Goal: Task Accomplishment & Management: Manage account settings

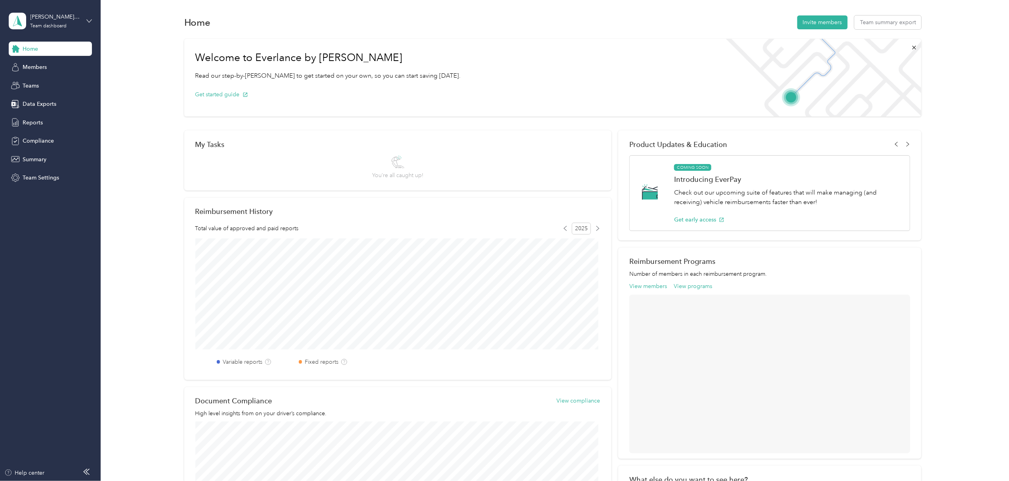
click at [88, 23] on icon at bounding box center [89, 21] width 6 height 6
click at [45, 80] on div "Personal dashboard" at bounding box center [41, 80] width 50 height 8
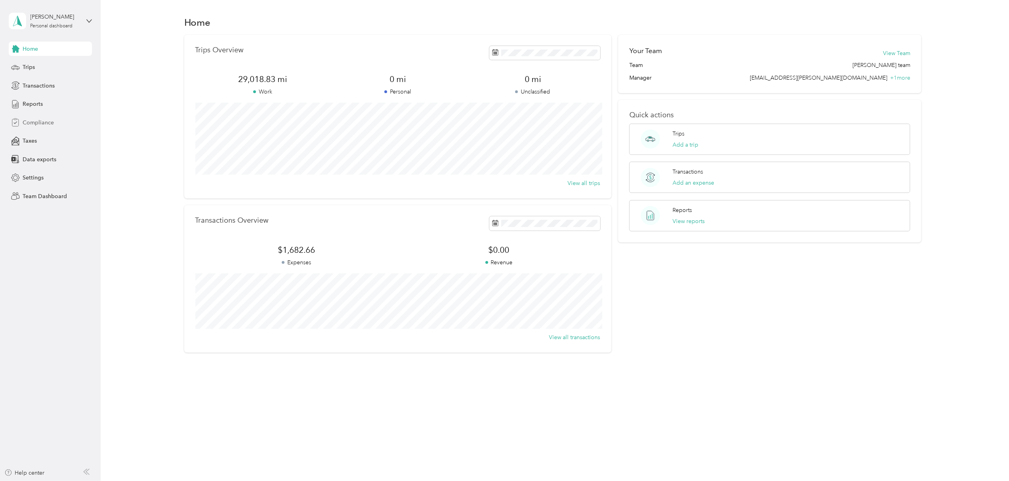
click at [37, 119] on span "Compliance" at bounding box center [38, 123] width 31 height 8
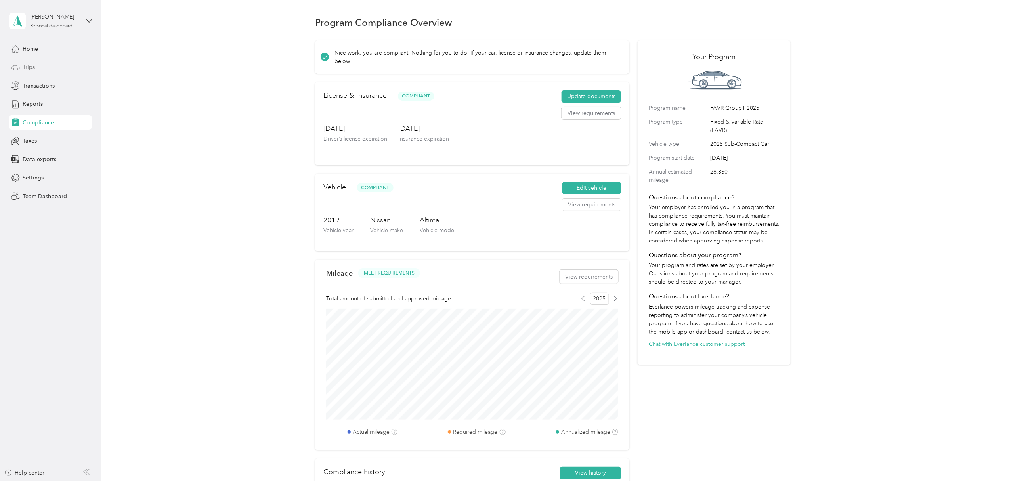
click at [33, 63] on span "Trips" at bounding box center [29, 67] width 12 height 8
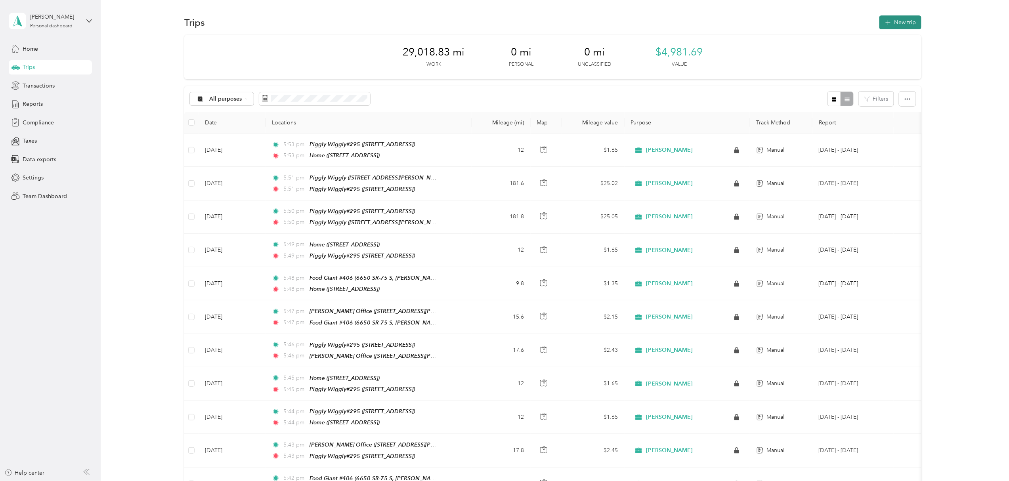
click at [896, 23] on button "New trip" at bounding box center [901, 22] width 42 height 14
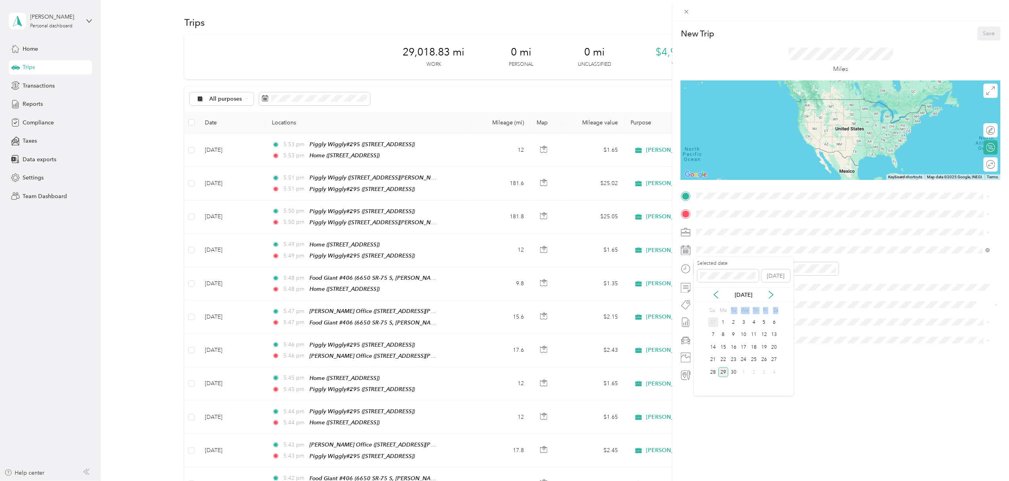
drag, startPoint x: 727, startPoint y: 312, endPoint x: 714, endPoint y: 327, distance: 20.0
click at [715, 327] on div "Su Mo Tu We Th Fr Sa 31 1 2 3 4 5 6 7 8 9 10 11 12 13 14 15 16 17 18 19 20 21 2…" at bounding box center [744, 342] width 71 height 74
click at [732, 346] on div "16" at bounding box center [734, 348] width 10 height 10
click at [739, 233] on span "[STREET_ADDRESS]" at bounding box center [737, 234] width 50 height 7
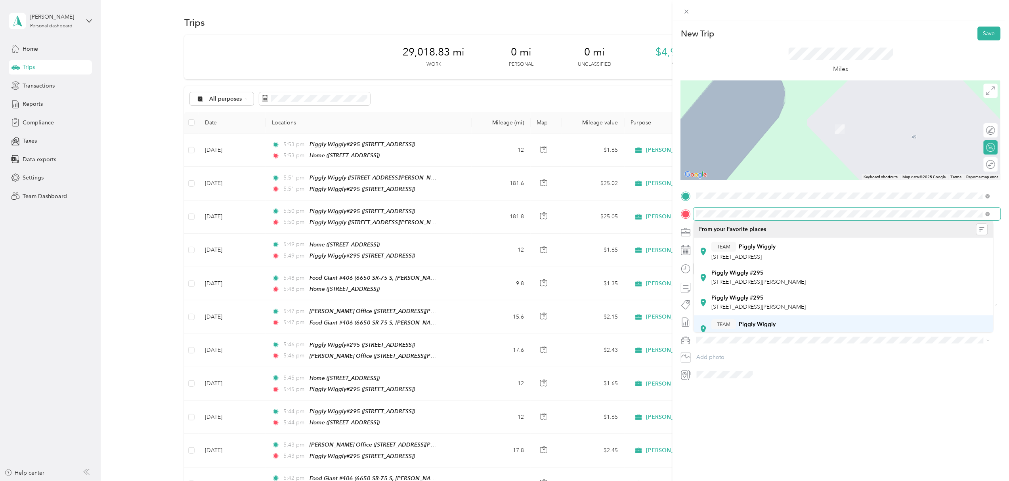
scroll to position [53, 0]
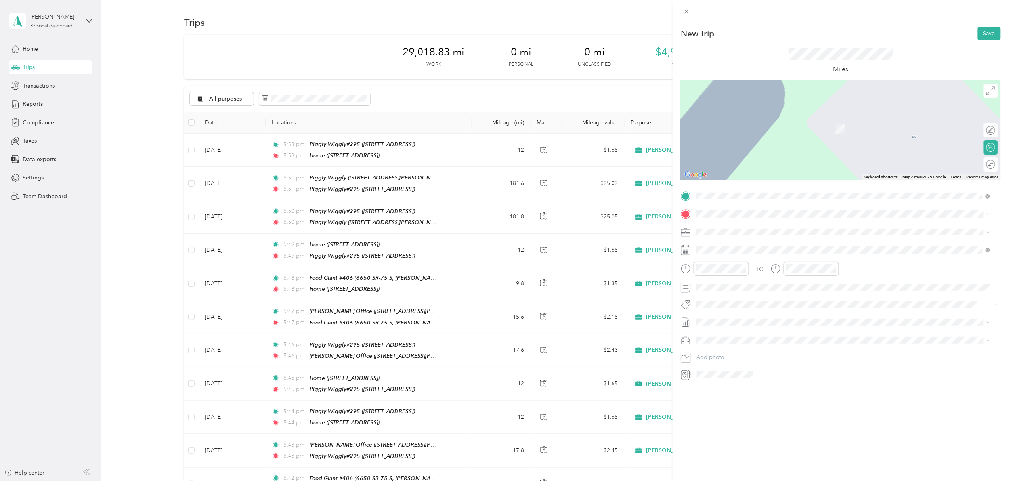
click at [772, 278] on span "[STREET_ADDRESS][PERSON_NAME]" at bounding box center [759, 281] width 94 height 7
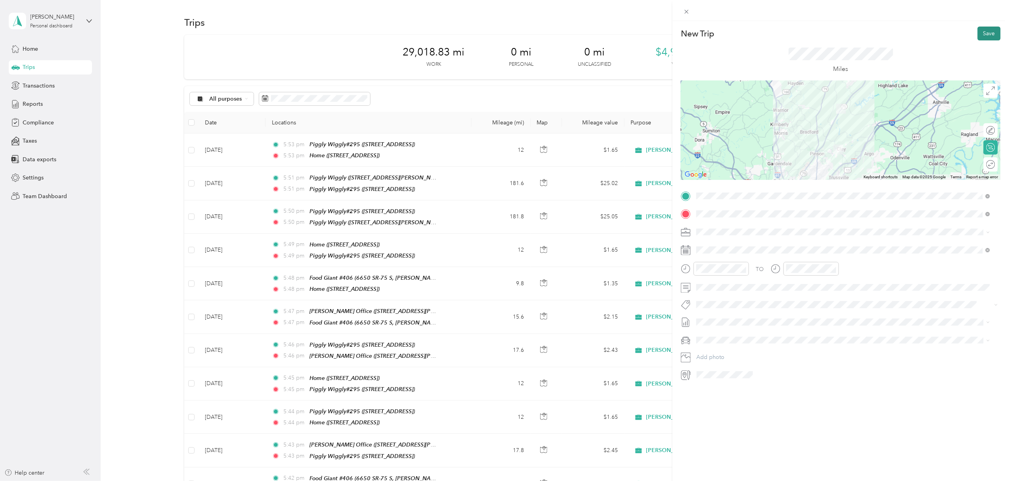
click at [982, 33] on button "Save" at bounding box center [989, 34] width 23 height 14
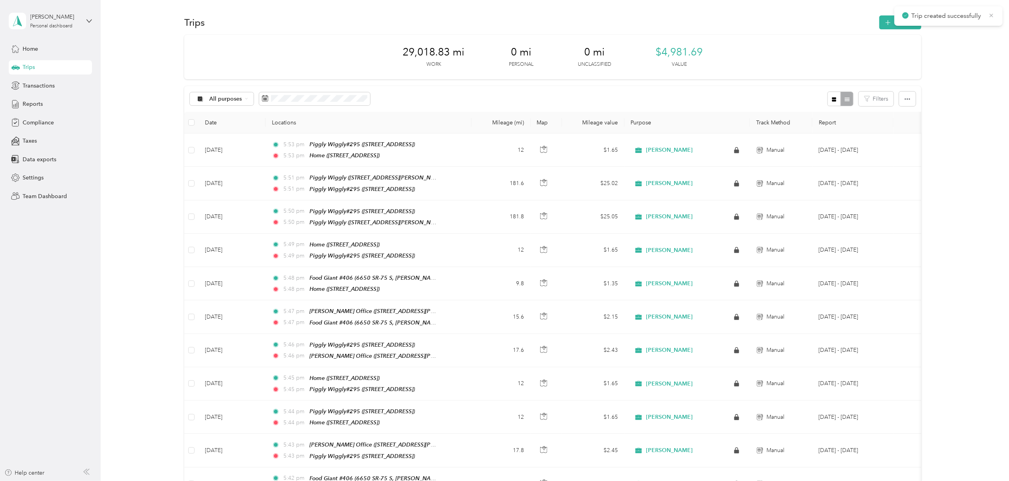
click at [994, 12] on icon at bounding box center [992, 15] width 6 height 7
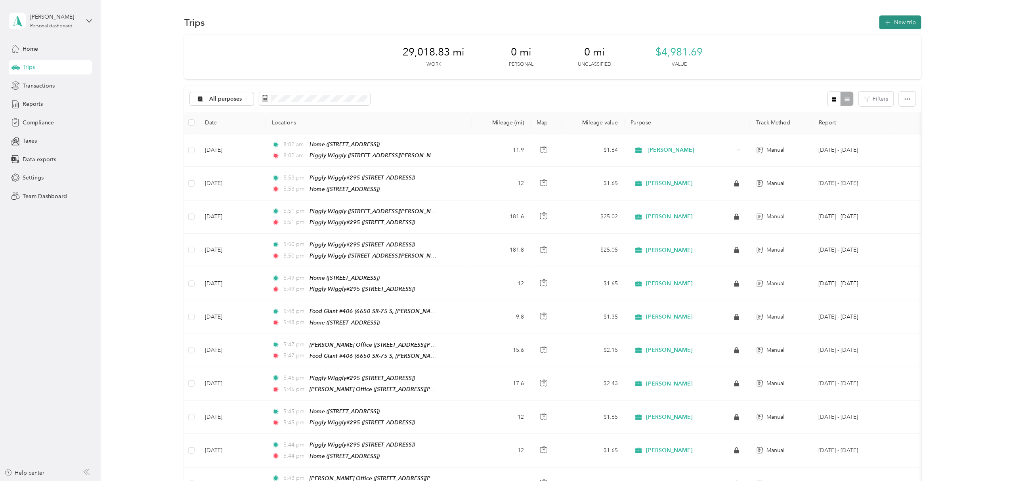
click at [901, 21] on button "New trip" at bounding box center [901, 22] width 42 height 14
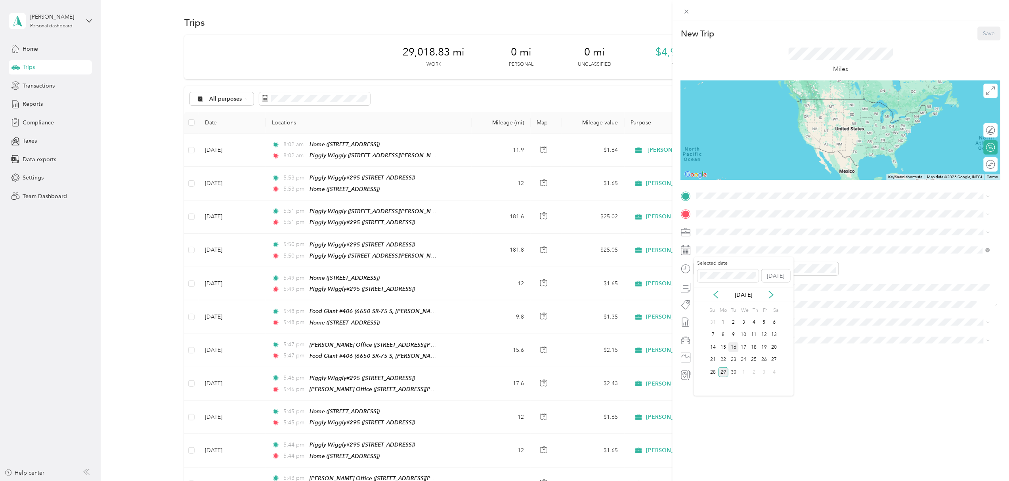
click at [733, 348] on div "16" at bounding box center [734, 348] width 10 height 10
click at [762, 253] on div "TEAM Piggly Wiggly" at bounding box center [759, 254] width 94 height 10
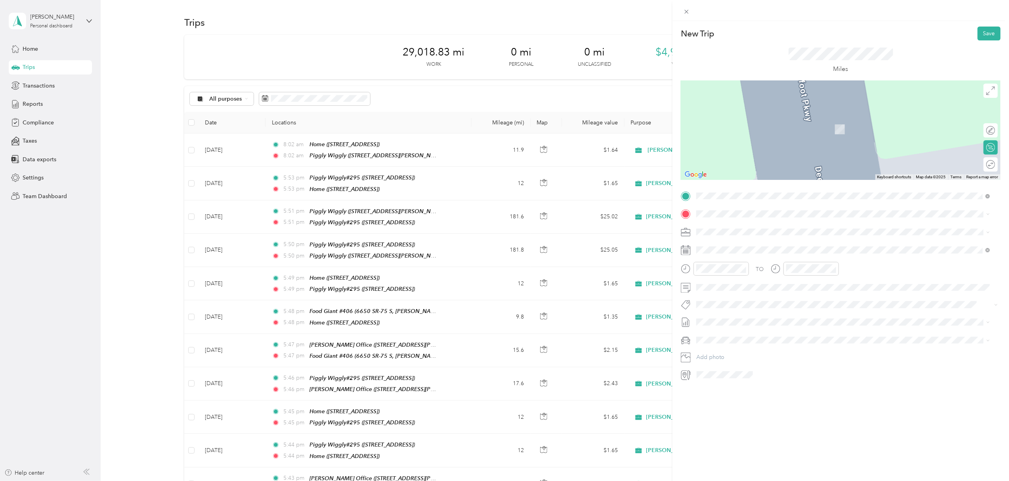
click at [780, 284] on span "[STREET_ADDRESS][PERSON_NAME][PERSON_NAME]" at bounding box center [781, 286] width 138 height 7
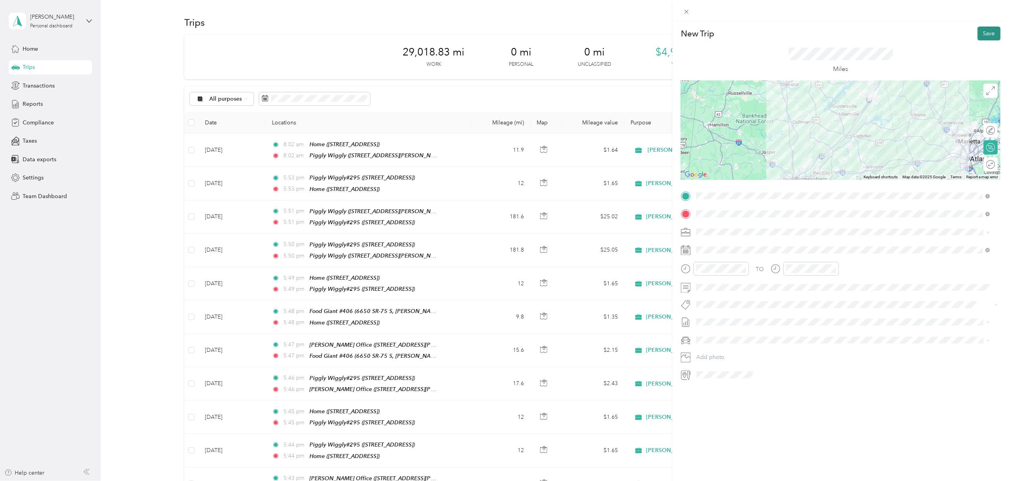
click at [982, 34] on button "Save" at bounding box center [989, 34] width 23 height 14
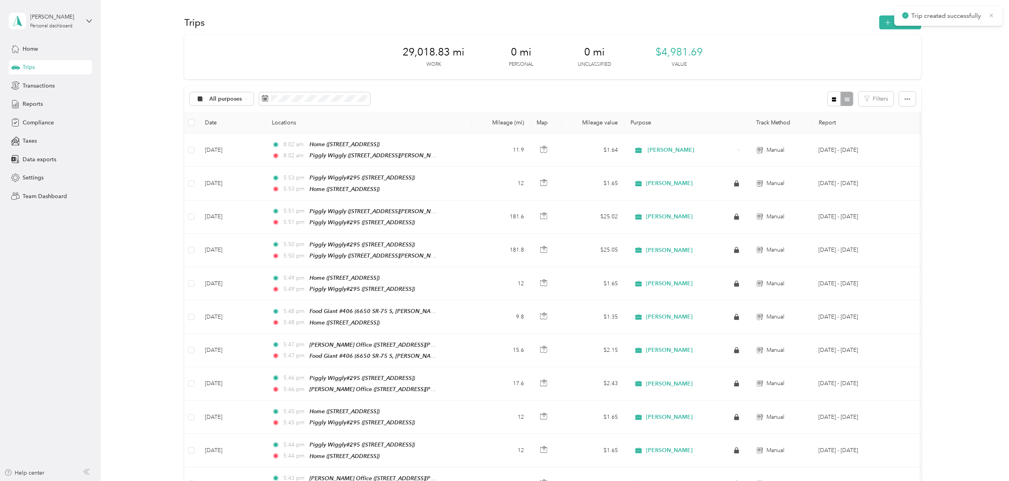
click at [993, 13] on icon at bounding box center [992, 15] width 6 height 7
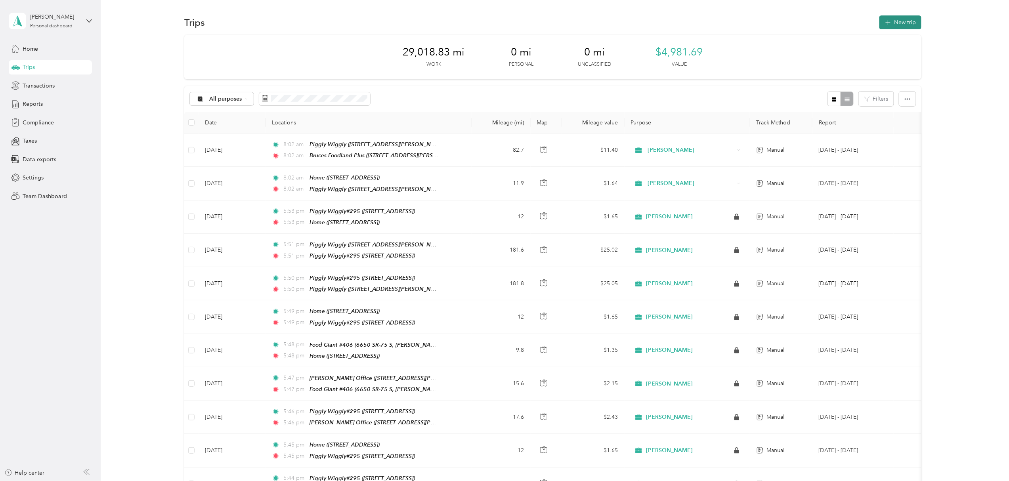
click at [894, 21] on button "New trip" at bounding box center [901, 22] width 42 height 14
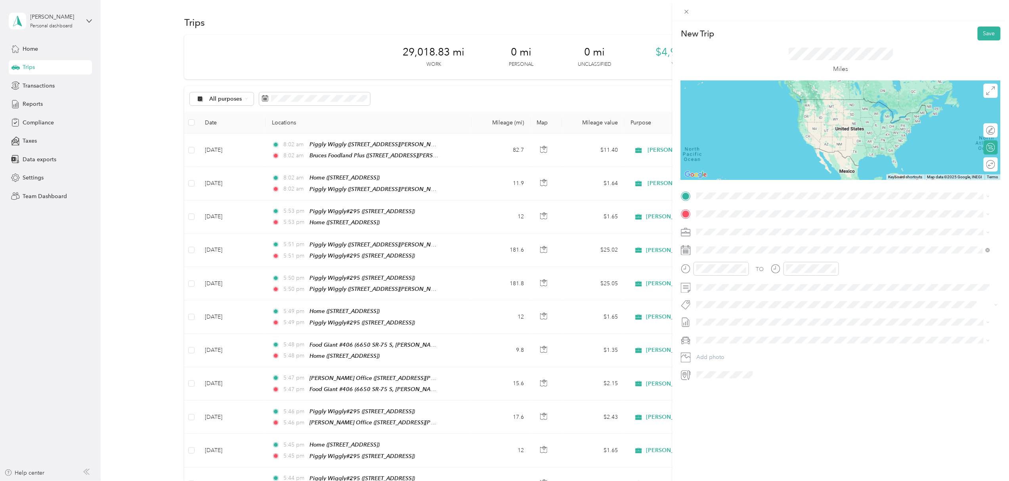
click at [806, 267] on span "[STREET_ADDRESS][PERSON_NAME][PERSON_NAME]" at bounding box center [781, 265] width 138 height 7
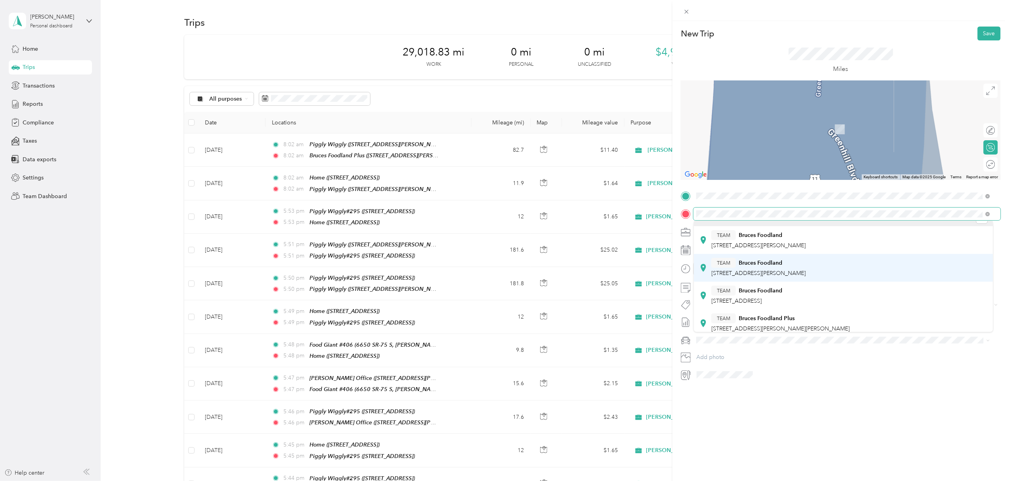
scroll to position [0, 0]
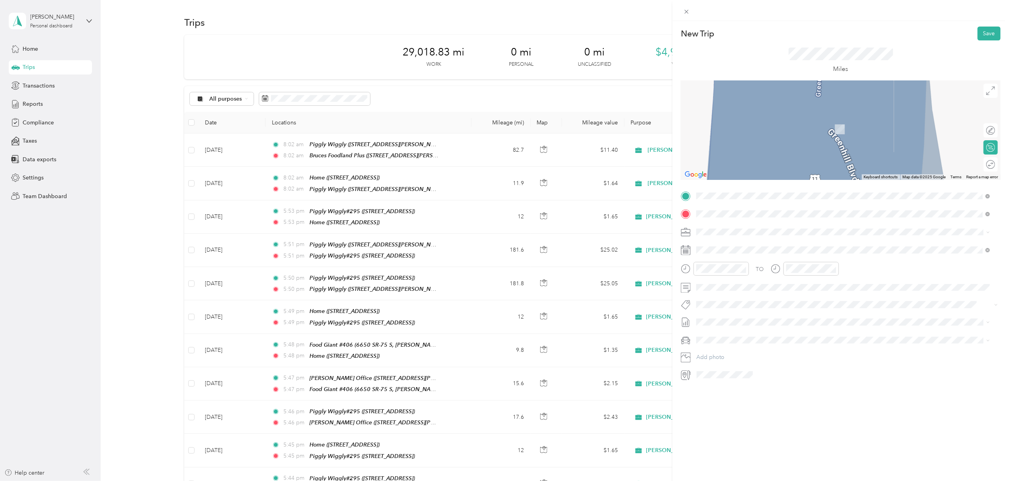
click at [794, 285] on div "TEAM Bruces Foodland [STREET_ADDRESS][PERSON_NAME]" at bounding box center [844, 279] width 288 height 22
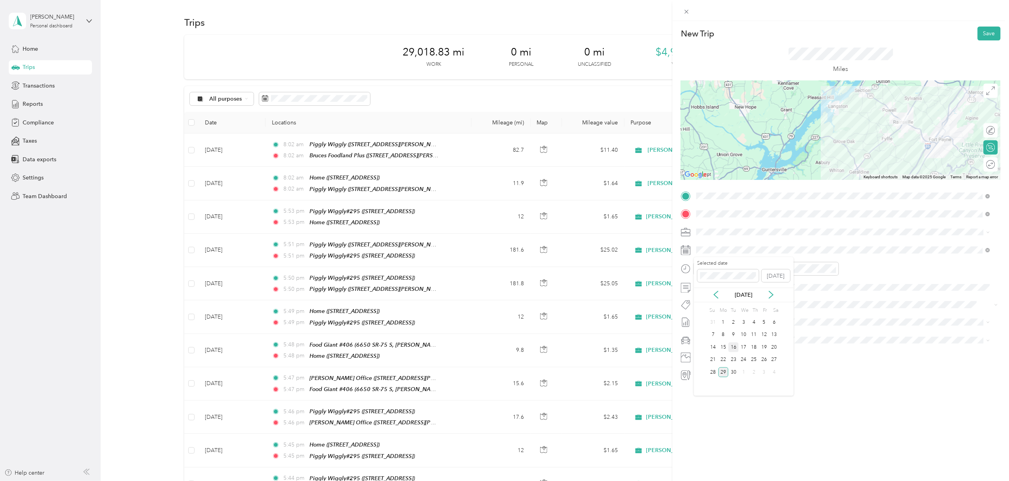
click at [734, 346] on div "16" at bounding box center [734, 348] width 10 height 10
click at [978, 35] on button "Save" at bounding box center [989, 34] width 23 height 14
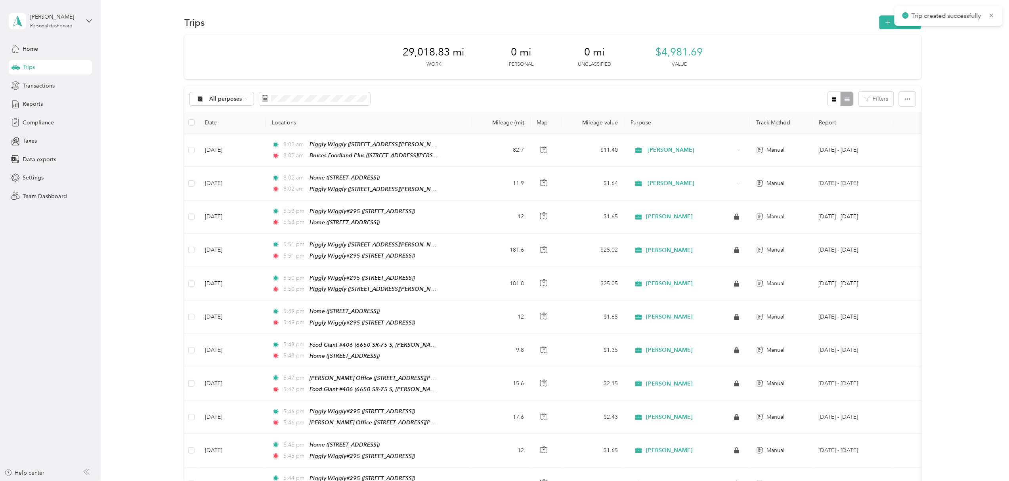
drag, startPoint x: 993, startPoint y: 11, endPoint x: 990, endPoint y: 15, distance: 4.2
click at [993, 13] on icon at bounding box center [992, 15] width 6 height 7
click at [899, 21] on button "New trip" at bounding box center [901, 22] width 42 height 14
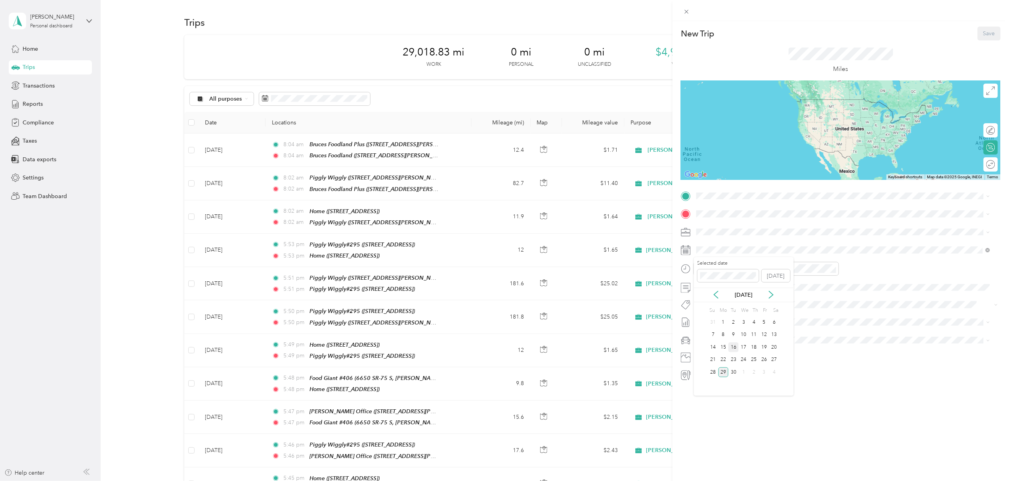
click at [731, 346] on div "16" at bounding box center [734, 348] width 10 height 10
click at [779, 264] on span "[STREET_ADDRESS][PERSON_NAME]" at bounding box center [759, 264] width 94 height 7
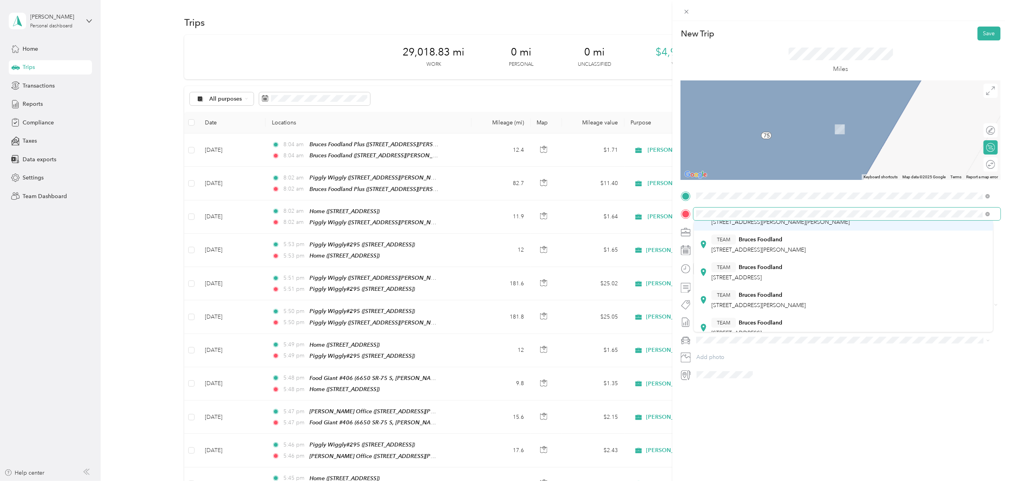
scroll to position [53, 0]
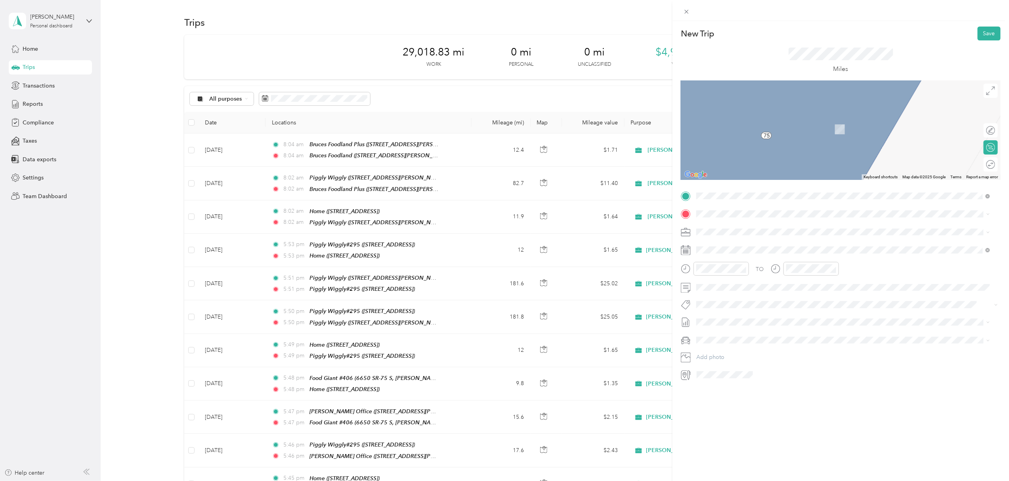
click at [774, 282] on div "TEAM Bruces Foodland [STREET_ADDRESS][PERSON_NAME]" at bounding box center [759, 277] width 94 height 19
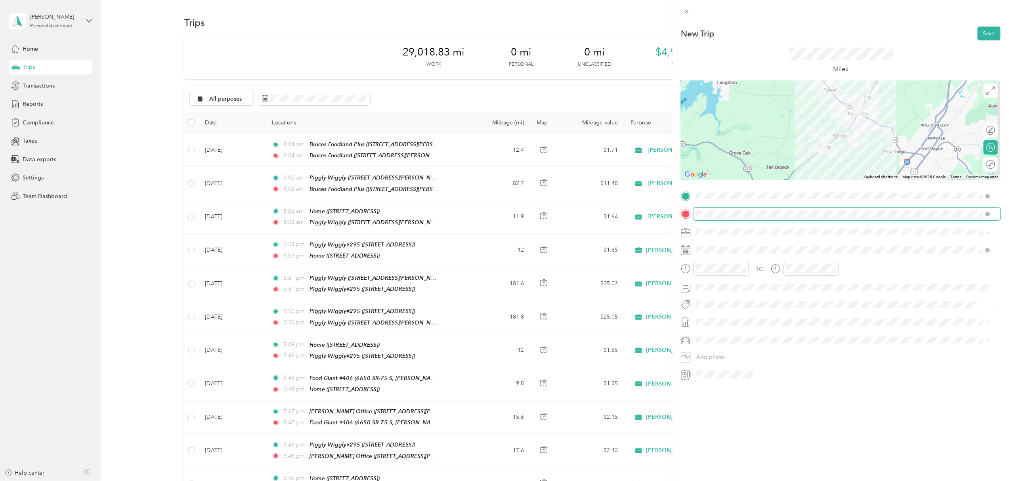
click at [985, 213] on span at bounding box center [986, 214] width 7 height 6
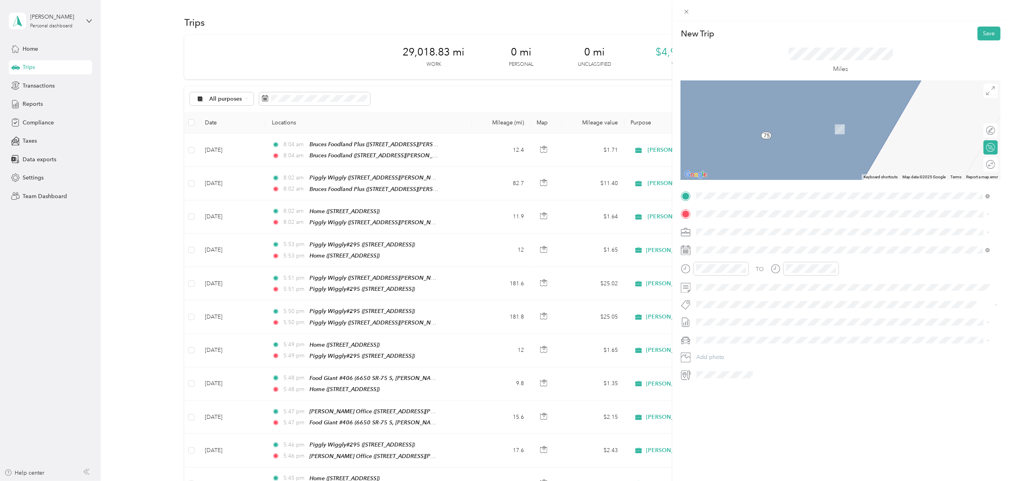
click at [762, 257] on span "[STREET_ADDRESS]" at bounding box center [737, 256] width 50 height 7
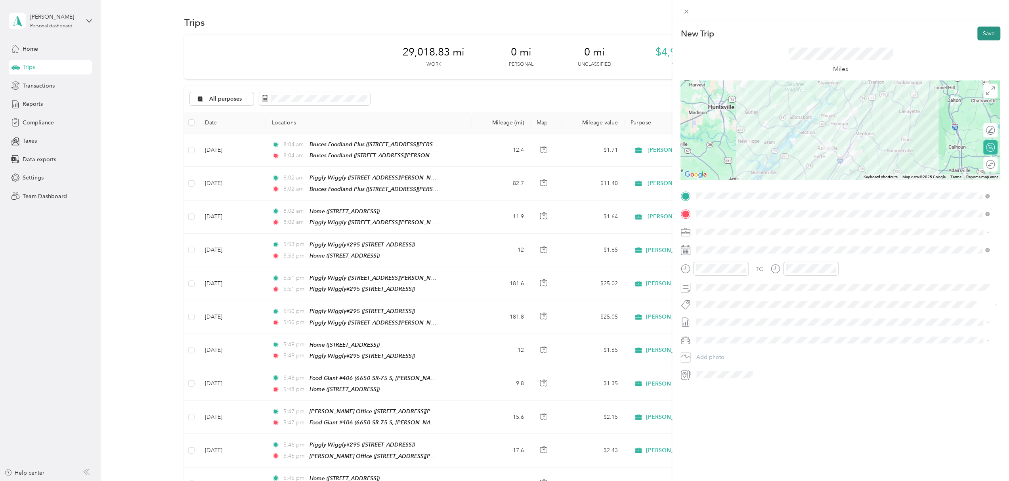
click at [978, 32] on button "Save" at bounding box center [989, 34] width 23 height 14
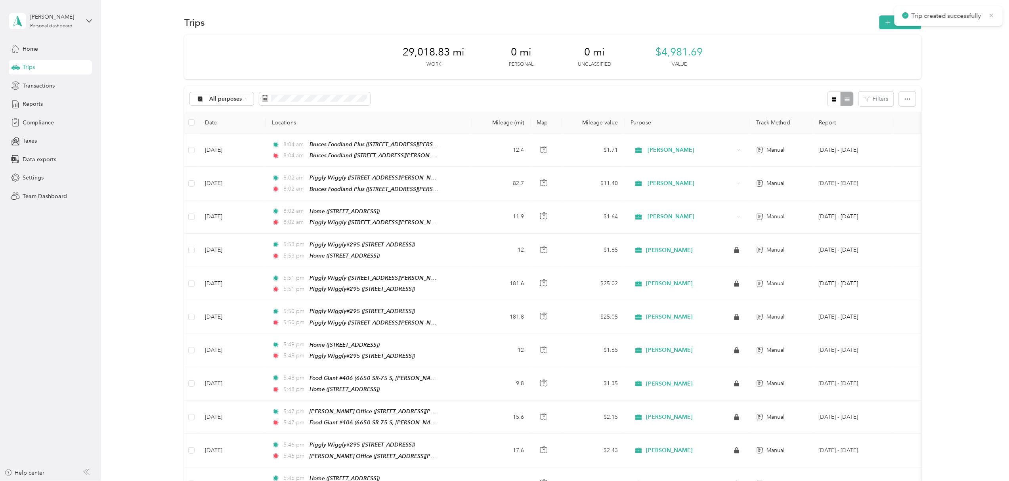
click at [992, 13] on icon at bounding box center [992, 15] width 6 height 7
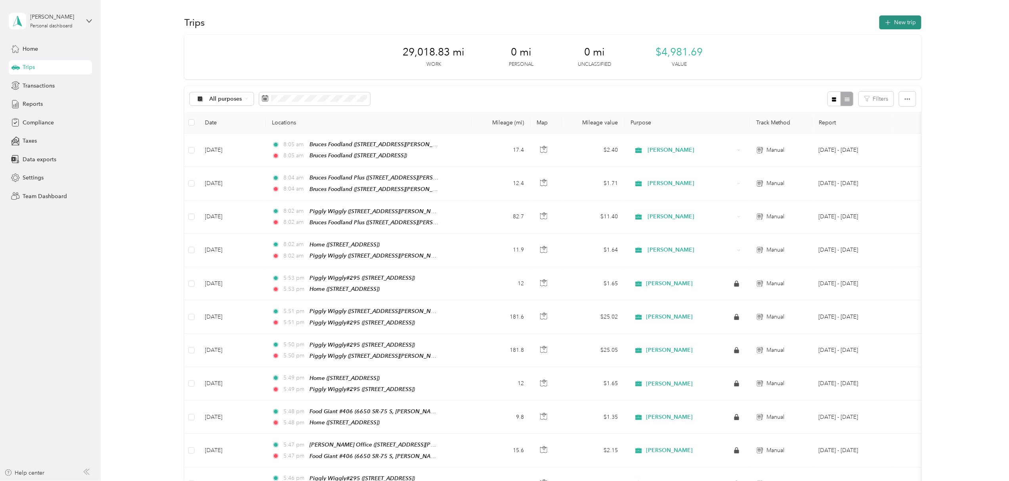
click at [900, 20] on button "New trip" at bounding box center [901, 22] width 42 height 14
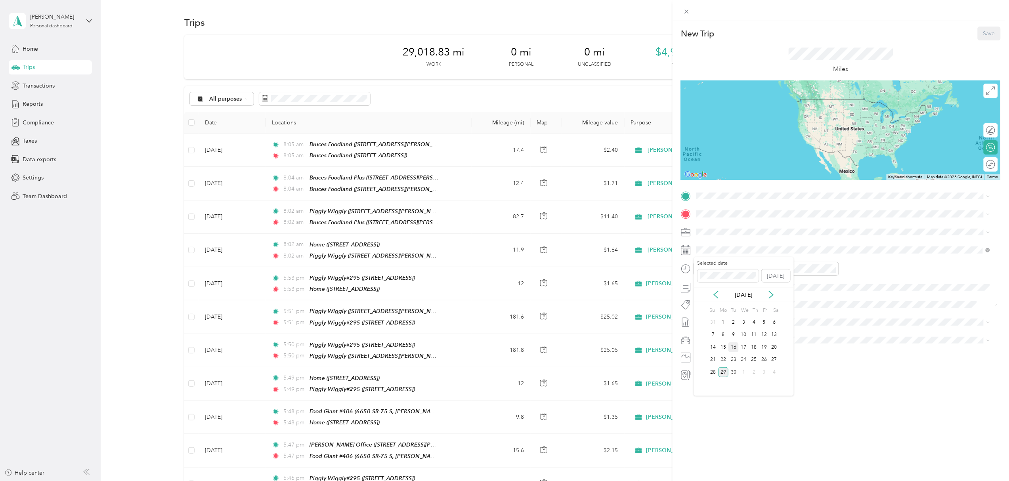
click at [733, 345] on div "16" at bounding box center [734, 348] width 10 height 10
click at [712, 190] on span at bounding box center [847, 196] width 307 height 13
click at [783, 291] on div "TEAM Bruces Foodland [STREET_ADDRESS]" at bounding box center [747, 291] width 71 height 19
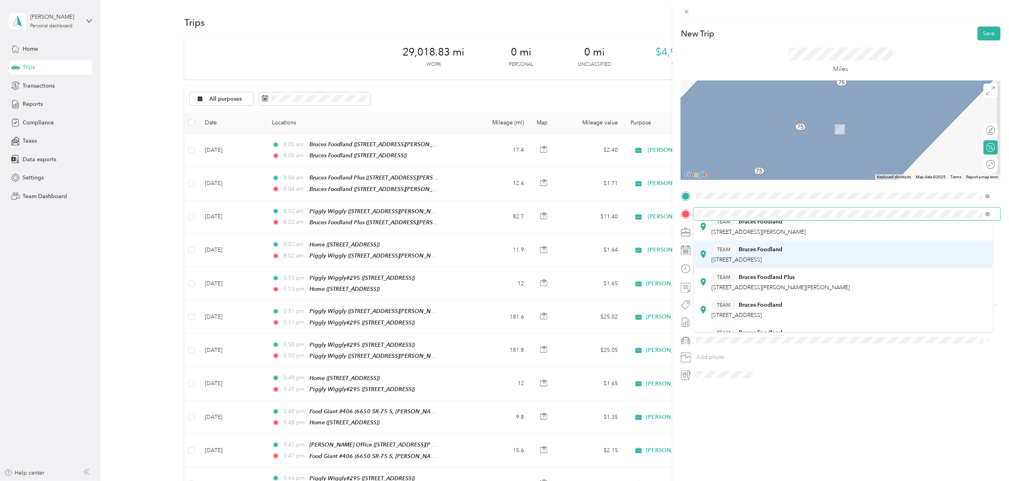
scroll to position [0, 0]
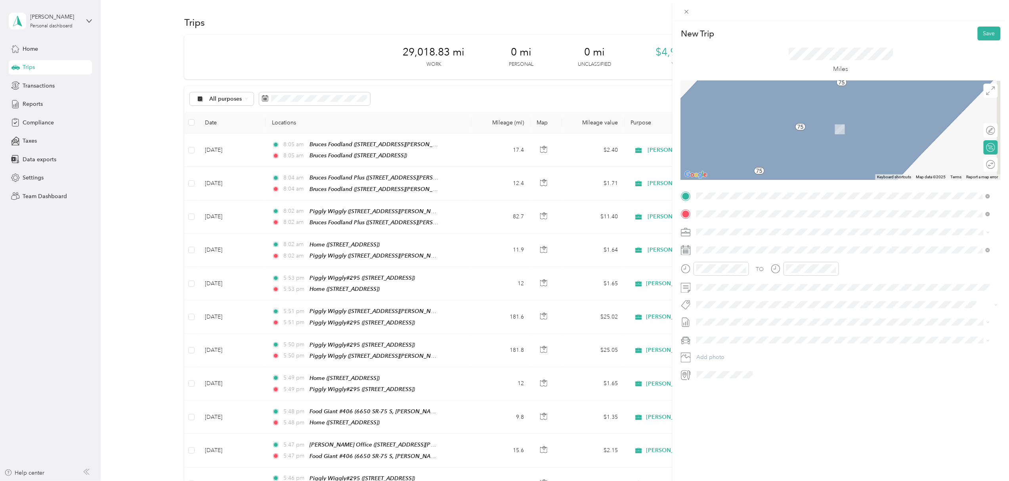
click at [782, 251] on div "TEAM Bruces Foodland [STREET_ADDRESS][PERSON_NAME]" at bounding box center [759, 251] width 94 height 19
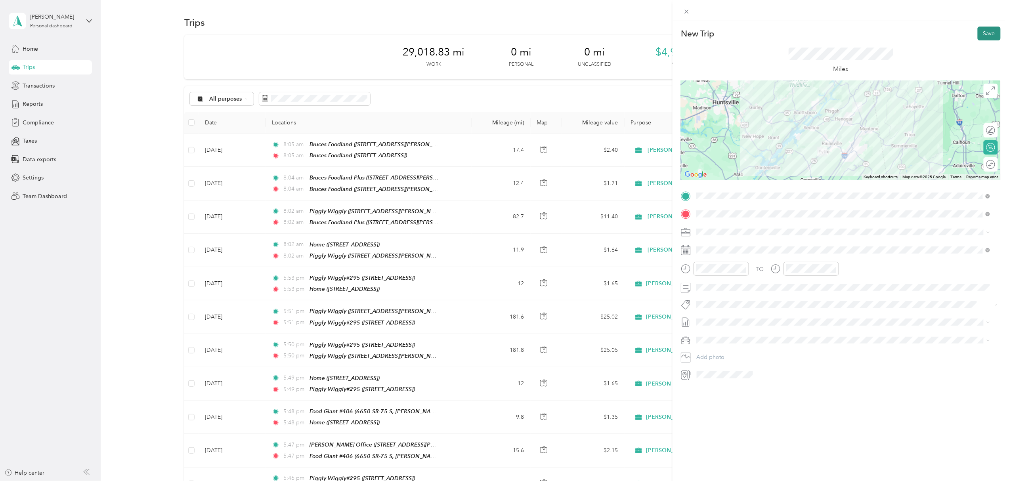
click at [979, 32] on button "Save" at bounding box center [989, 34] width 23 height 14
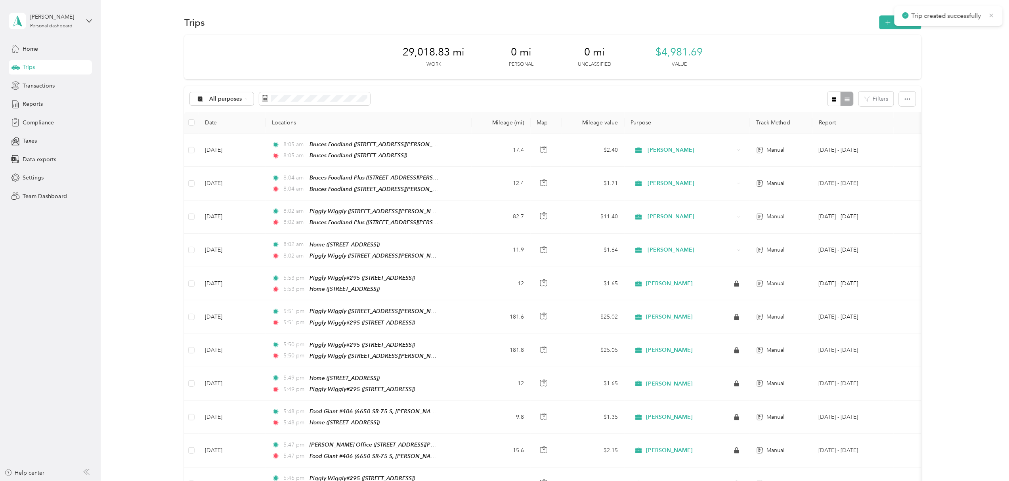
click at [993, 15] on icon at bounding box center [992, 15] width 6 height 7
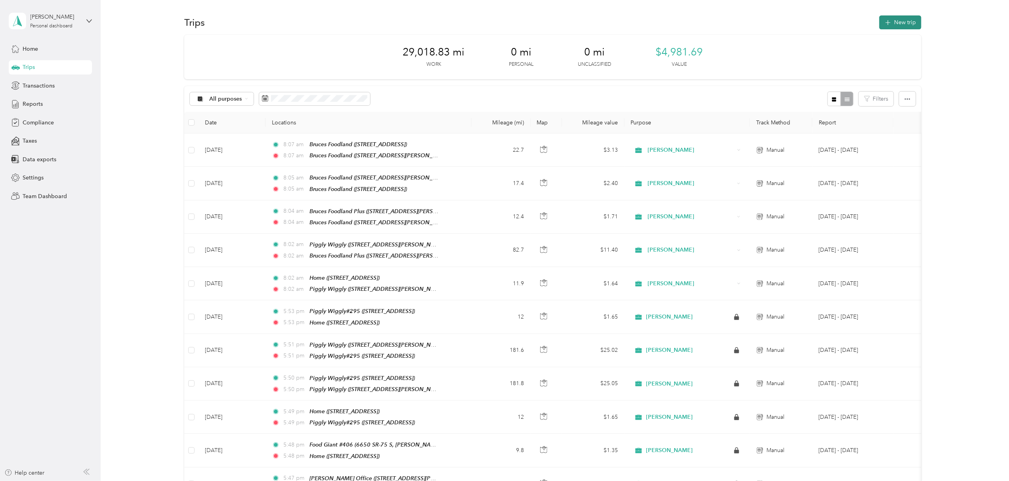
click at [898, 19] on button "New trip" at bounding box center [901, 22] width 42 height 14
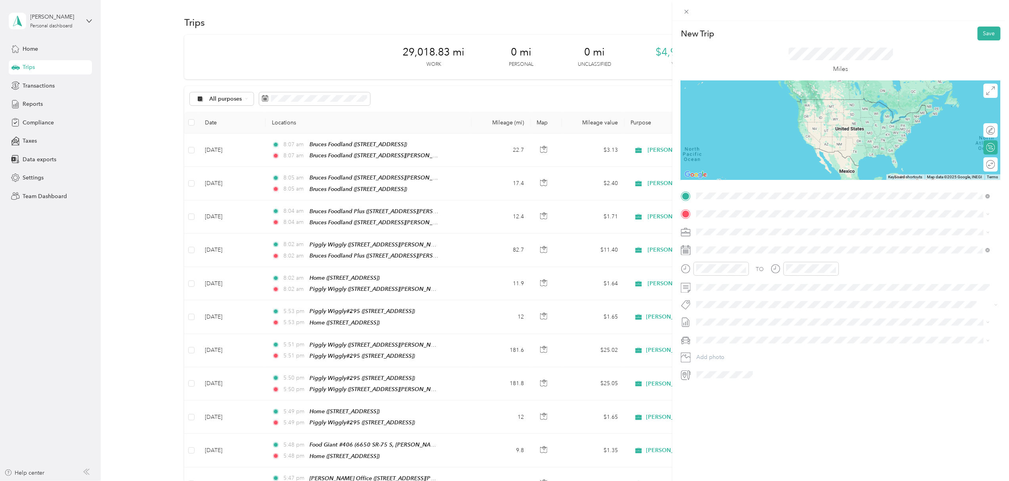
click at [774, 237] on span "[STREET_ADDRESS][PERSON_NAME]" at bounding box center [759, 239] width 94 height 7
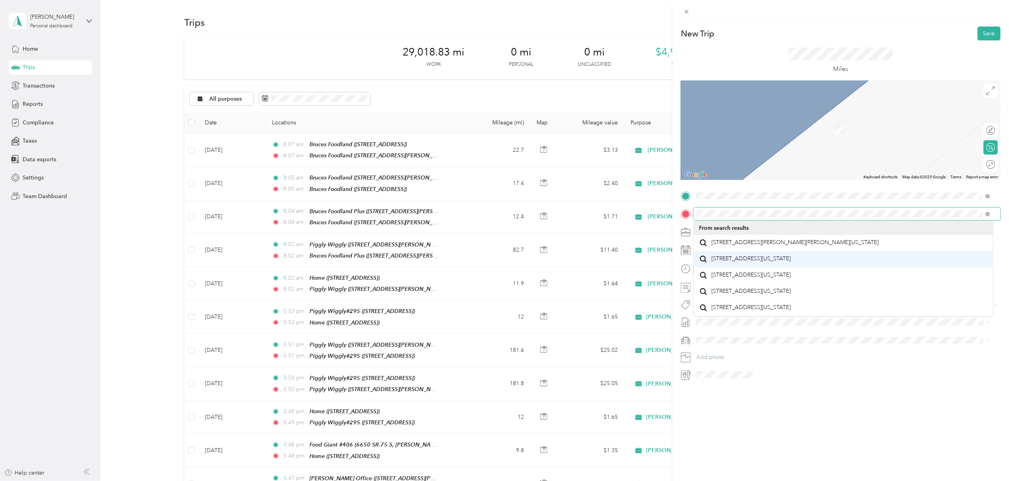
scroll to position [13, 0]
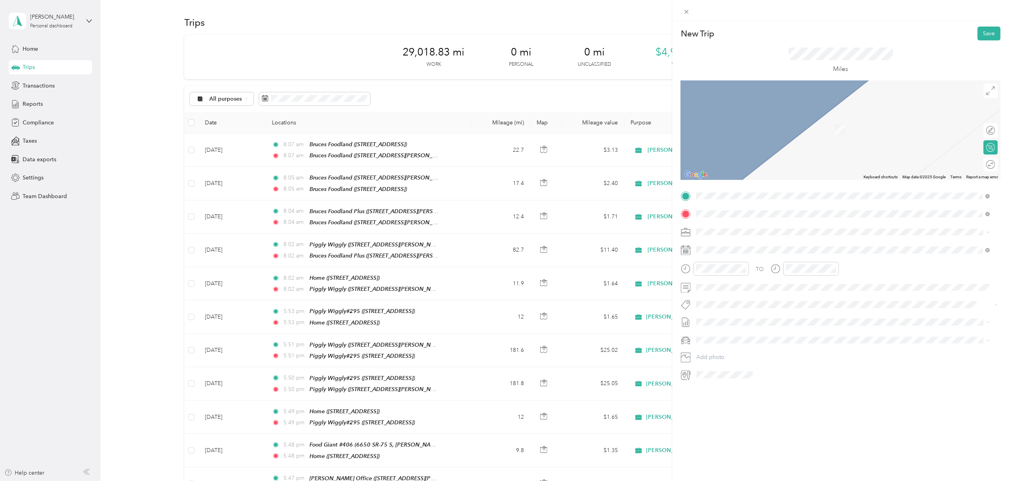
click at [751, 314] on div "[STREET_ADDRESS][US_STATE]" at bounding box center [844, 308] width 288 height 11
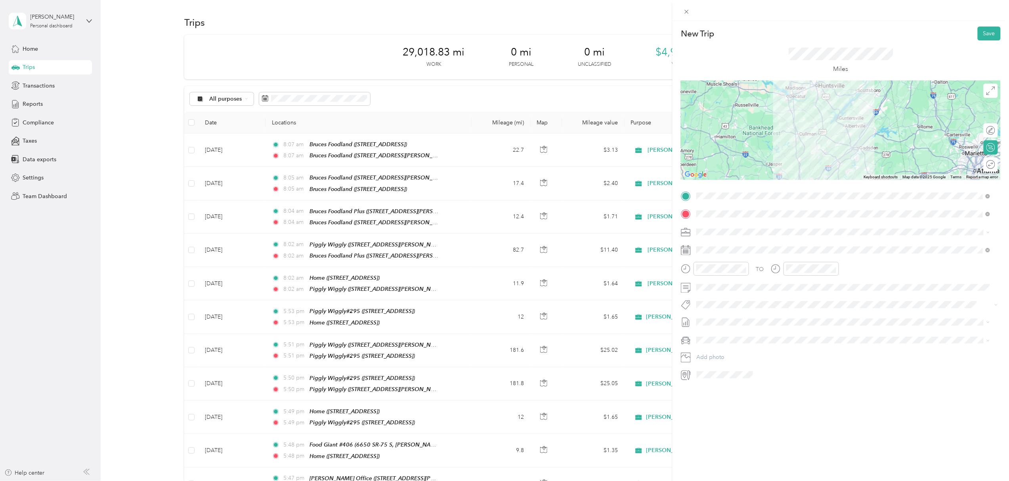
drag, startPoint x: 979, startPoint y: 32, endPoint x: 823, endPoint y: 168, distance: 207.1
click at [854, 151] on div "New Trip Save This trip cannot be edited because it is either under review, app…" at bounding box center [841, 204] width 320 height 355
click at [733, 348] on div "16" at bounding box center [734, 348] width 10 height 10
click at [984, 33] on button "Save" at bounding box center [989, 34] width 23 height 14
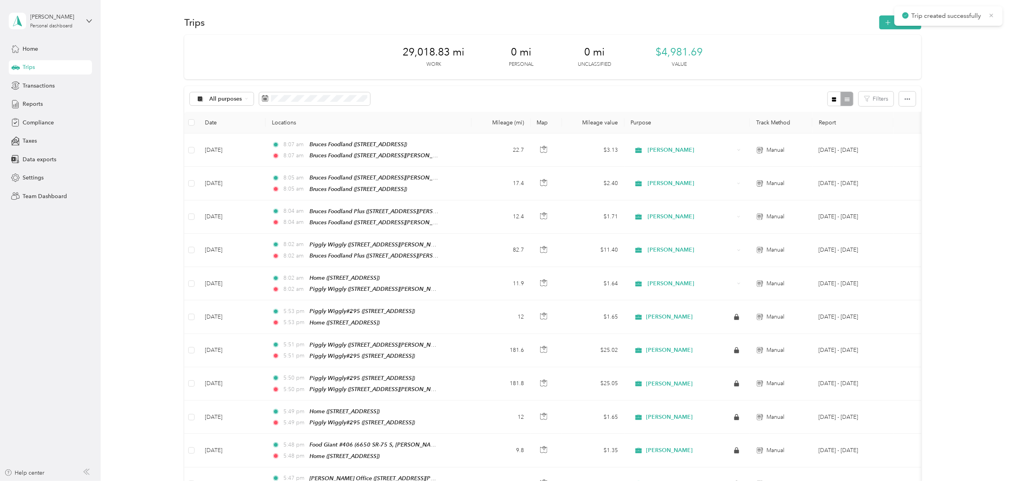
click at [993, 13] on icon at bounding box center [992, 15] width 6 height 7
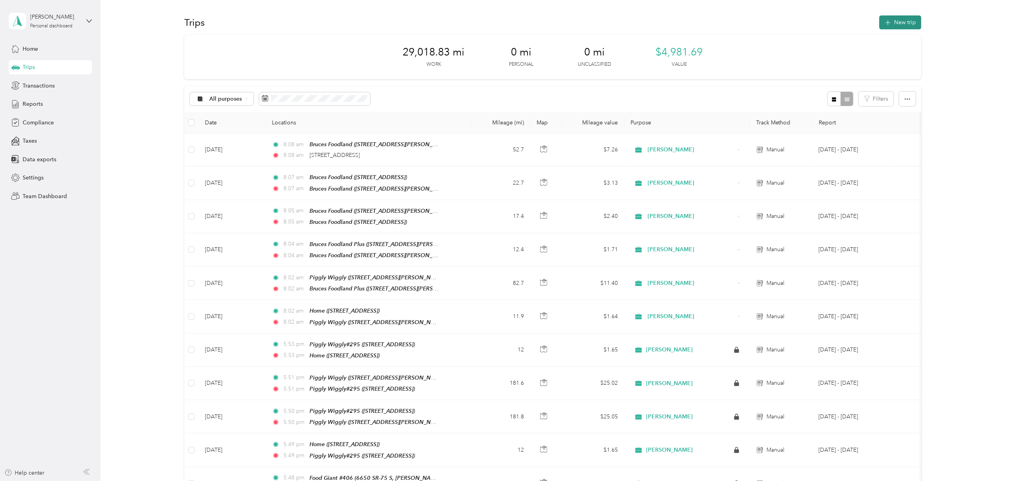
click at [889, 19] on button "New trip" at bounding box center [901, 22] width 42 height 14
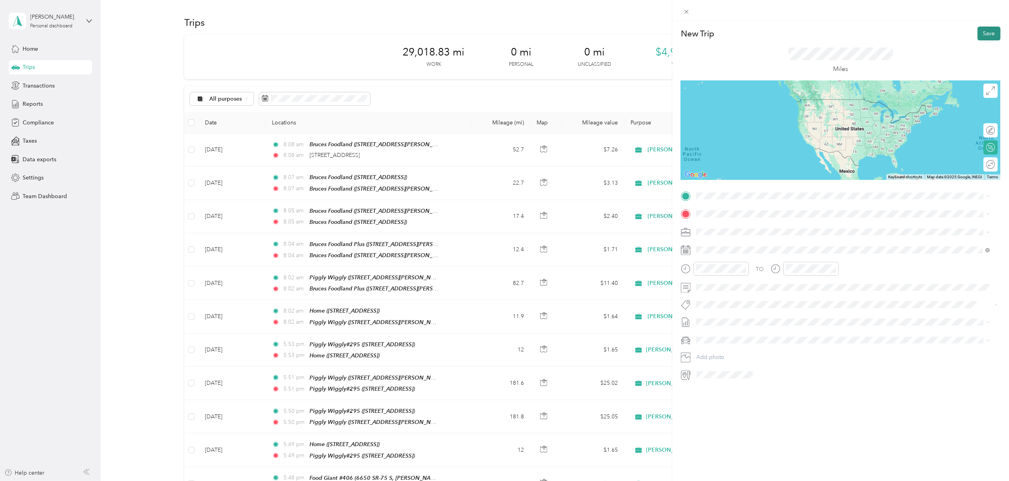
click at [981, 33] on button "Save" at bounding box center [989, 34] width 23 height 14
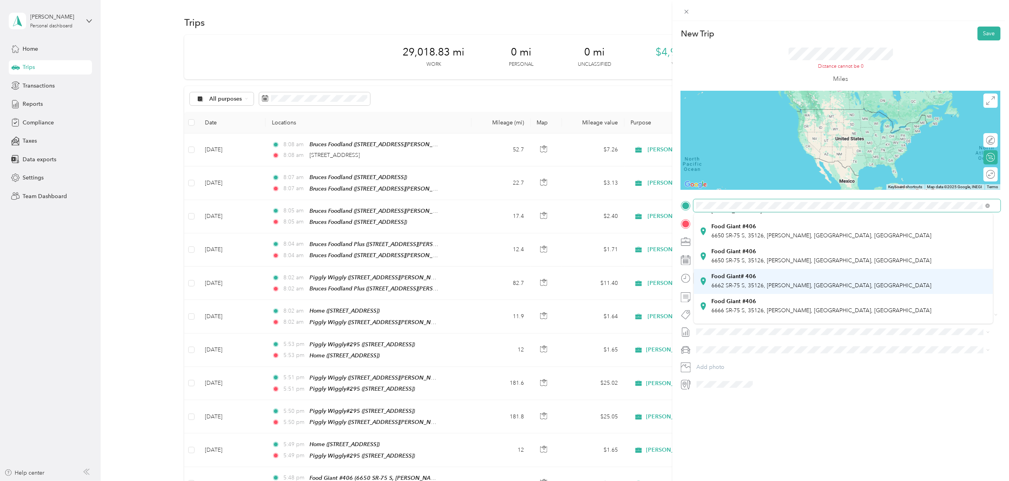
scroll to position [105, 0]
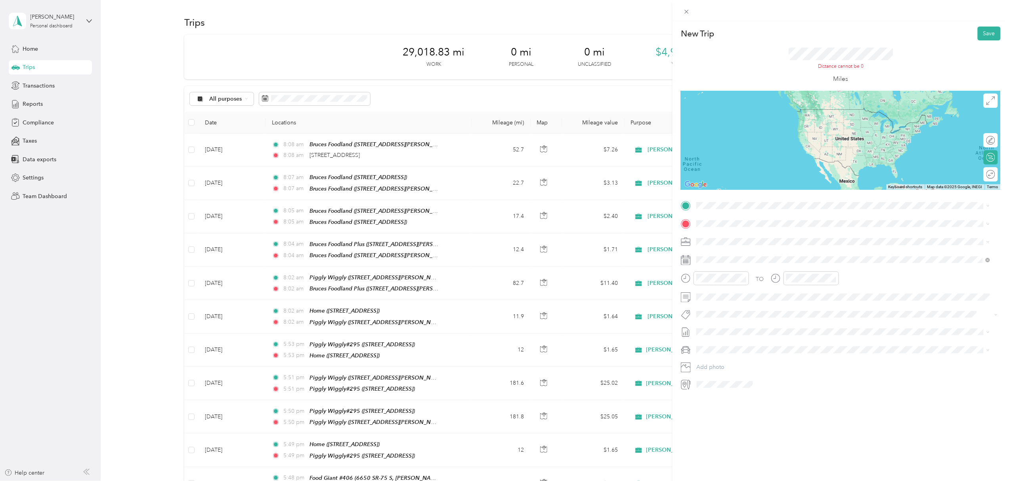
click at [775, 287] on span "6660 SR-75 S, 35126, [PERSON_NAME], [GEOGRAPHIC_DATA], [GEOGRAPHIC_DATA]" at bounding box center [822, 289] width 220 height 7
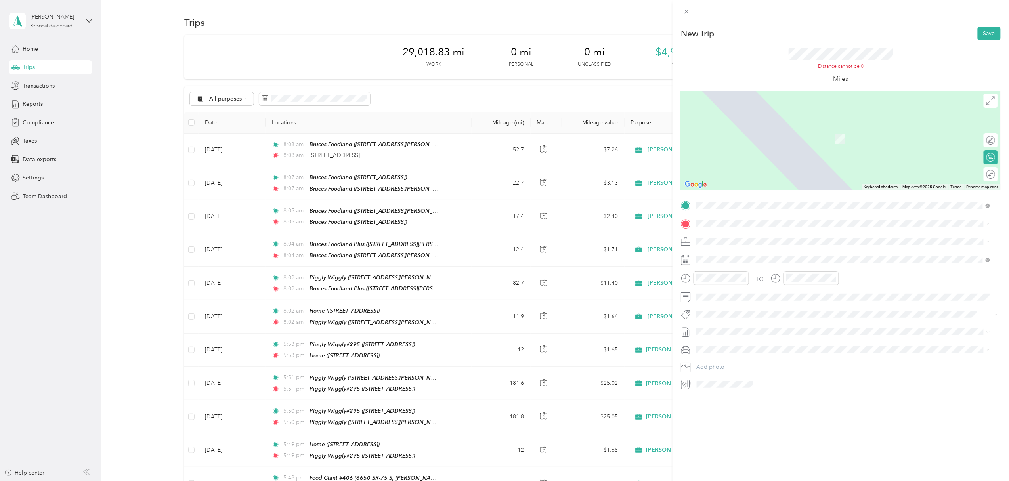
click at [751, 289] on div "Home [STREET_ADDRESS]" at bounding box center [737, 282] width 50 height 17
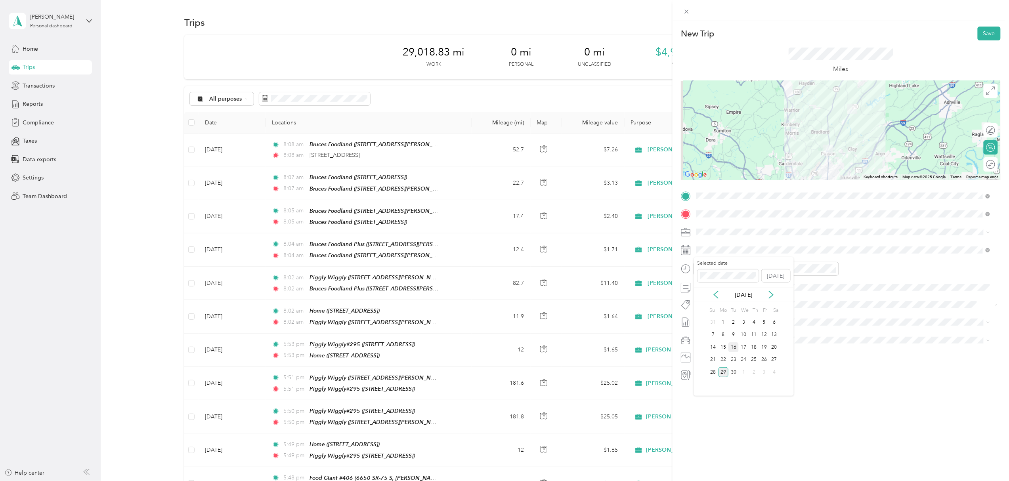
click at [736, 348] on div "16" at bounding box center [734, 348] width 10 height 10
click at [978, 35] on button "Save" at bounding box center [989, 34] width 23 height 14
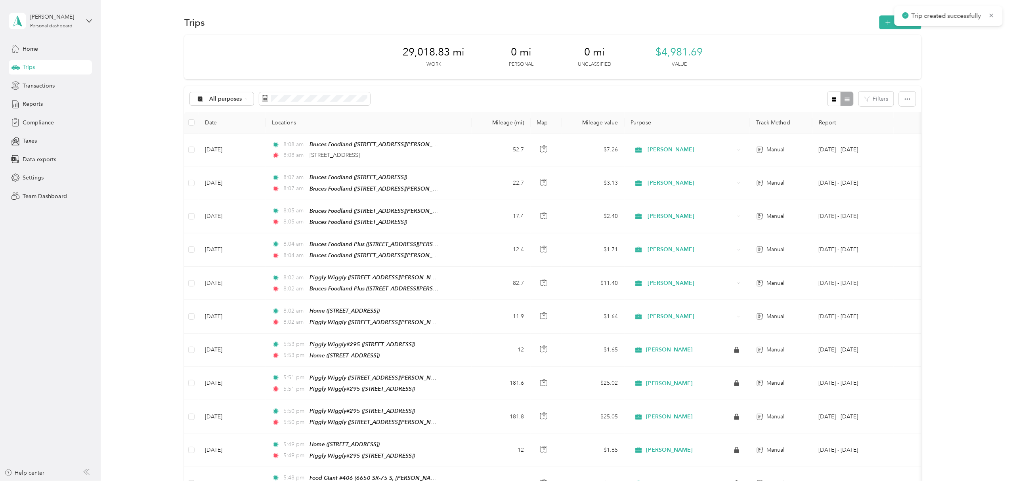
click at [992, 11] on span "Trip created successfully" at bounding box center [949, 16] width 92 height 10
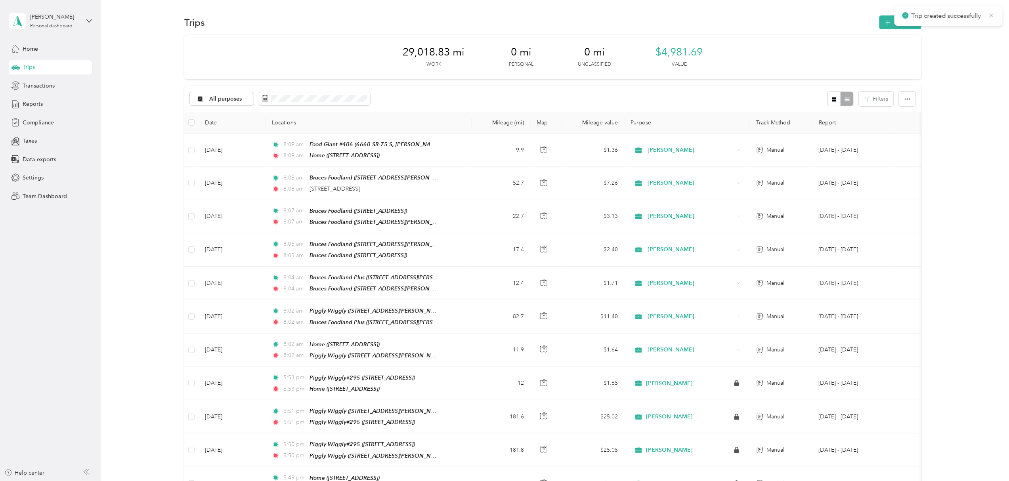
click at [992, 16] on icon at bounding box center [992, 15] width 4 height 4
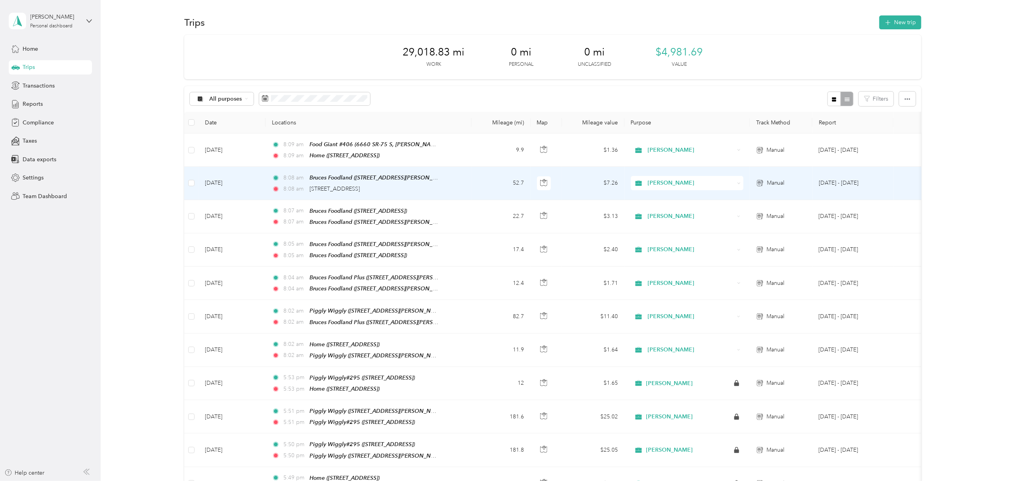
click at [473, 186] on td "52.7" at bounding box center [501, 183] width 59 height 33
click at [473, 481] on div at bounding box center [502, 481] width 1005 height 0
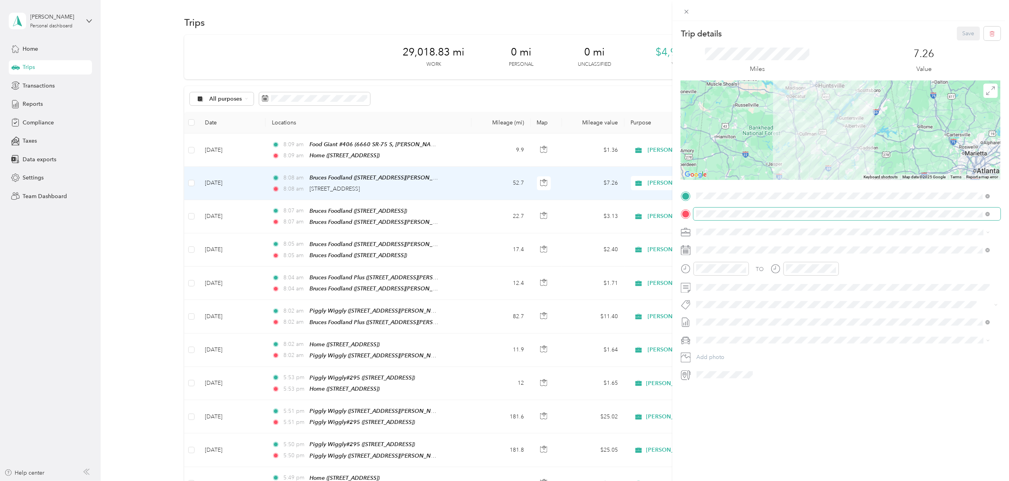
click at [986, 211] on span at bounding box center [986, 214] width 7 height 6
click at [989, 211] on span at bounding box center [988, 214] width 4 height 7
click at [988, 213] on span at bounding box center [988, 214] width 4 height 7
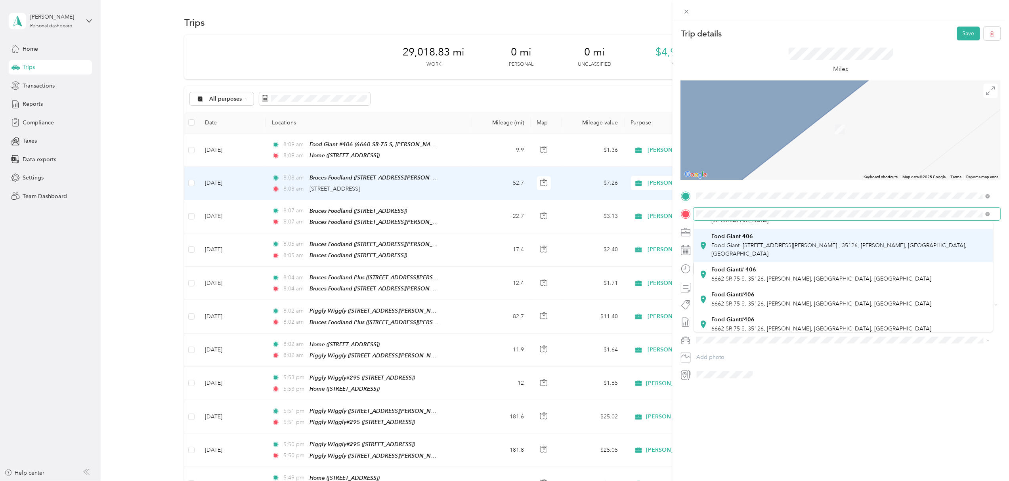
scroll to position [105, 0]
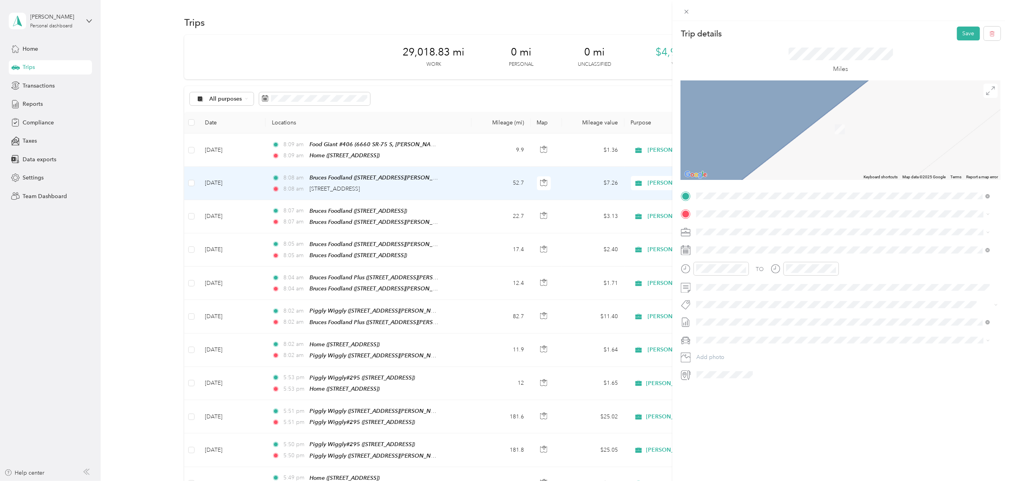
click at [749, 282] on div "Food Giant#406 6662 SR-75 S, 35126, [PERSON_NAME], [GEOGRAPHIC_DATA], [GEOGRAPH…" at bounding box center [822, 290] width 220 height 17
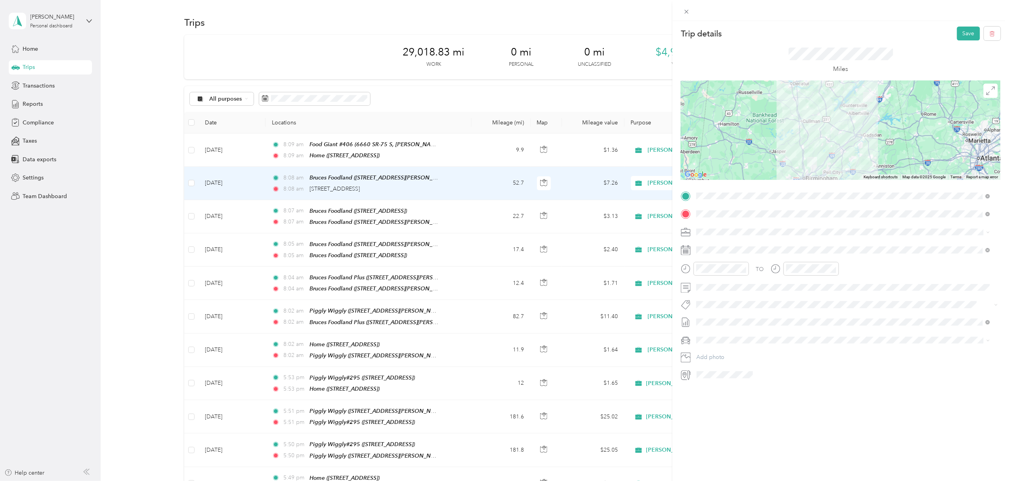
click at [839, 146] on div at bounding box center [841, 130] width 320 height 99
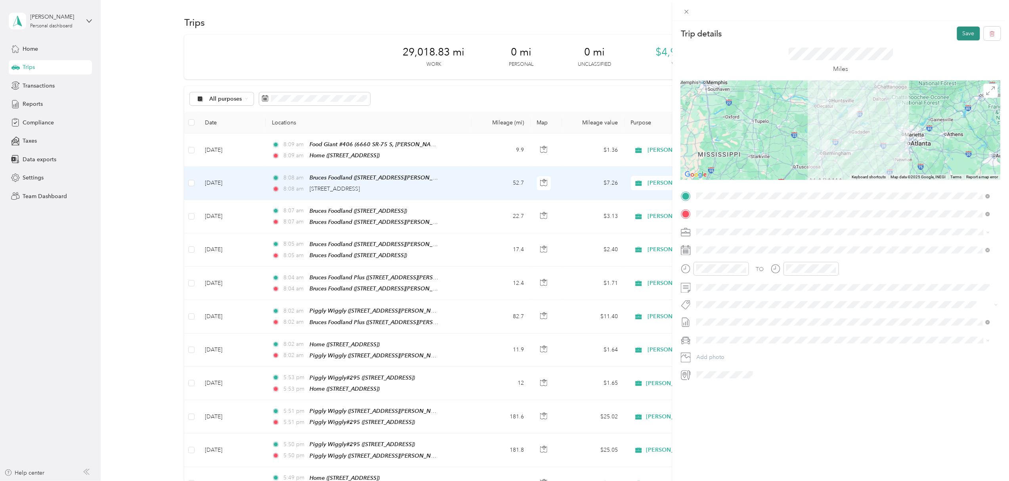
click at [961, 34] on button "Save" at bounding box center [968, 34] width 23 height 14
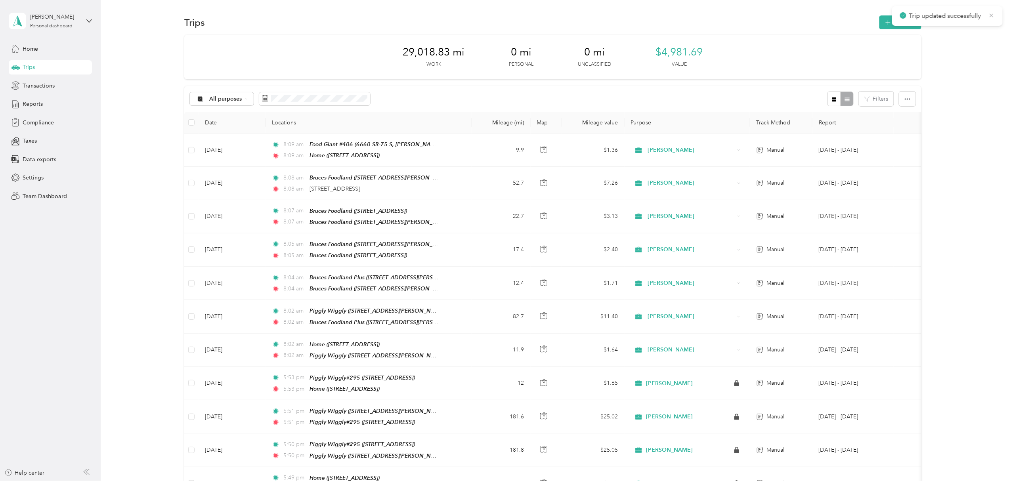
click at [993, 15] on icon at bounding box center [992, 15] width 4 height 4
click at [900, 20] on button "New trip" at bounding box center [901, 22] width 42 height 14
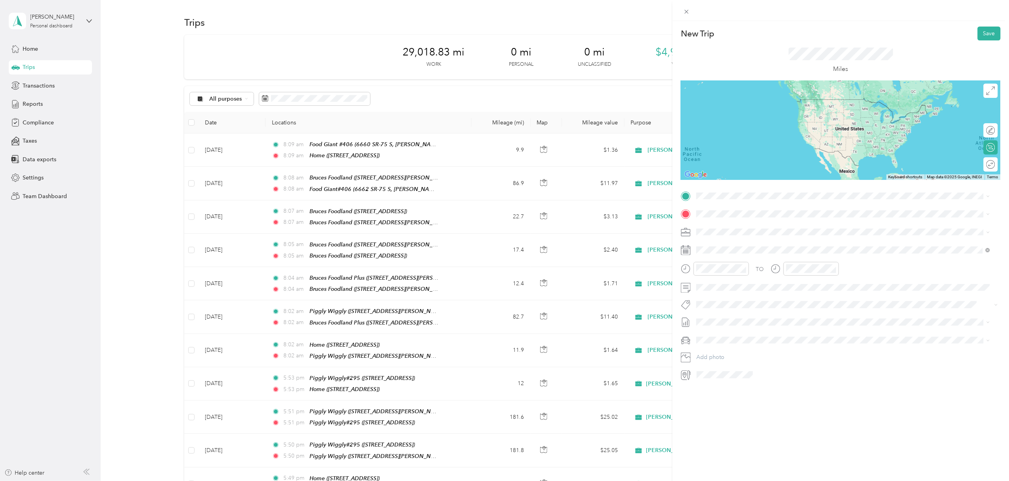
click at [730, 283] on span "[STREET_ADDRESS]" at bounding box center [737, 284] width 50 height 7
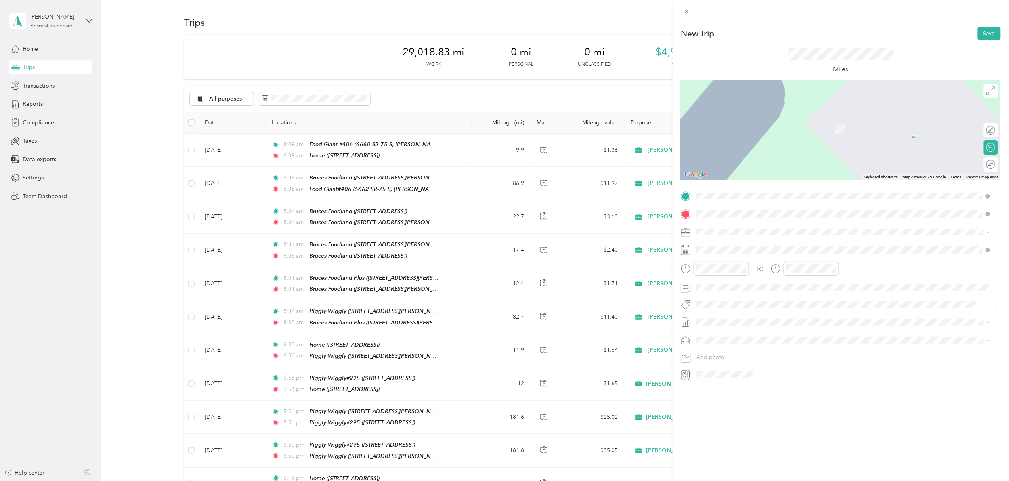
scroll to position [191, 0]
click at [745, 266] on ol "From your Favorite places Food Giant #406 [STREET_ADDRESS] Food Giant #406 6650…" at bounding box center [843, 272] width 299 height 111
click at [739, 209] on span at bounding box center [847, 214] width 307 height 13
click at [752, 297] on div "Food Giant #406 6650 SR-75 S, 35126, [PERSON_NAME], [GEOGRAPHIC_DATA], [GEOGRAP…" at bounding box center [822, 295] width 220 height 17
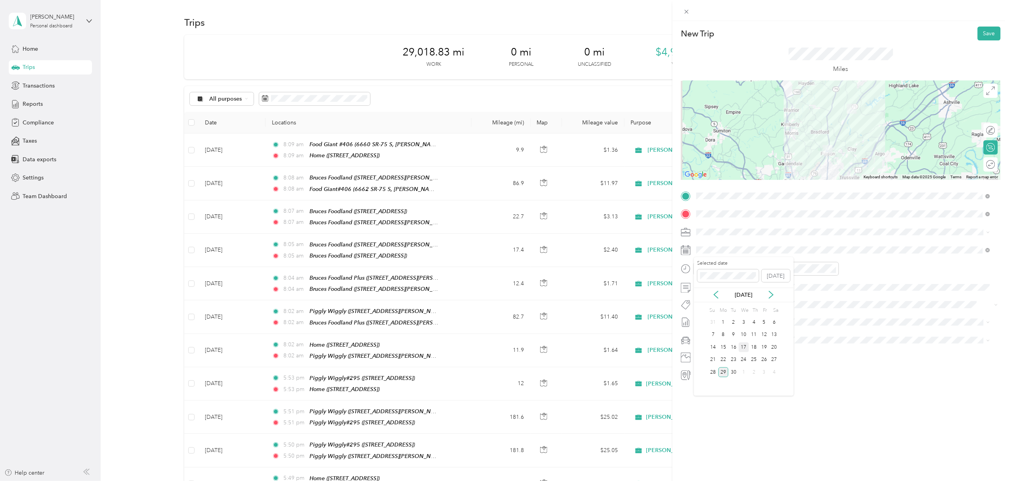
click at [743, 345] on div "17" at bounding box center [744, 348] width 10 height 10
click at [978, 33] on button "Save" at bounding box center [989, 34] width 23 height 14
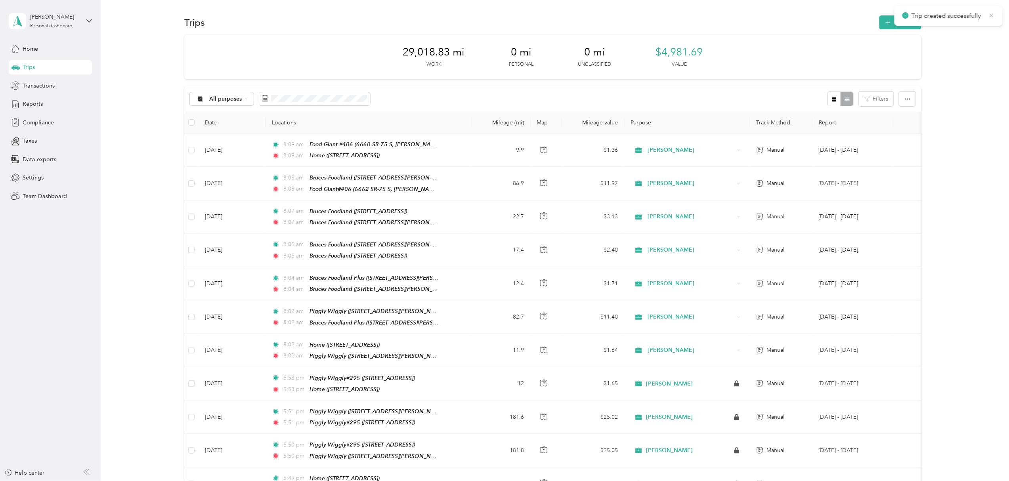
click at [992, 13] on icon at bounding box center [992, 15] width 6 height 7
click at [894, 17] on button "New trip" at bounding box center [901, 22] width 42 height 14
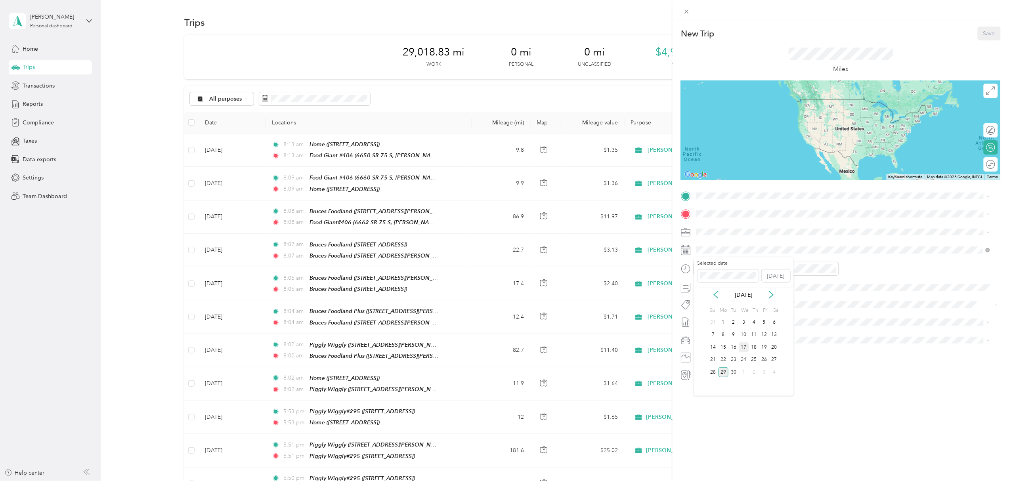
click at [743, 346] on div "17" at bounding box center [744, 348] width 10 height 10
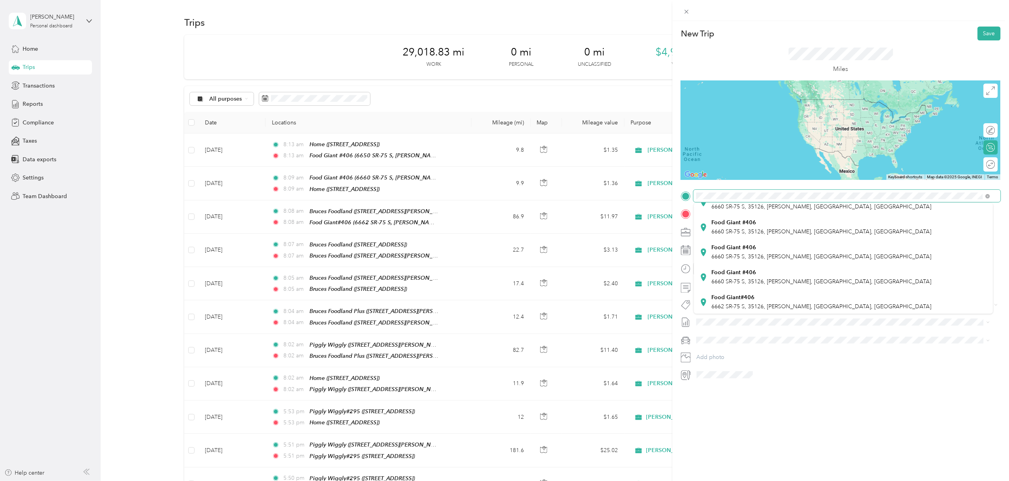
scroll to position [159, 0]
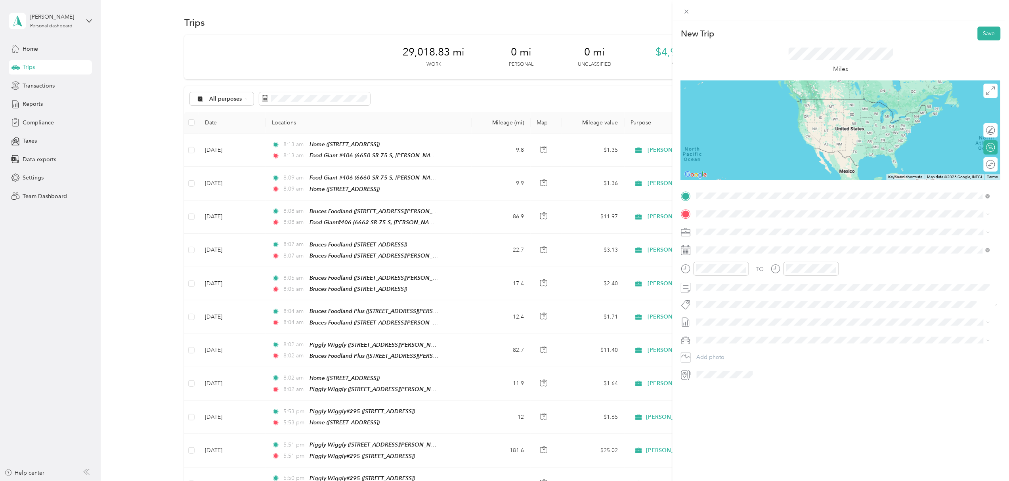
click at [752, 272] on div "Food Giant #406 6660 SR-75 S, 35126, [PERSON_NAME], [GEOGRAPHIC_DATA], [GEOGRAP…" at bounding box center [822, 273] width 220 height 17
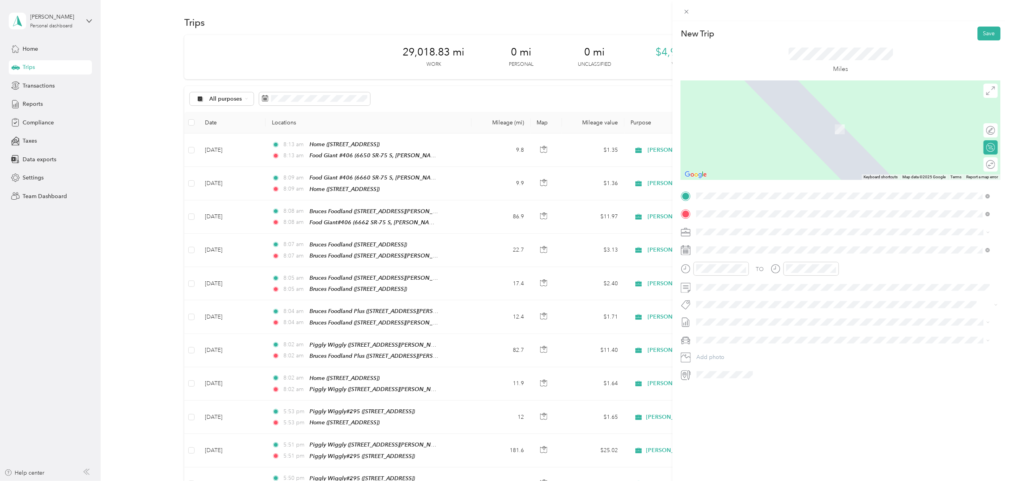
click at [752, 251] on div "TEAM Piggly Wiggly [STREET_ADDRESS][PERSON_NAME]" at bounding box center [759, 251] width 94 height 19
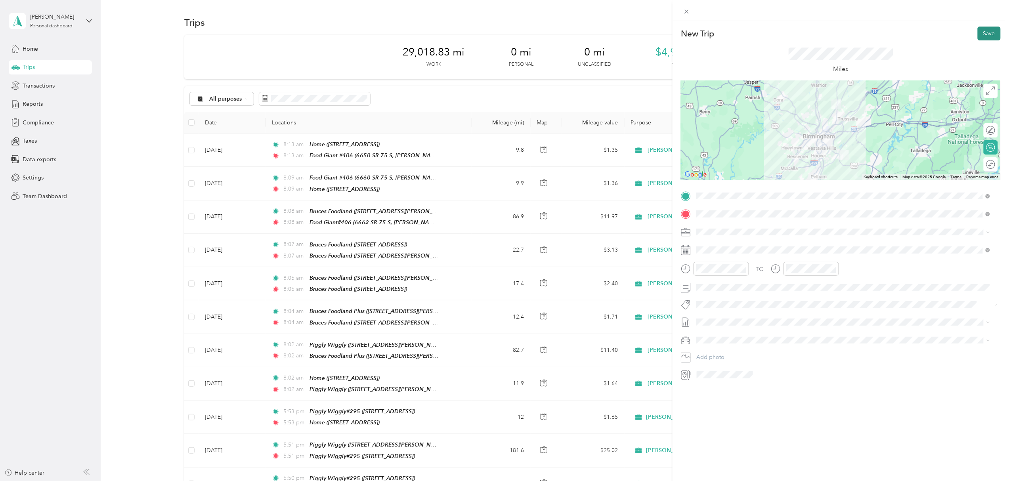
click at [982, 34] on button "Save" at bounding box center [989, 34] width 23 height 14
click at [982, 31] on button "Save" at bounding box center [989, 34] width 23 height 14
click at [983, 31] on button "Save" at bounding box center [989, 34] width 23 height 14
click at [764, 257] on div "TEAM Piggly Wiggly [STREET_ADDRESS][PERSON_NAME]" at bounding box center [759, 247] width 94 height 19
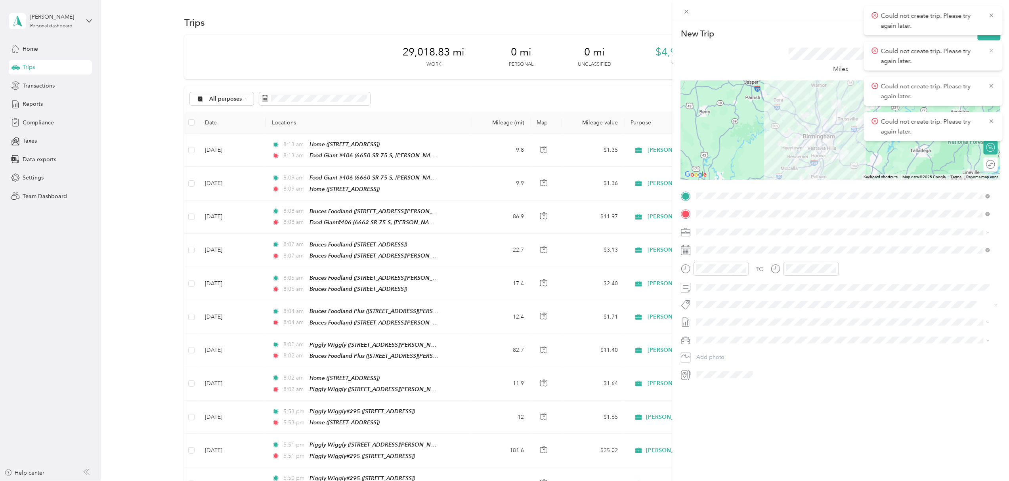
click at [992, 15] on icon at bounding box center [992, 15] width 4 height 4
click at [992, 17] on icon at bounding box center [992, 15] width 6 height 7
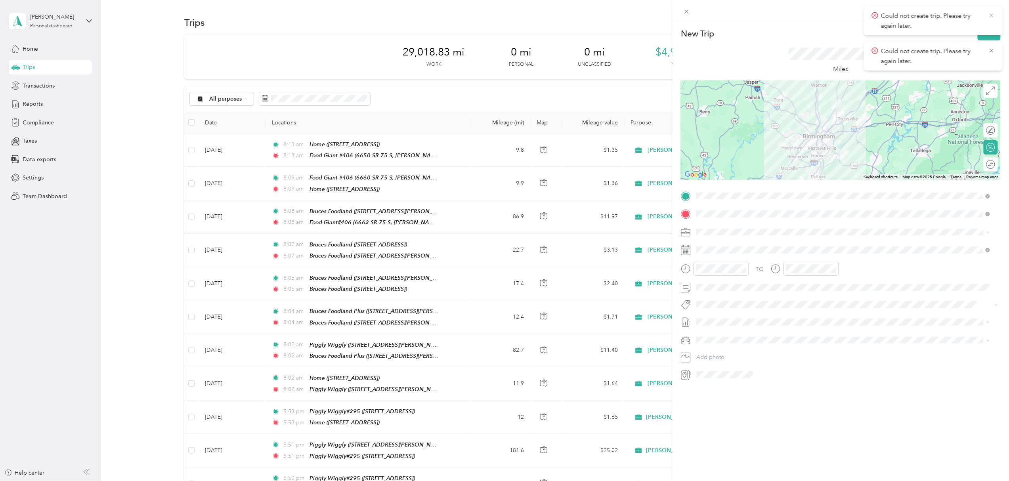
click at [992, 13] on icon at bounding box center [992, 15] width 6 height 7
click at [992, 16] on icon at bounding box center [992, 15] width 4 height 4
click at [983, 34] on button "Save" at bounding box center [989, 34] width 23 height 14
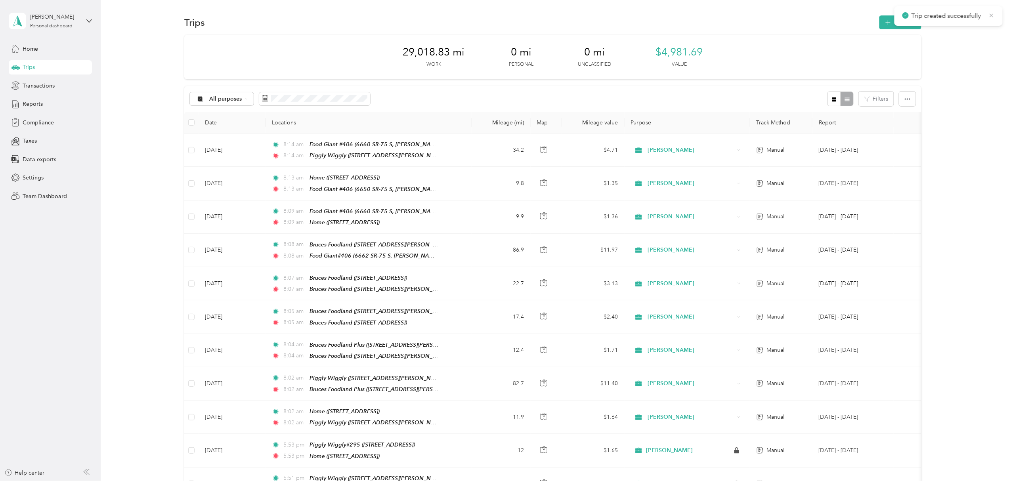
click at [993, 12] on icon at bounding box center [992, 15] width 6 height 7
click at [899, 19] on button "New trip" at bounding box center [901, 22] width 42 height 14
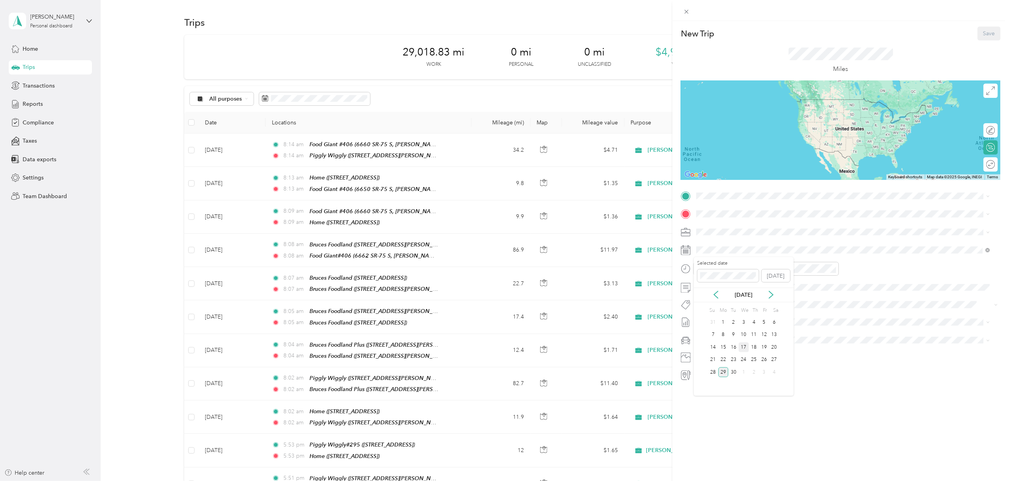
click at [746, 346] on div "17" at bounding box center [744, 348] width 10 height 10
click at [730, 229] on div "Piggly Wiggly #268 [STREET_ADDRESS][PERSON_NAME]" at bounding box center [759, 232] width 94 height 17
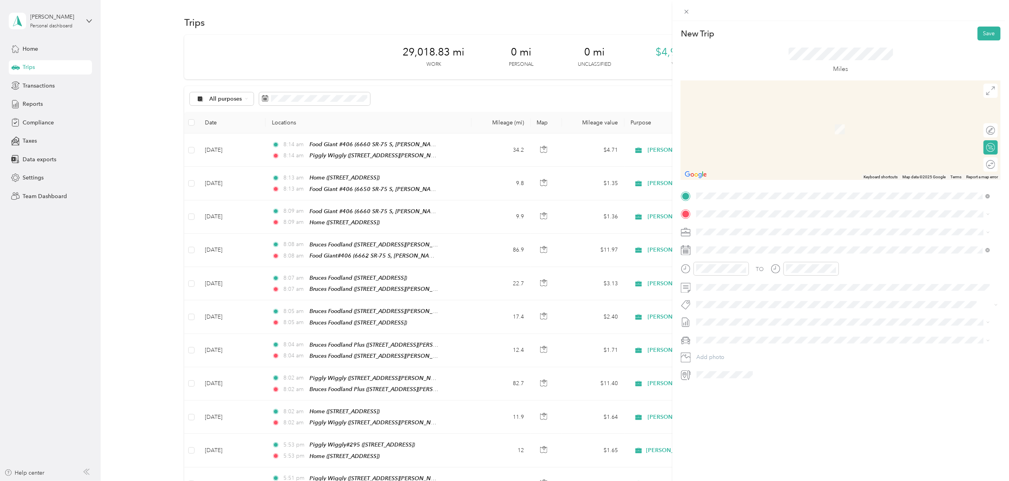
click at [781, 256] on div "TEAM PIGGLY WIGGLY # [STREET_ADDRESS]" at bounding box center [756, 251] width 88 height 19
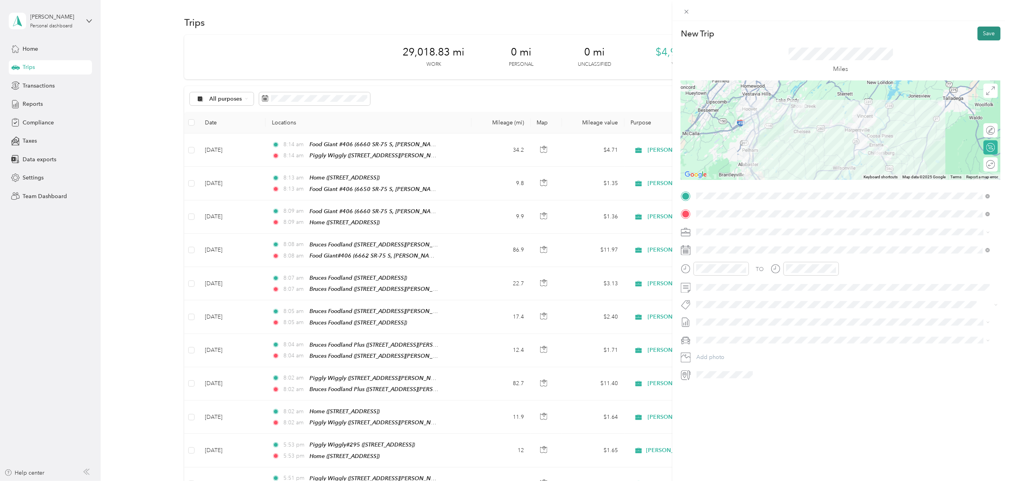
click at [980, 33] on button "Save" at bounding box center [989, 34] width 23 height 14
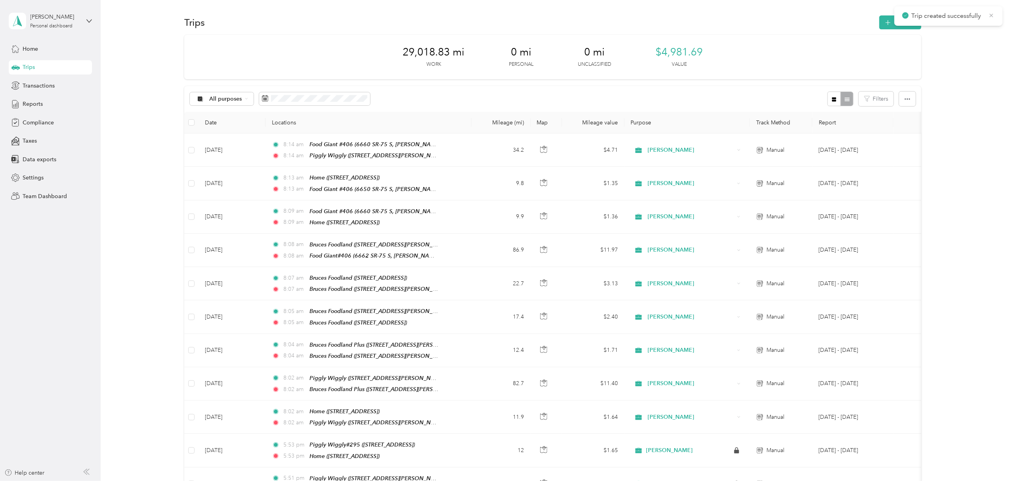
click at [992, 15] on icon at bounding box center [992, 15] width 6 height 7
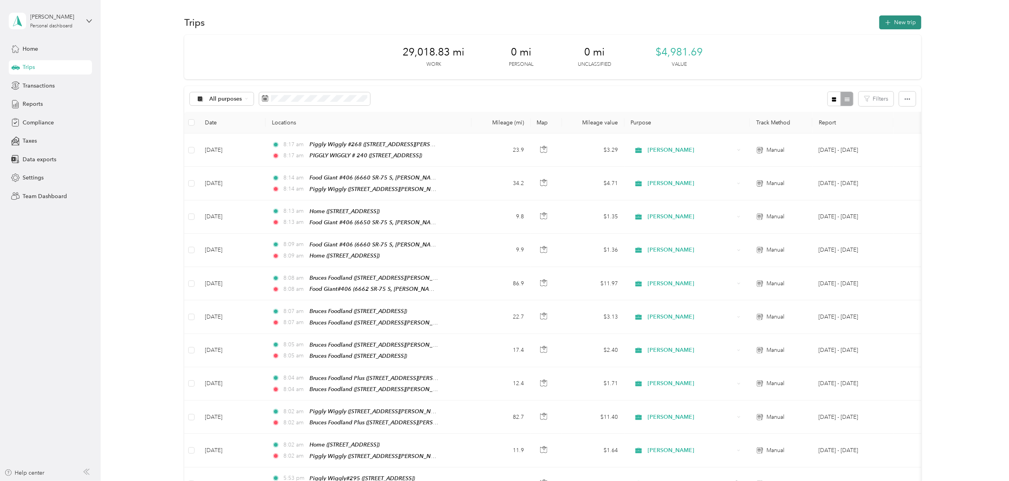
click at [898, 21] on button "New trip" at bounding box center [901, 22] width 42 height 14
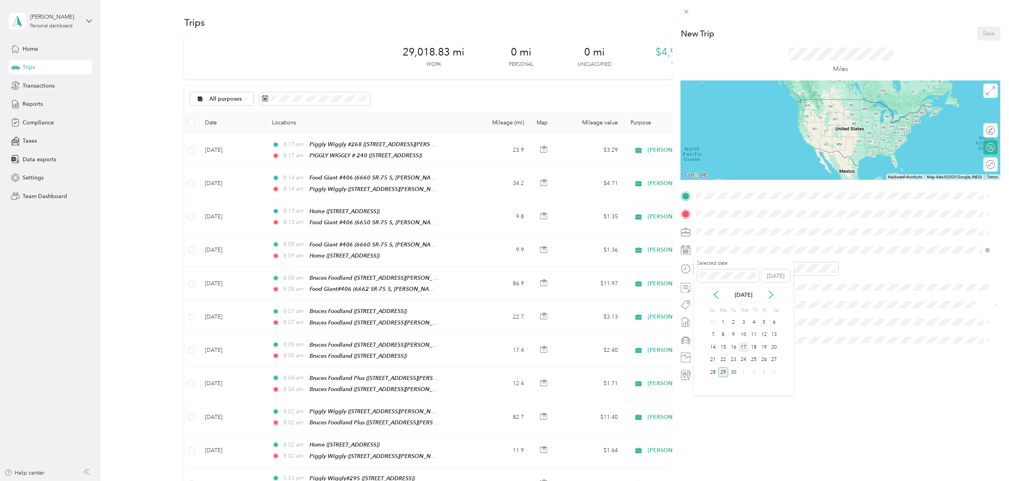
click at [747, 344] on div "17" at bounding box center [744, 348] width 10 height 10
click at [765, 241] on li "TEAM PIGGLY WIGGLY # [STREET_ADDRESS]" at bounding box center [843, 234] width 299 height 28
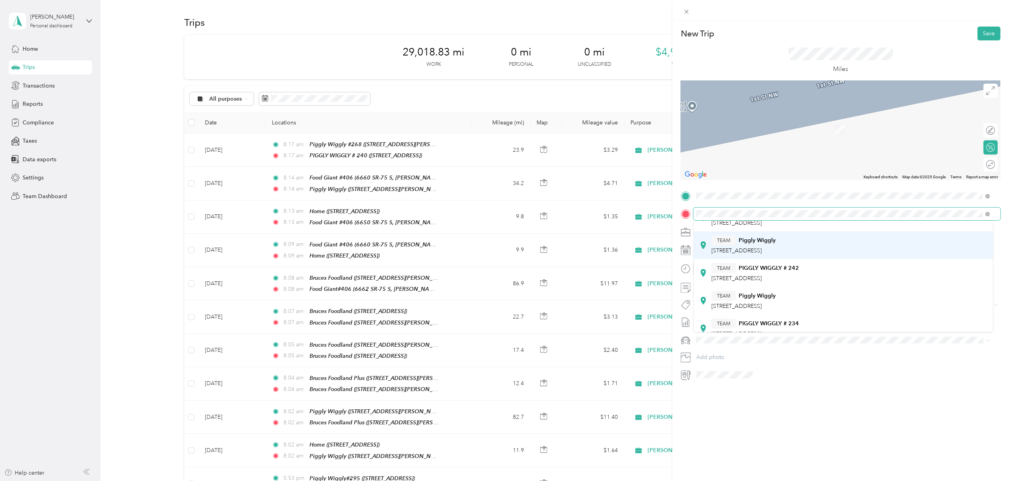
scroll to position [53, 0]
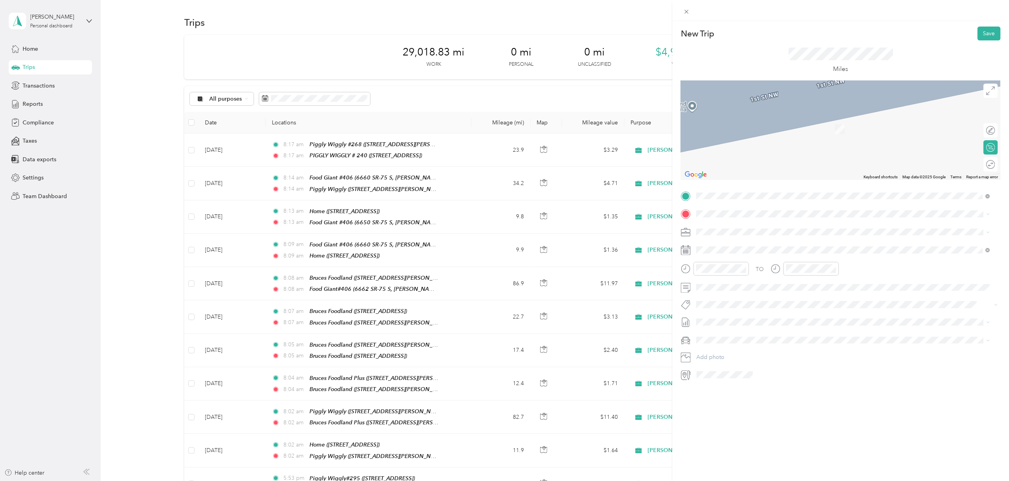
click at [799, 259] on div "TEAM PIGGLY WIGGLY # 242 [STREET_ADDRESS]" at bounding box center [756, 251] width 88 height 19
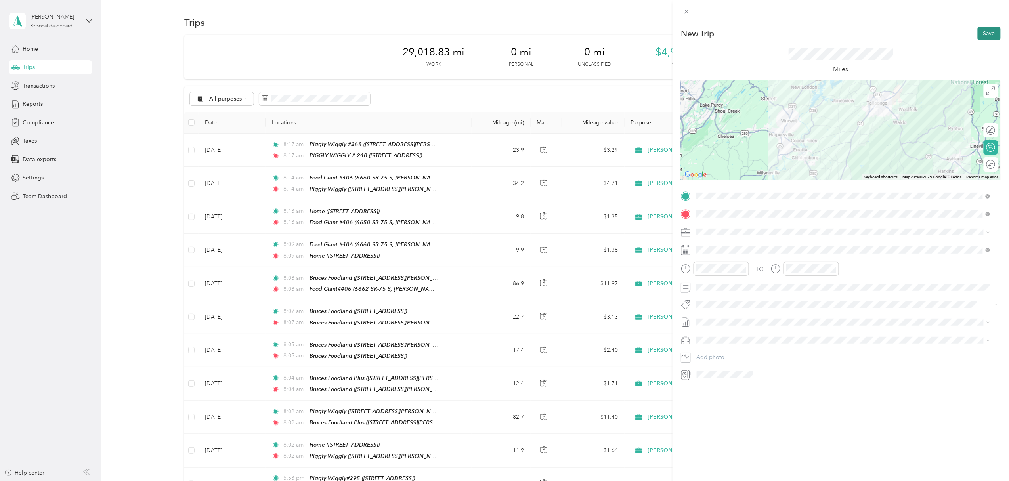
click at [984, 33] on button "Save" at bounding box center [989, 34] width 23 height 14
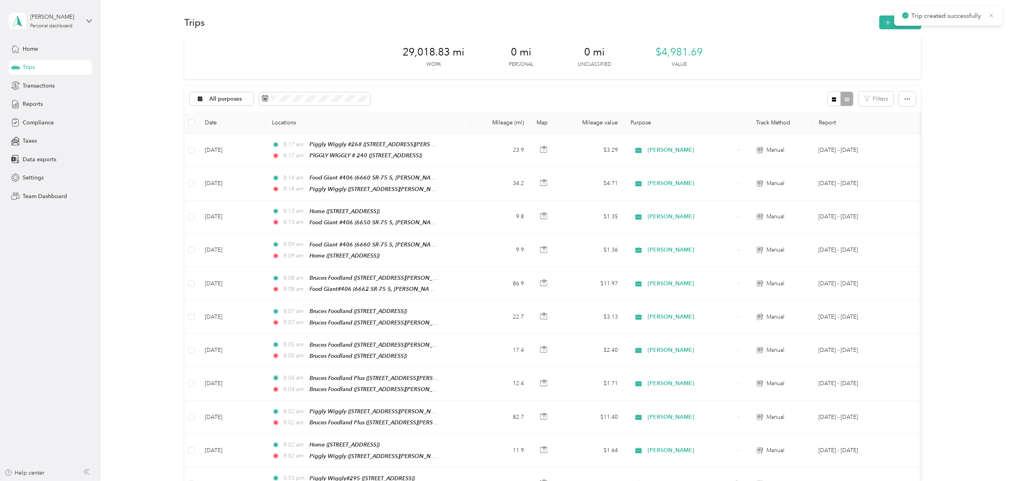
click at [990, 16] on icon at bounding box center [992, 15] width 6 height 7
click at [904, 21] on button "New trip" at bounding box center [901, 22] width 42 height 14
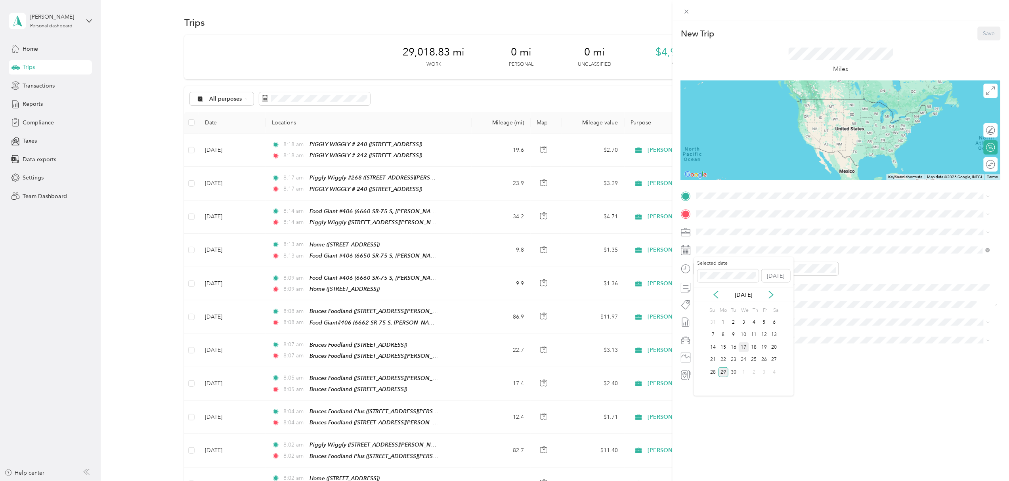
click at [743, 346] on div "17" at bounding box center [744, 348] width 10 height 10
click at [762, 263] on span "[STREET_ADDRESS]" at bounding box center [737, 262] width 50 height 7
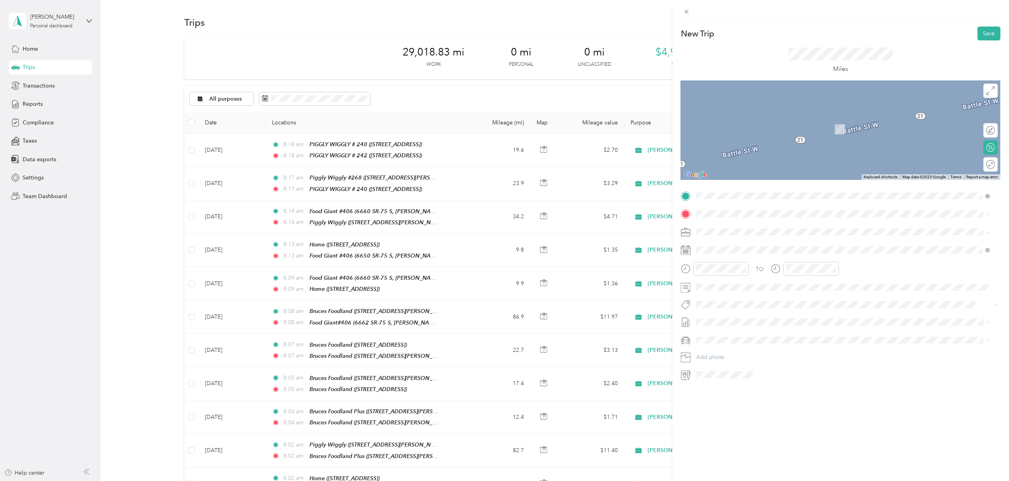
click at [754, 248] on div "TEAM Piggly Wiggly [STREET_ADDRESS]" at bounding box center [744, 248] width 64 height 19
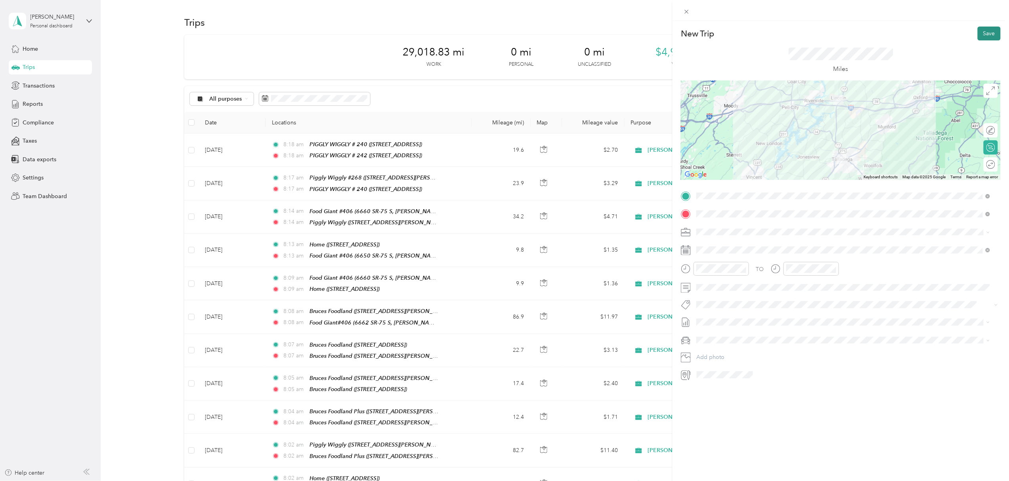
click at [979, 35] on button "Save" at bounding box center [989, 34] width 23 height 14
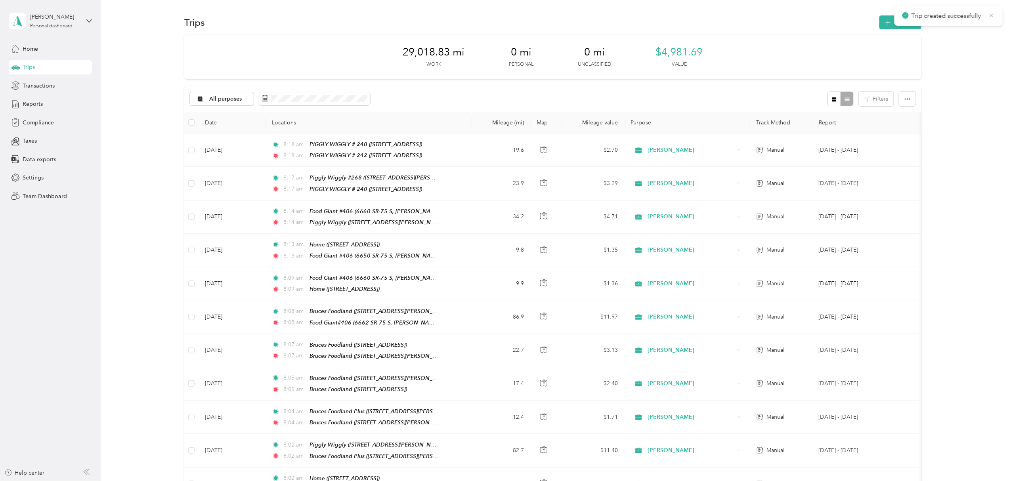
click at [993, 13] on icon at bounding box center [992, 15] width 6 height 7
click at [898, 23] on button "New trip" at bounding box center [901, 22] width 42 height 14
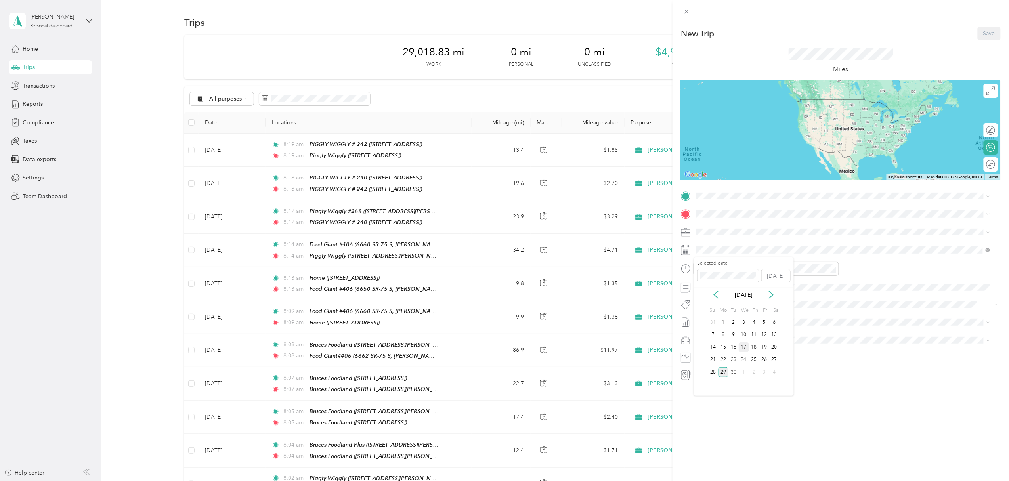
click at [745, 347] on div "17" at bounding box center [744, 348] width 10 height 10
click at [731, 225] on button "TEAM" at bounding box center [724, 229] width 25 height 10
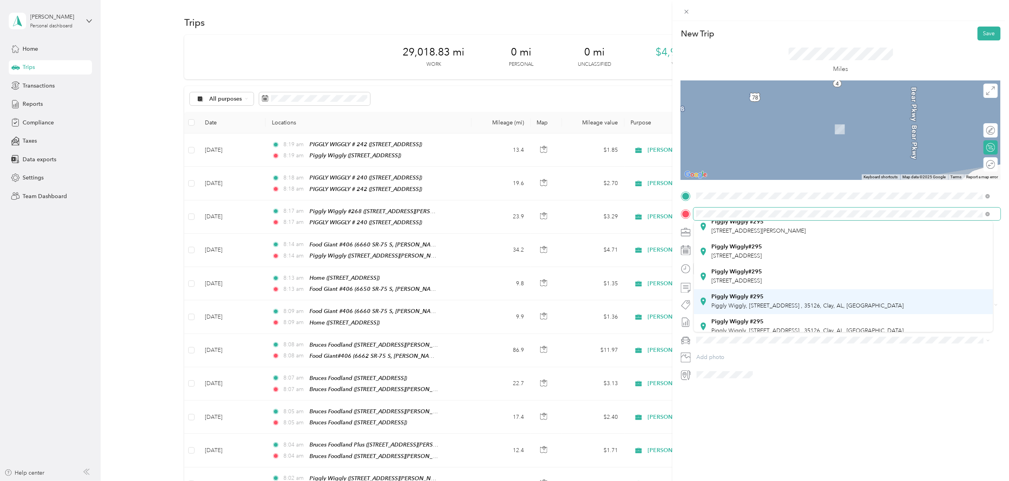
scroll to position [105, 0]
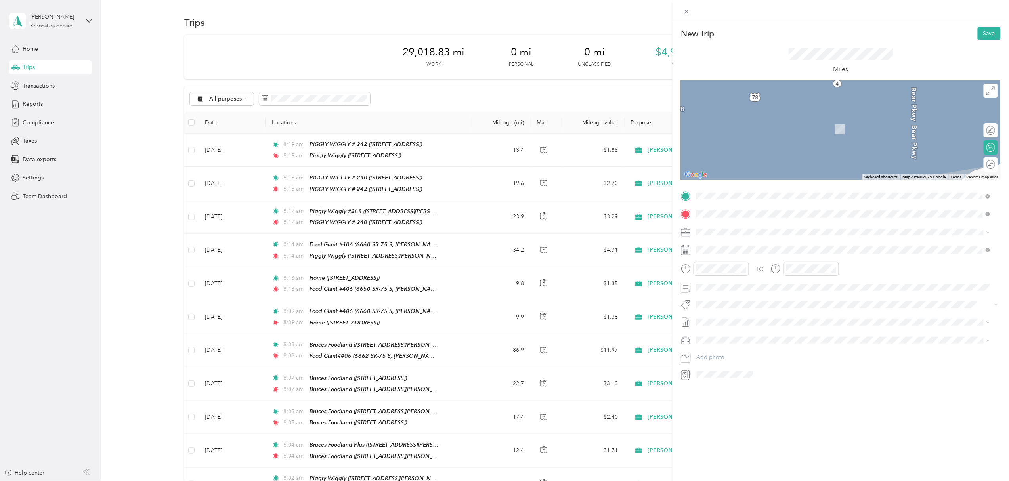
click at [782, 249] on div "Piggly Wiggly#295 [STREET_ADDRESS]" at bounding box center [844, 244] width 288 height 19
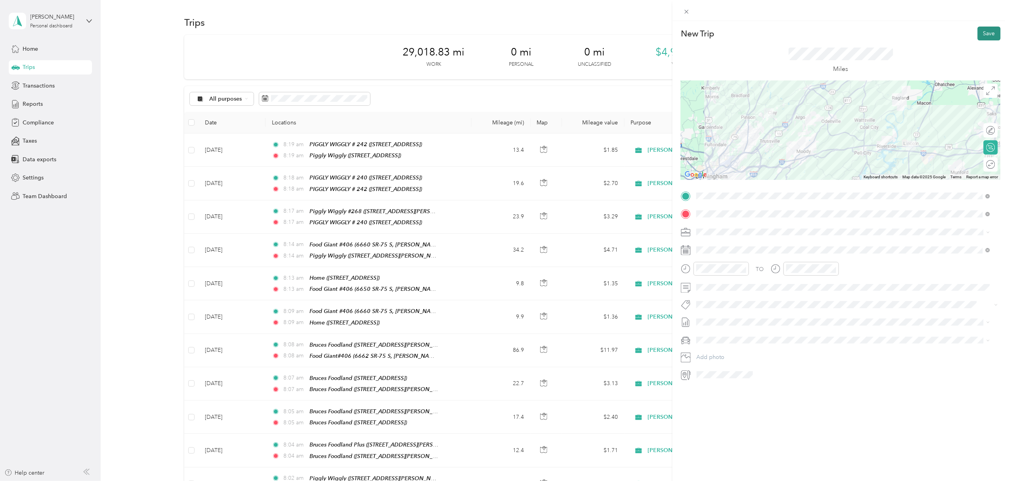
click at [981, 32] on button "Save" at bounding box center [989, 34] width 23 height 14
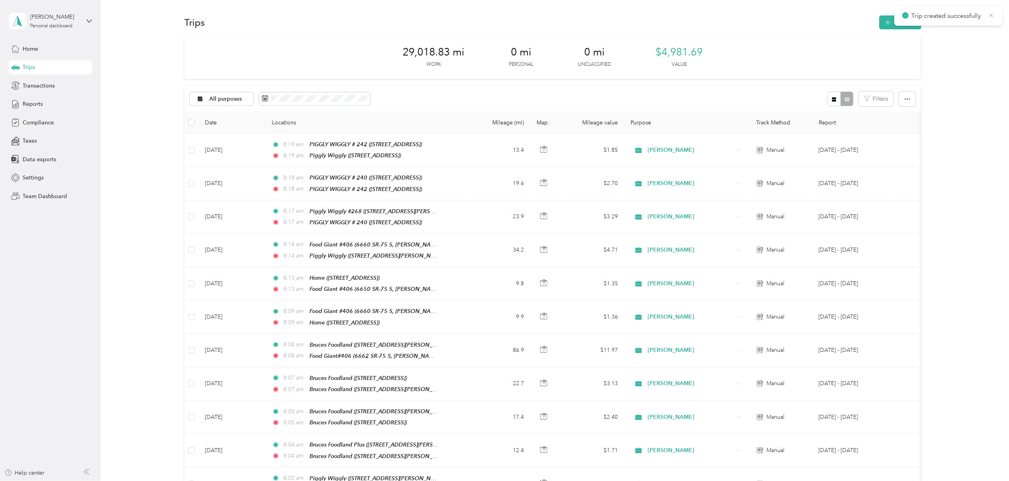
click at [991, 13] on icon at bounding box center [992, 15] width 6 height 7
click at [898, 23] on button "New trip" at bounding box center [901, 22] width 42 height 14
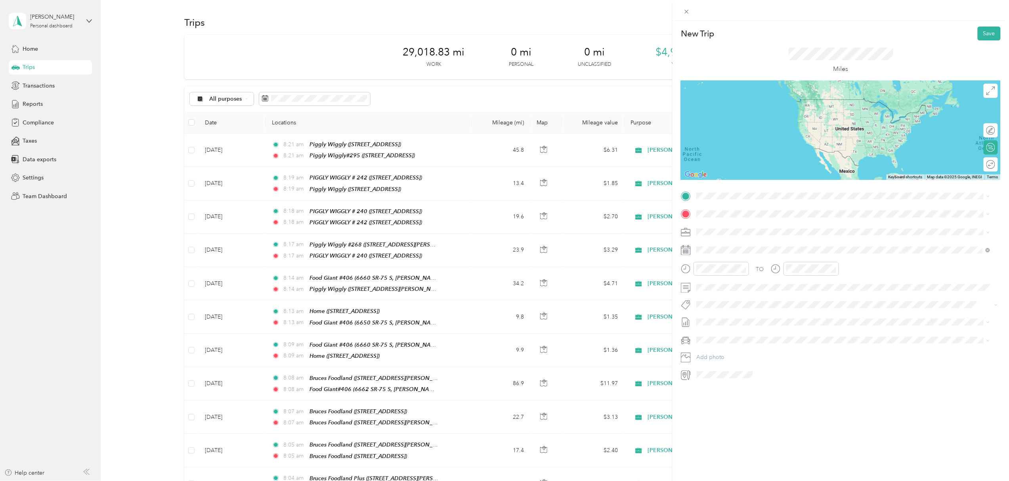
click at [762, 229] on div "Piggly Wiggly#295 [STREET_ADDRESS]" at bounding box center [737, 226] width 51 height 17
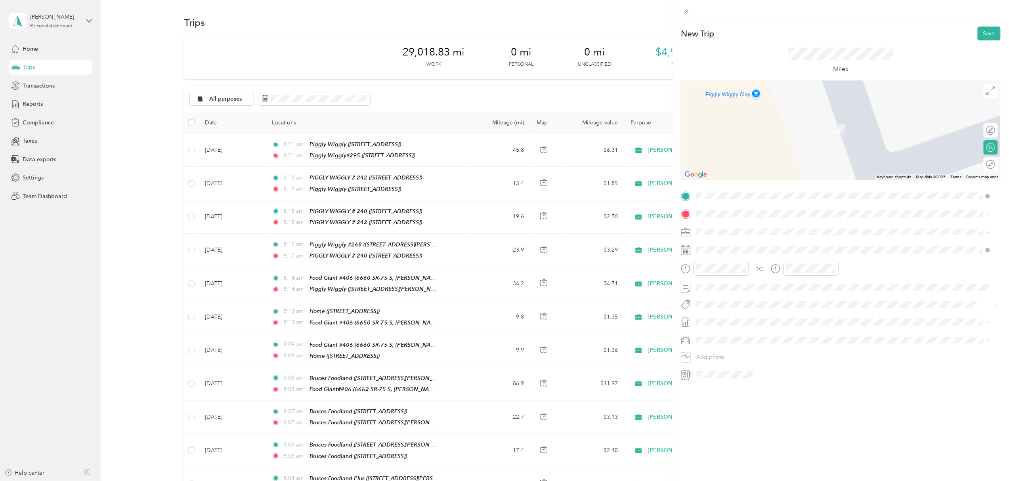
click at [765, 281] on li "Home [STREET_ADDRESS]" at bounding box center [843, 272] width 299 height 25
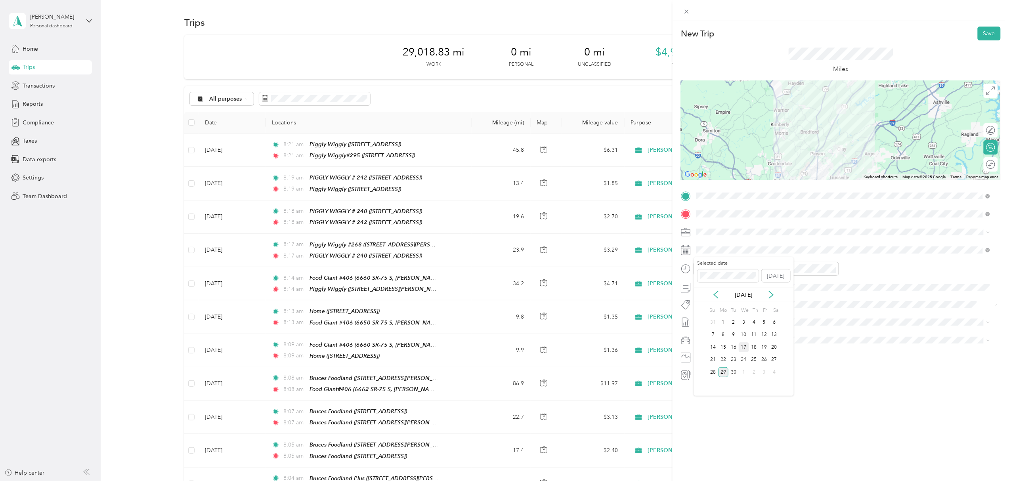
click at [744, 346] on div "17" at bounding box center [744, 348] width 10 height 10
click at [982, 36] on button "Save" at bounding box center [989, 34] width 23 height 14
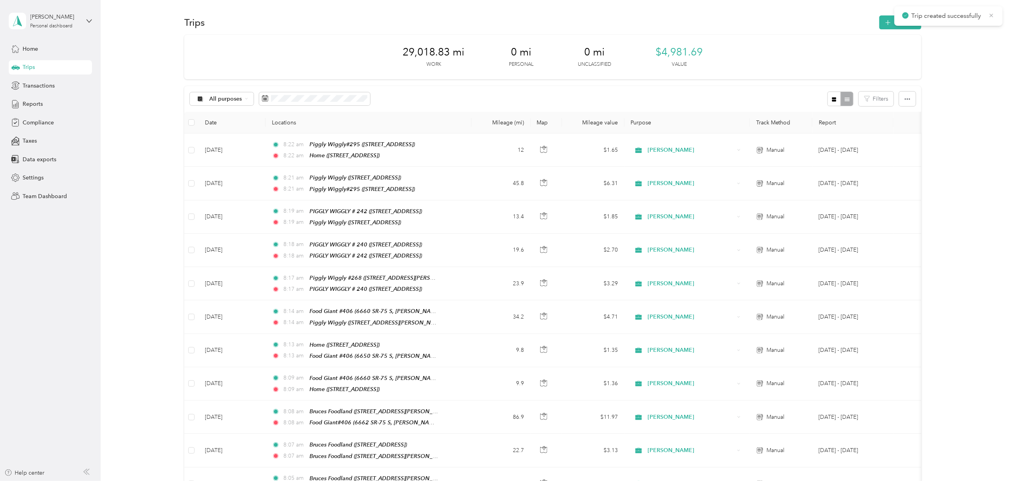
click at [992, 13] on icon at bounding box center [992, 15] width 6 height 7
click at [900, 21] on button "New trip" at bounding box center [901, 22] width 42 height 14
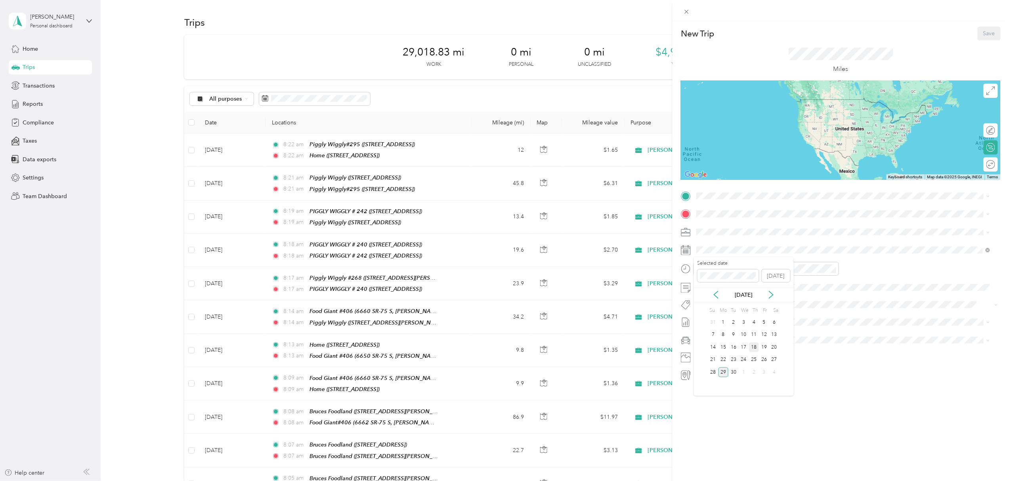
click at [753, 346] on div "18" at bounding box center [754, 348] width 10 height 10
click at [747, 264] on li "Home [STREET_ADDRESS]" at bounding box center [843, 253] width 299 height 25
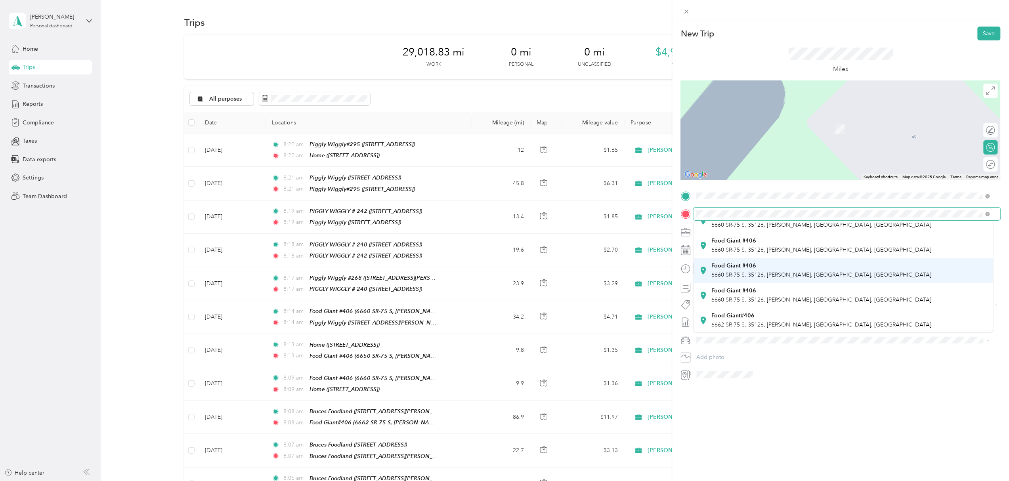
scroll to position [159, 0]
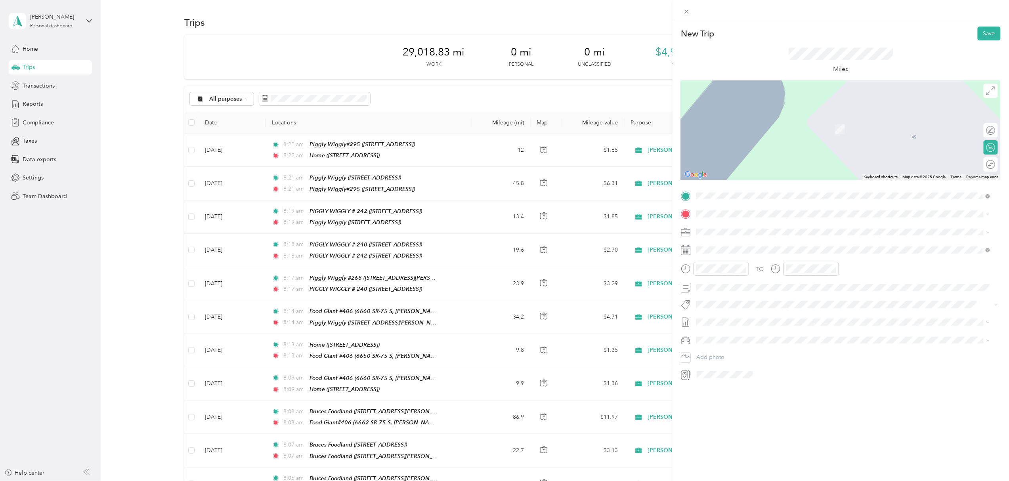
click at [744, 240] on div "Food Giant #406 6660 SR-75 S, 35126, [PERSON_NAME], [GEOGRAPHIC_DATA], [GEOGRAP…" at bounding box center [822, 240] width 220 height 17
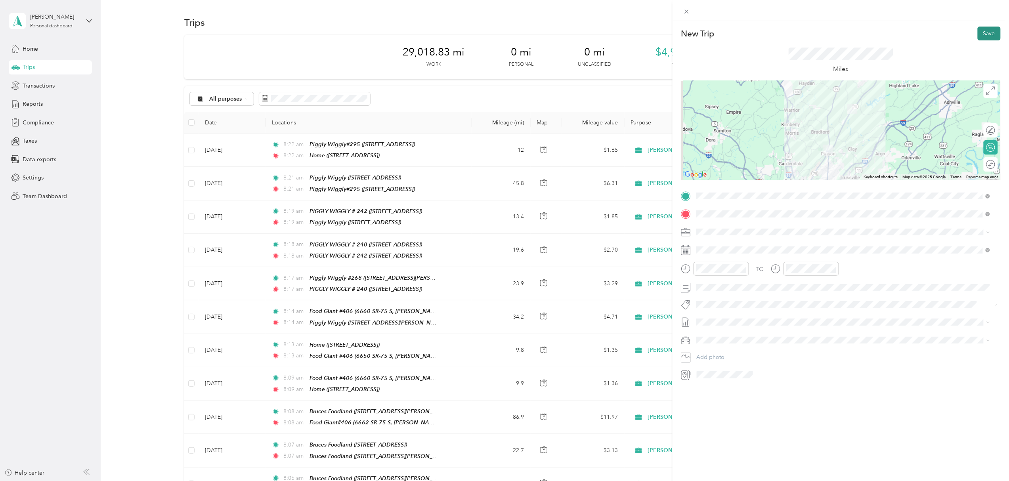
click at [981, 33] on button "Save" at bounding box center [989, 34] width 23 height 14
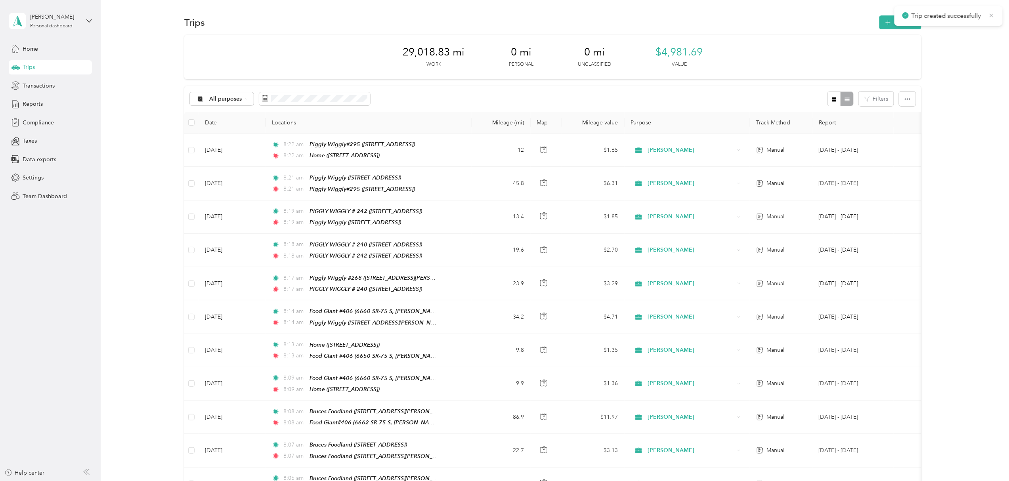
click at [990, 13] on icon at bounding box center [992, 15] width 6 height 7
click at [893, 21] on button "New trip" at bounding box center [901, 22] width 42 height 14
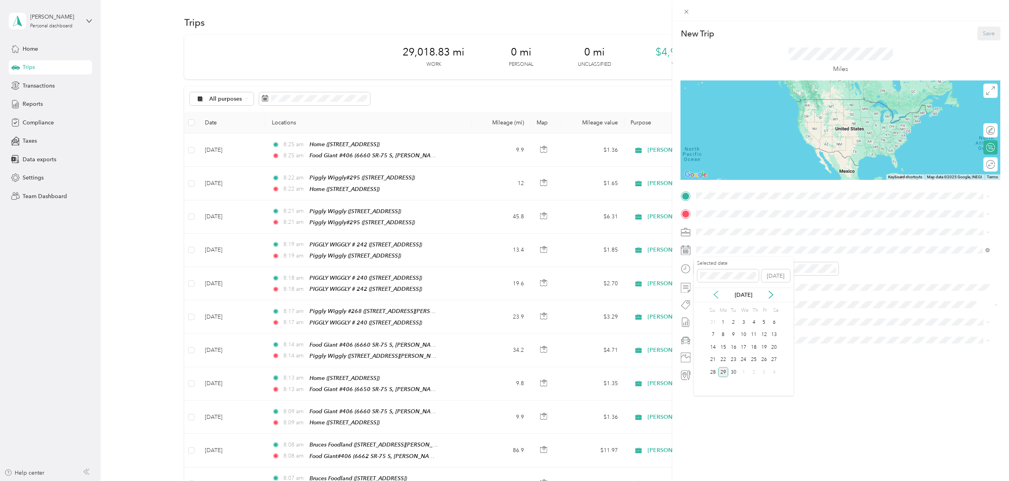
click at [714, 295] on icon at bounding box center [716, 295] width 4 height 7
click at [771, 293] on icon at bounding box center [772, 295] width 4 height 7
click at [754, 346] on div "18" at bounding box center [754, 348] width 10 height 10
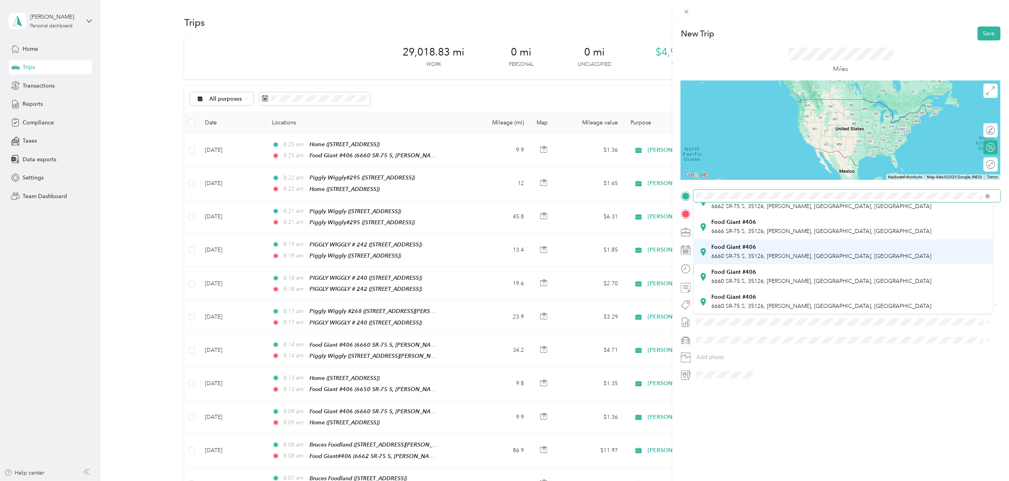
scroll to position [105, 0]
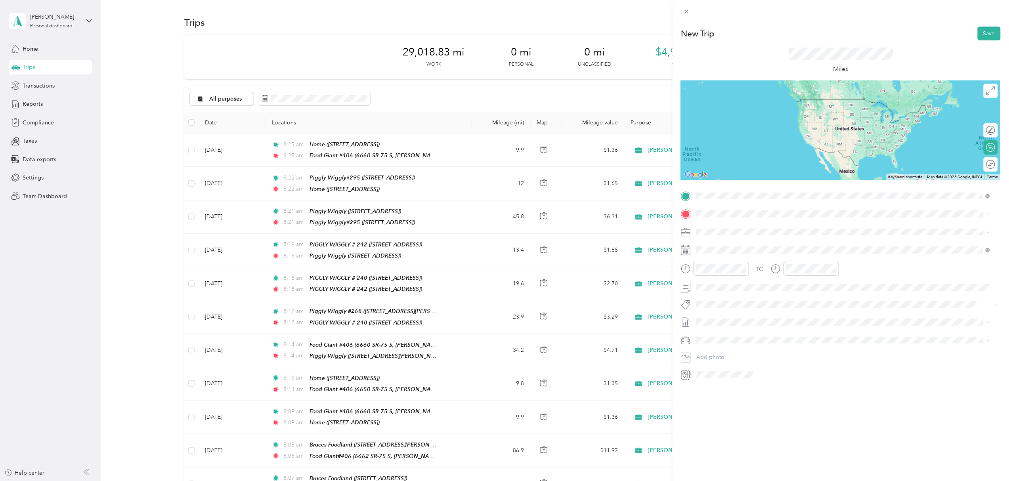
click at [765, 253] on span "6660 SR-75 S, 35126, [PERSON_NAME], [GEOGRAPHIC_DATA], [GEOGRAPHIC_DATA]" at bounding box center [822, 256] width 220 height 7
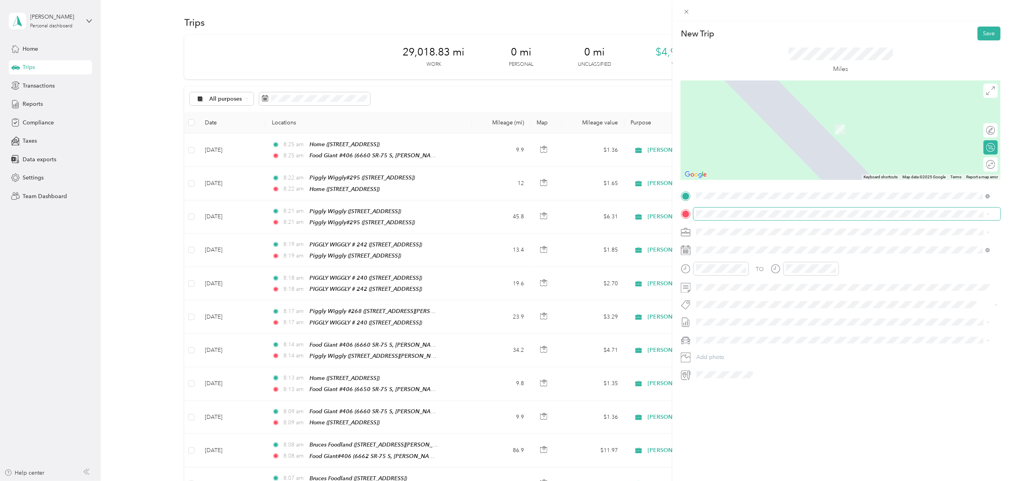
click at [709, 209] on span at bounding box center [847, 214] width 307 height 13
click at [774, 256] on div "TEAM [PERSON_NAME] Office [STREET_ADDRESS][PERSON_NAME]" at bounding box center [759, 251] width 94 height 19
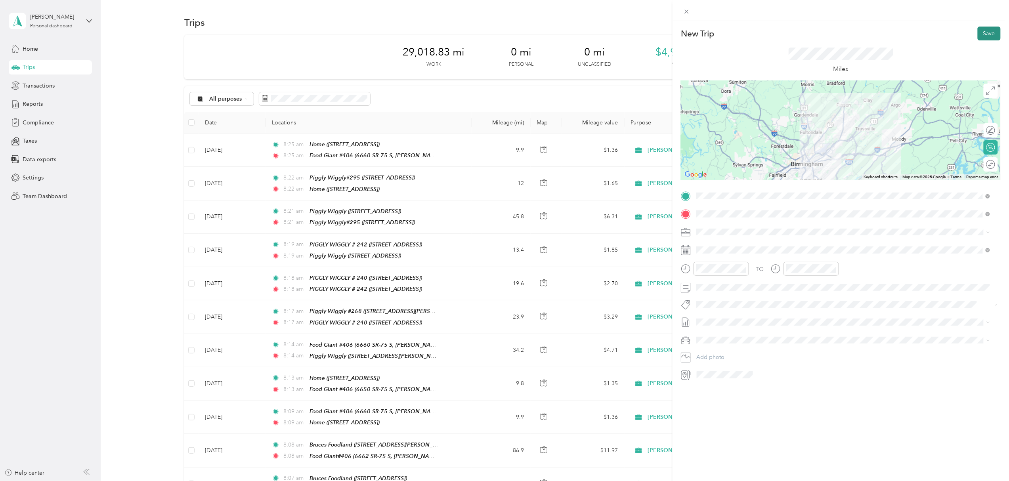
click at [980, 34] on button "Save" at bounding box center [989, 34] width 23 height 14
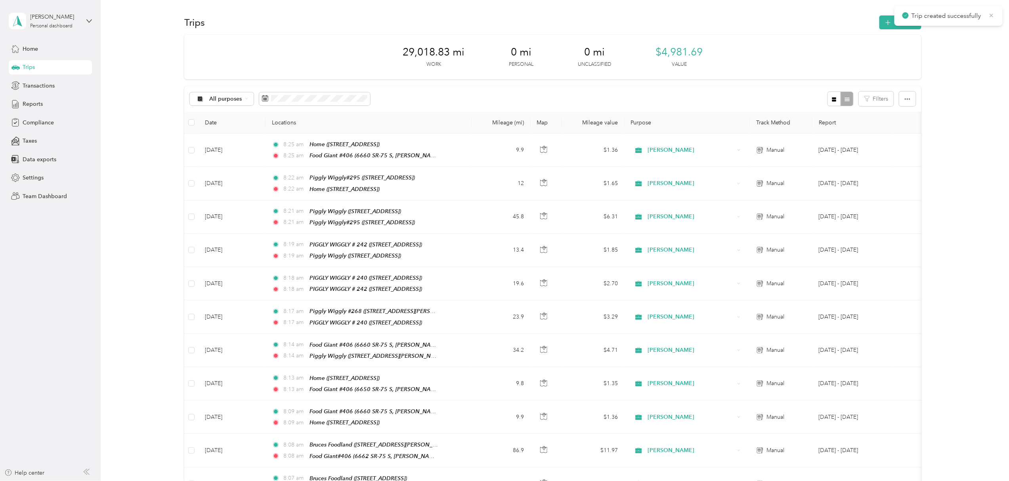
click at [992, 13] on icon at bounding box center [992, 15] width 6 height 7
click at [888, 20] on span "button" at bounding box center [888, 22] width 6 height 7
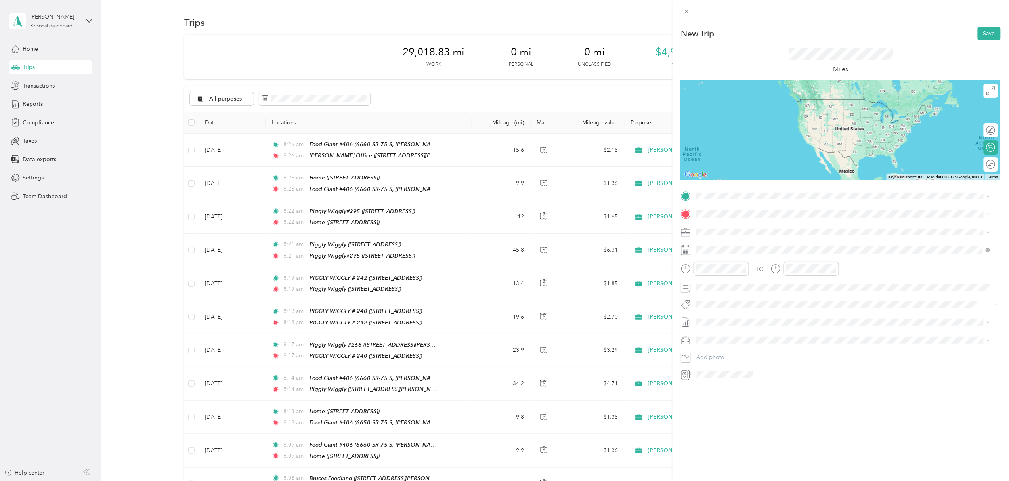
click at [753, 235] on span "[STREET_ADDRESS][PERSON_NAME]" at bounding box center [759, 235] width 94 height 7
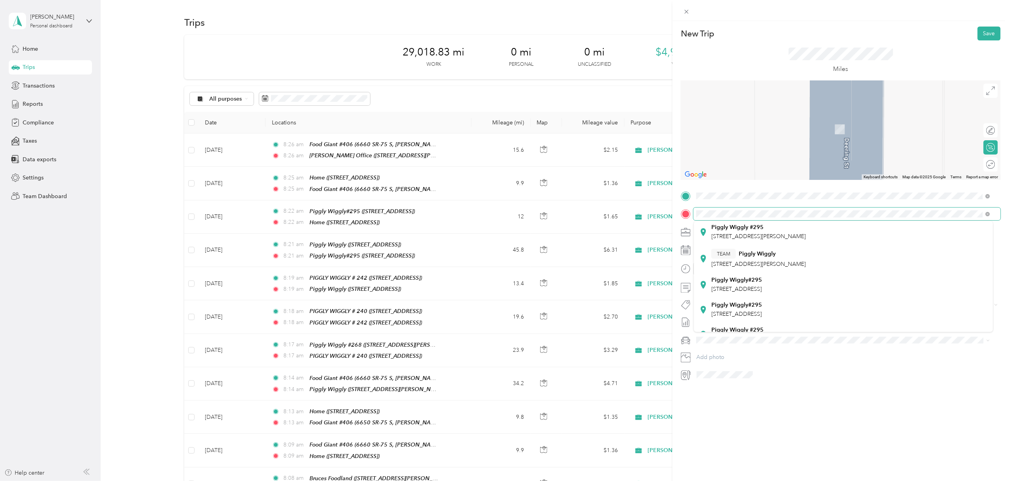
scroll to position [53, 0]
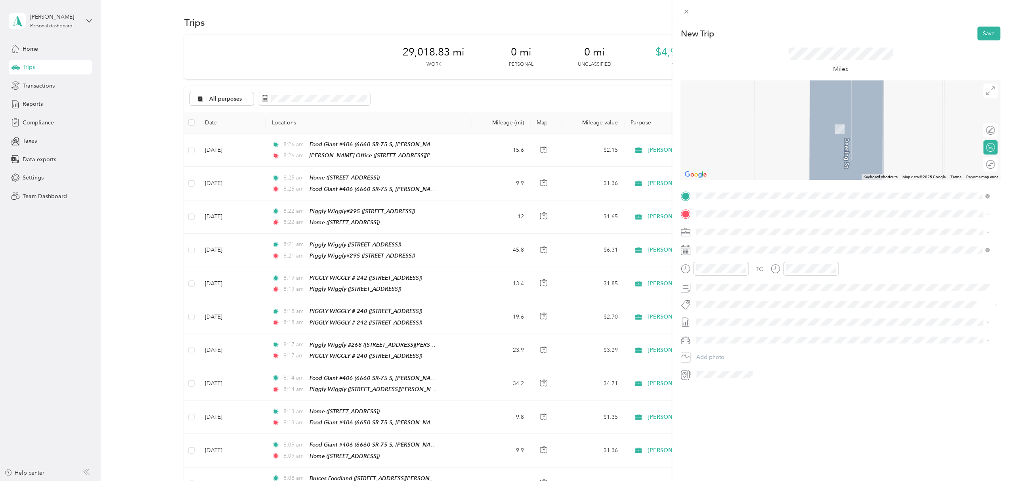
click at [762, 299] on div "Piggly Wiggly#295 [STREET_ADDRESS]" at bounding box center [737, 303] width 51 height 17
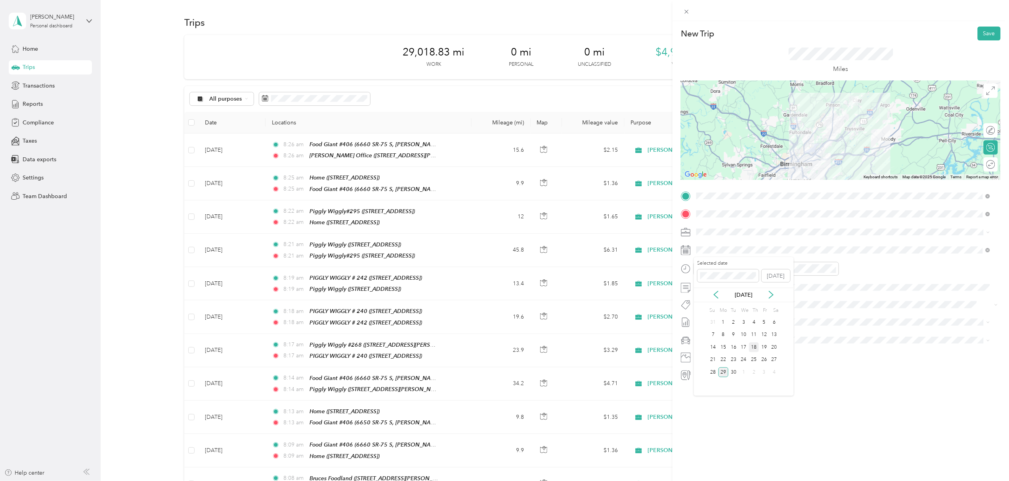
click at [756, 346] on div "18" at bounding box center [754, 348] width 10 height 10
click at [985, 33] on button "Save" at bounding box center [989, 34] width 23 height 14
click at [980, 32] on button "Save" at bounding box center [989, 34] width 23 height 14
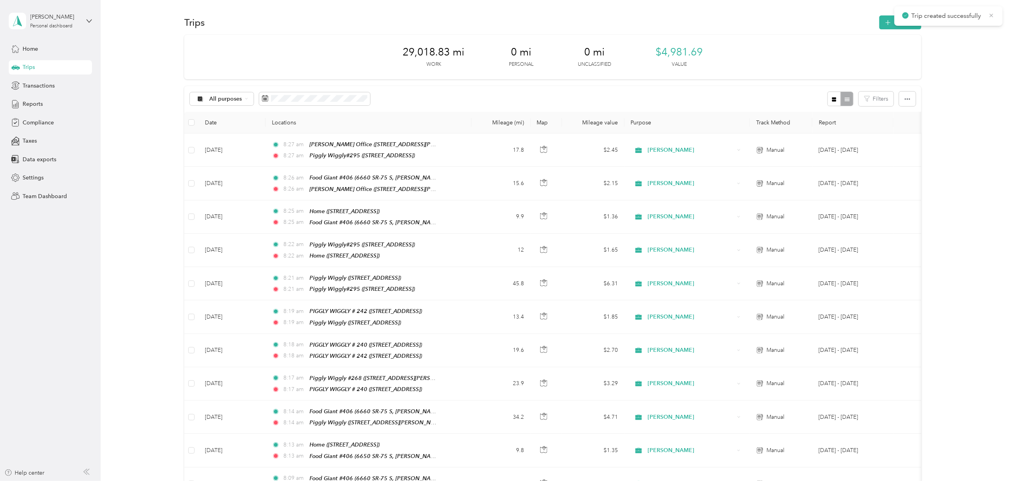
click at [991, 13] on icon at bounding box center [992, 15] width 6 height 7
click at [992, 13] on icon at bounding box center [992, 15] width 6 height 7
click at [904, 21] on button "New trip" at bounding box center [901, 22] width 42 height 14
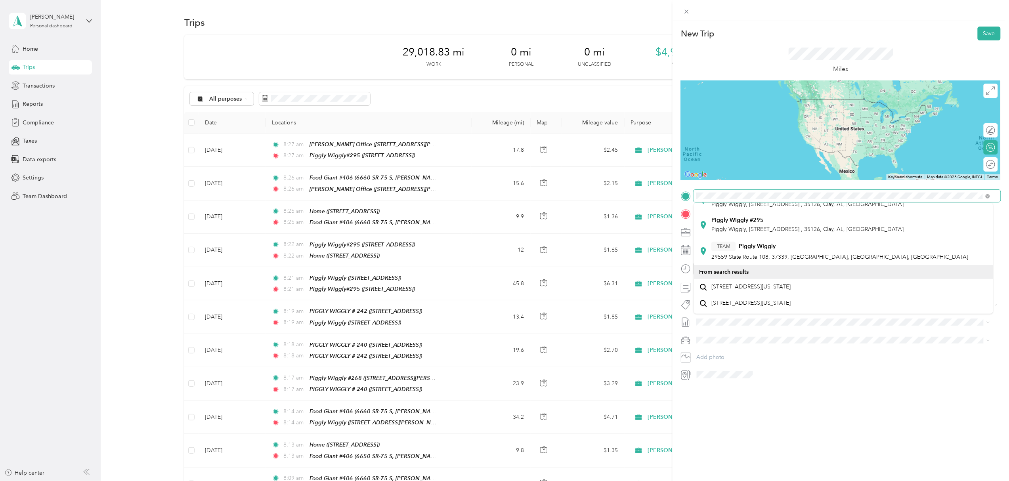
scroll to position [159, 0]
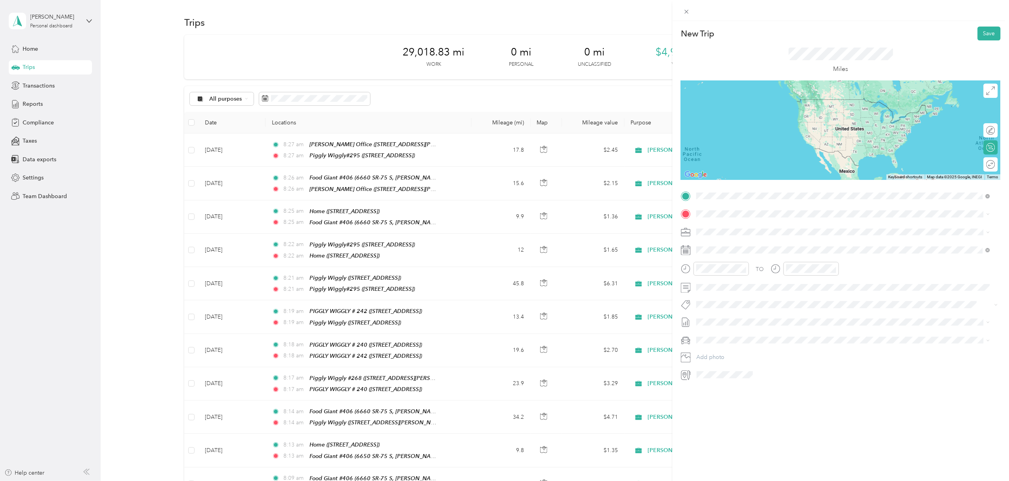
click at [757, 224] on span "Piggly Wiggly, [STREET_ADDRESS] , 35126, Clay, AL, [GEOGRAPHIC_DATA]" at bounding box center [808, 227] width 192 height 7
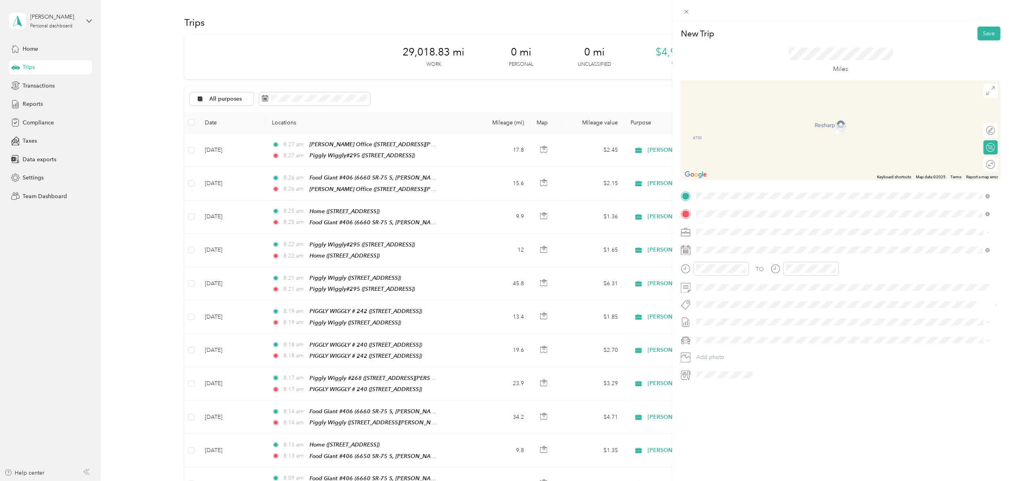
click at [731, 276] on span "[STREET_ADDRESS]" at bounding box center [737, 279] width 50 height 7
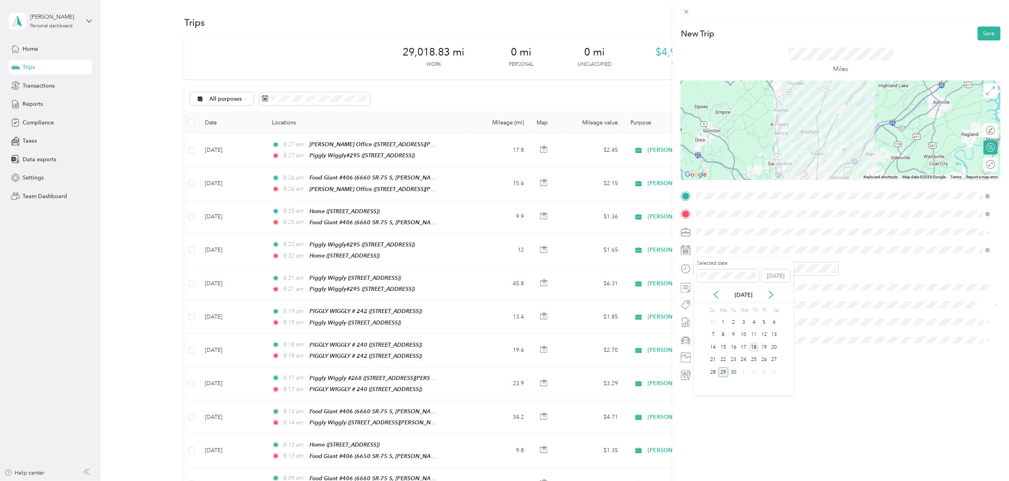
click at [754, 346] on div "18" at bounding box center [754, 348] width 10 height 10
click at [981, 33] on button "Save" at bounding box center [989, 34] width 23 height 14
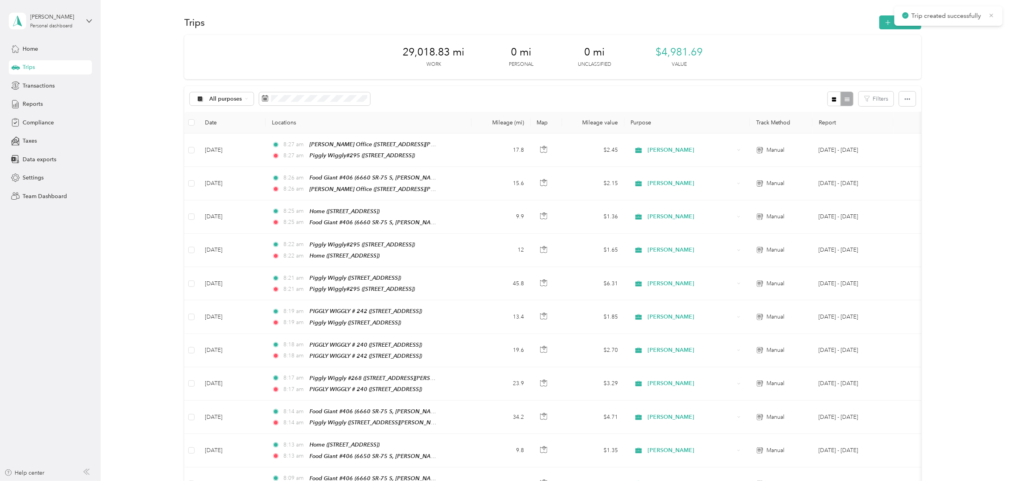
click at [992, 17] on icon at bounding box center [992, 15] width 6 height 7
click at [895, 21] on button "New trip" at bounding box center [901, 22] width 42 height 14
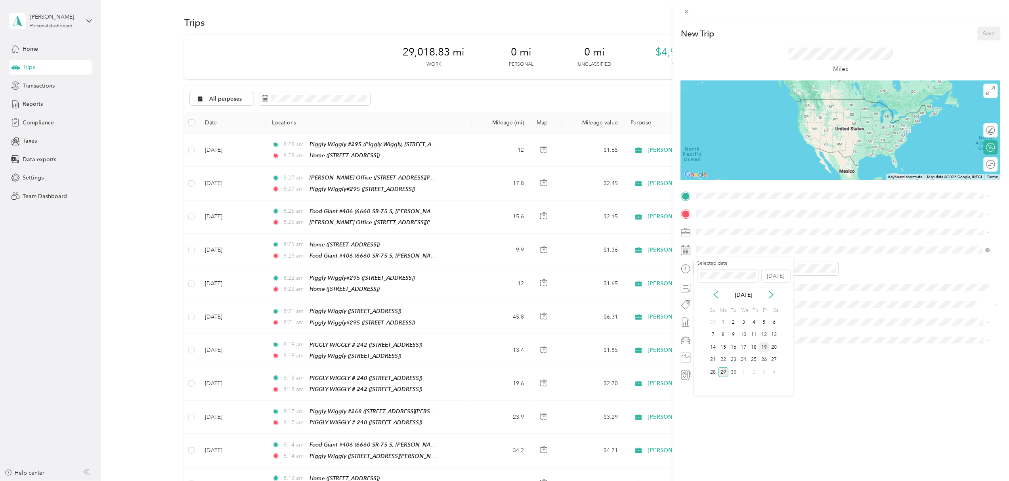
click at [765, 348] on div "19" at bounding box center [764, 348] width 10 height 10
click at [740, 260] on div "Home [STREET_ADDRESS]" at bounding box center [737, 257] width 50 height 17
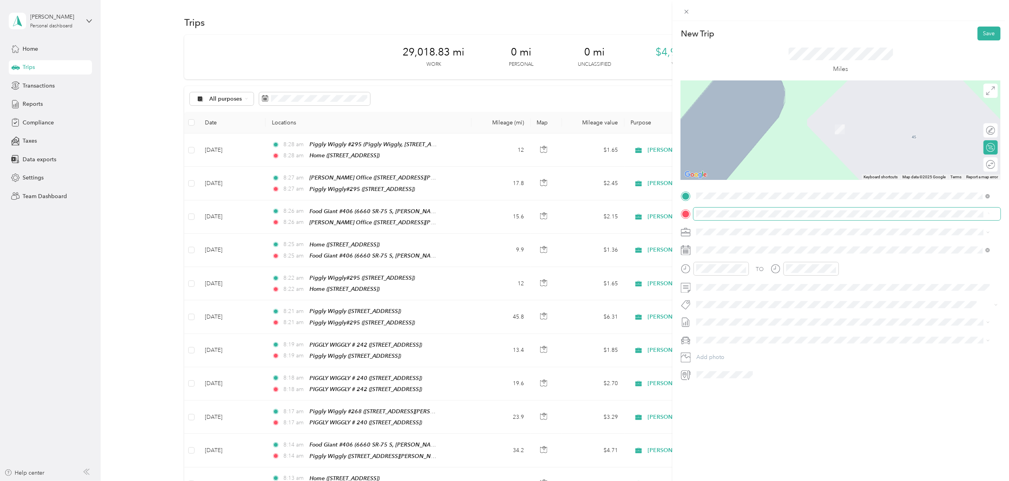
click at [783, 209] on span at bounding box center [847, 214] width 307 height 13
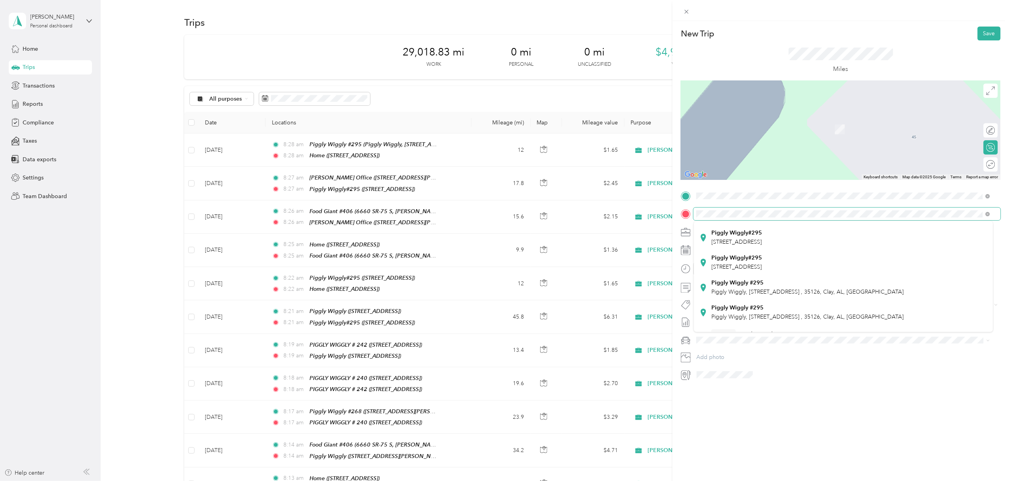
scroll to position [105, 0]
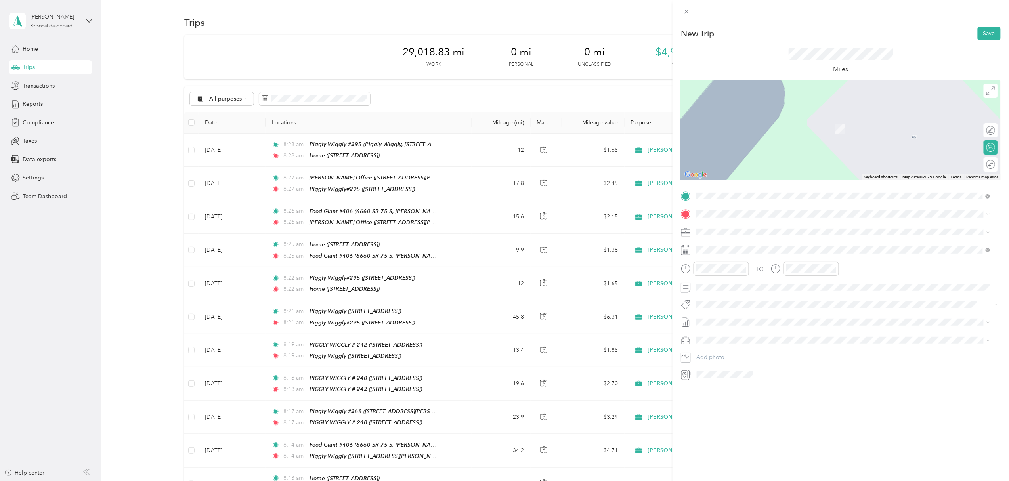
click at [778, 267] on div "Piggly Wiggly #295 Piggly Wiggly, [STREET_ADDRESS]" at bounding box center [808, 266] width 192 height 17
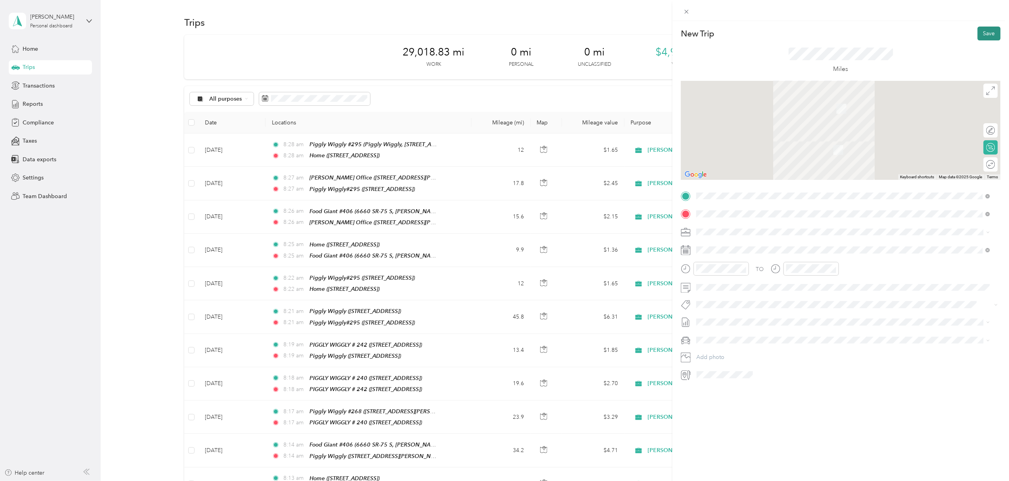
click at [981, 34] on button "Save" at bounding box center [989, 34] width 23 height 14
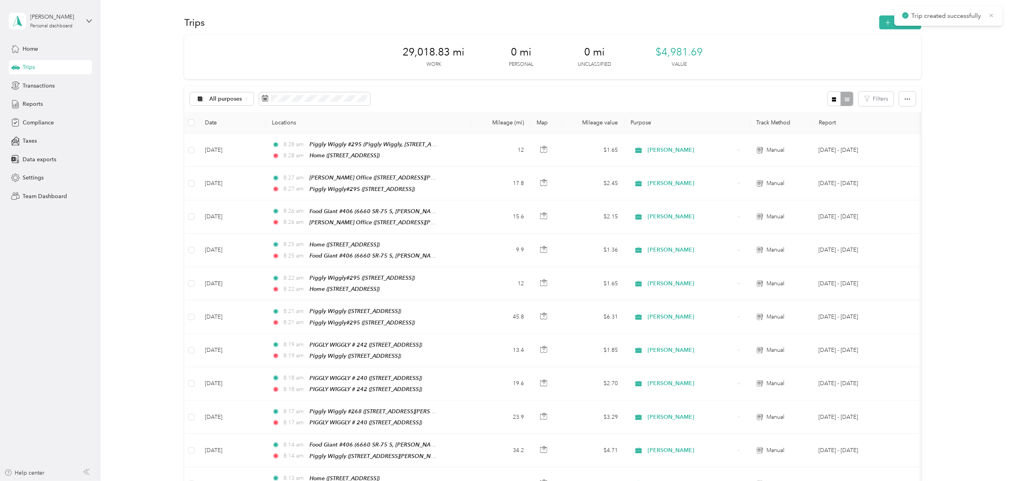
click at [990, 15] on icon at bounding box center [992, 15] width 6 height 7
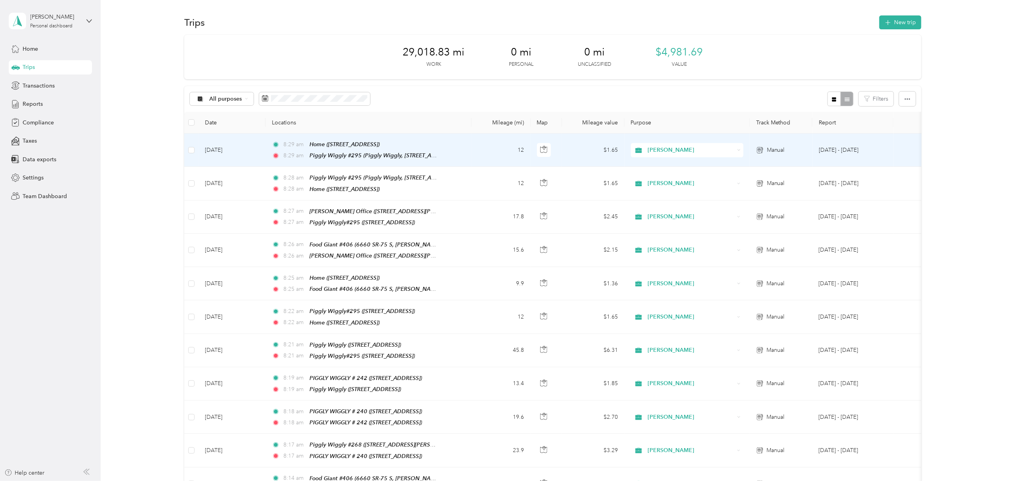
click at [454, 152] on td "8:29 am Home (45 Lakeshore Dr, Remlap, AL) 8:29 am Piggly Wiggly #295 (Piggly W…" at bounding box center [369, 150] width 206 height 33
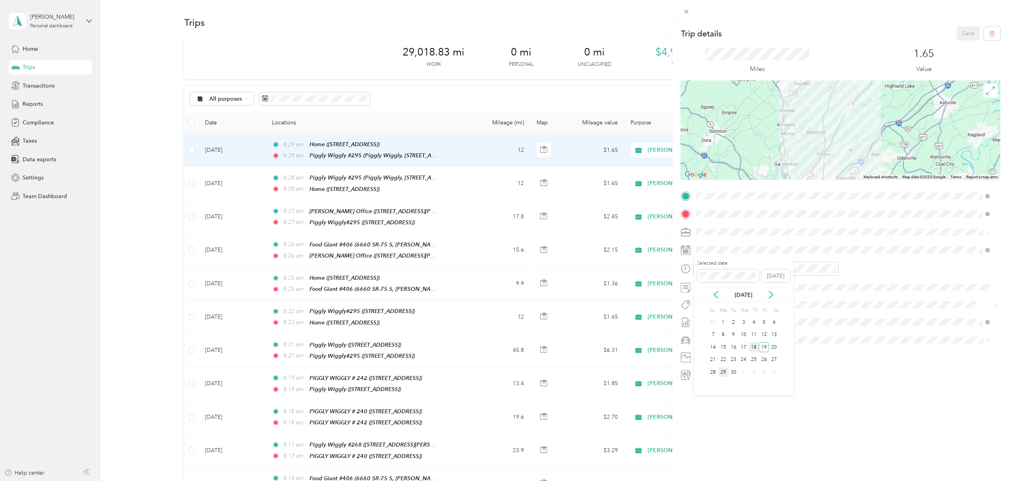
click at [754, 349] on div "18" at bounding box center [754, 348] width 10 height 10
click at [966, 32] on button "Save" at bounding box center [968, 34] width 23 height 14
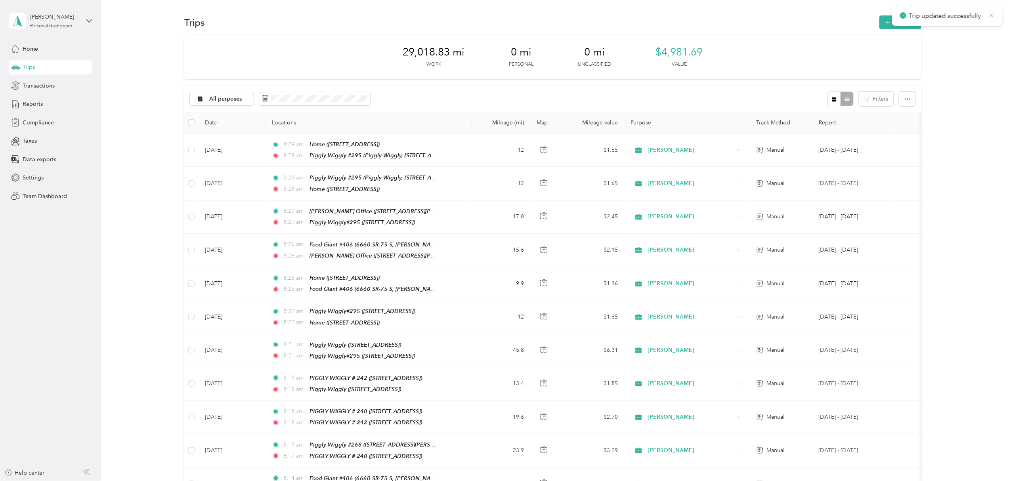
click at [992, 16] on icon at bounding box center [992, 15] width 4 height 4
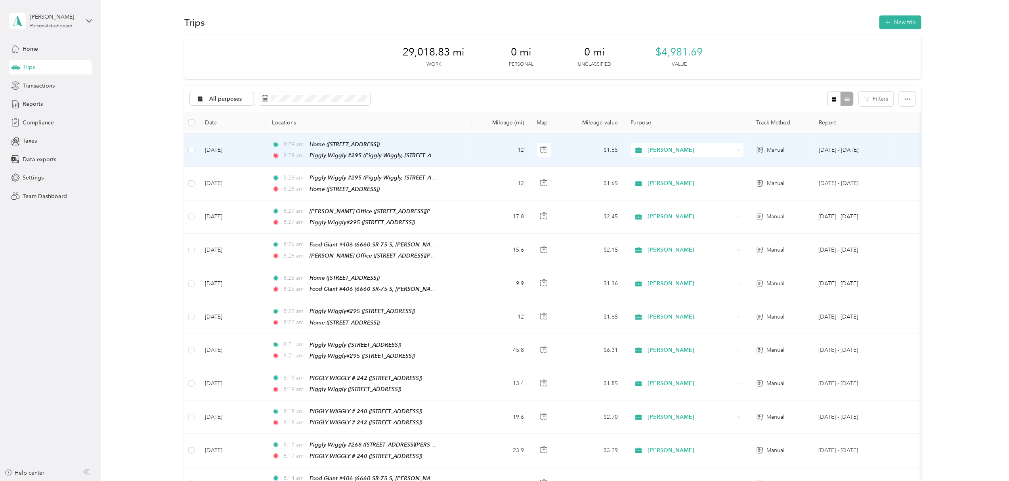
click at [469, 148] on td "8:29 am Home (45 Lakeshore Dr, Remlap, AL) 8:29 am Piggly Wiggly #295 (Piggly W…" at bounding box center [369, 150] width 206 height 33
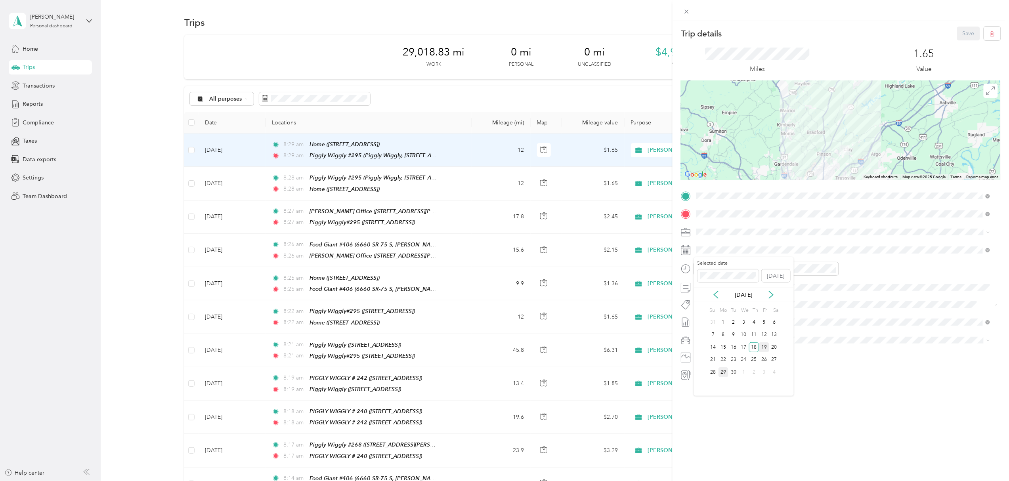
click at [763, 346] on div "19" at bounding box center [764, 348] width 10 height 10
click at [963, 32] on button "Save" at bounding box center [968, 34] width 23 height 14
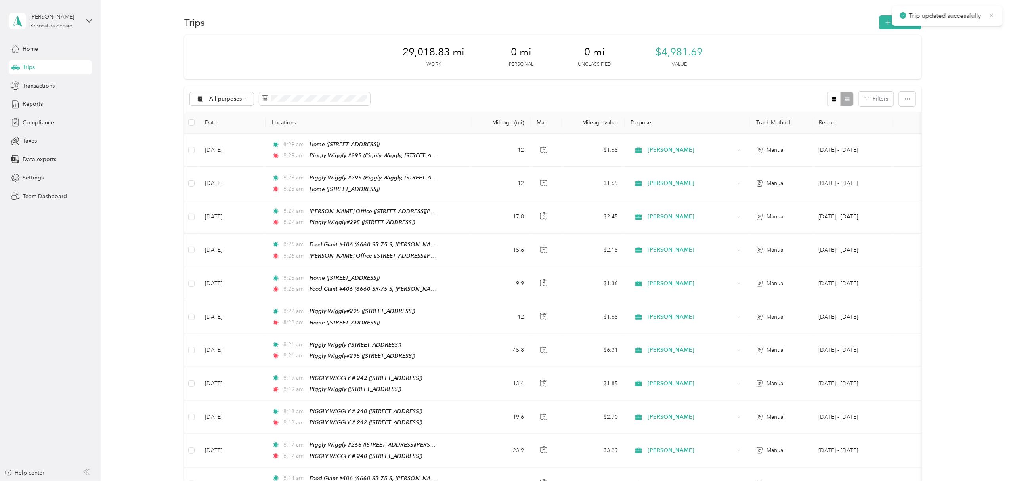
click at [992, 14] on icon at bounding box center [992, 15] width 6 height 7
click at [900, 21] on button "New trip" at bounding box center [901, 22] width 42 height 14
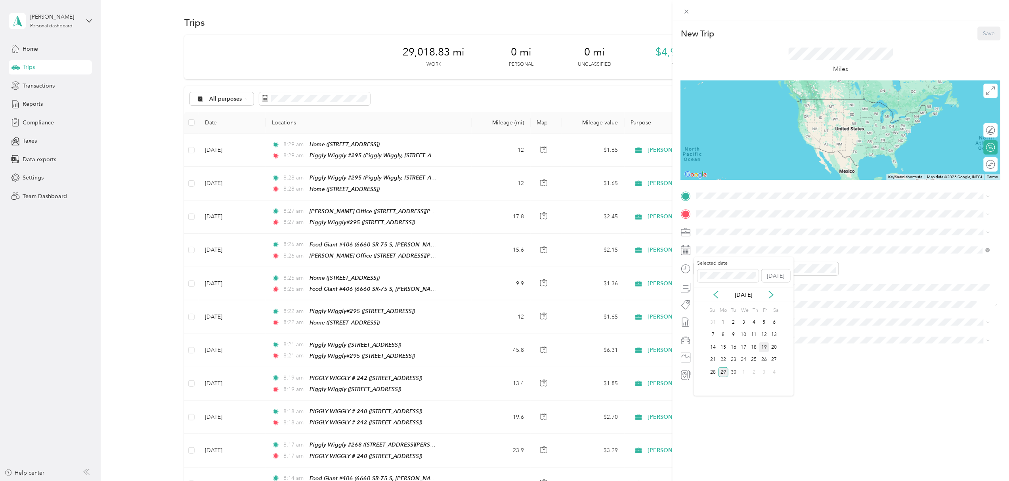
click at [766, 349] on div "19" at bounding box center [764, 348] width 10 height 10
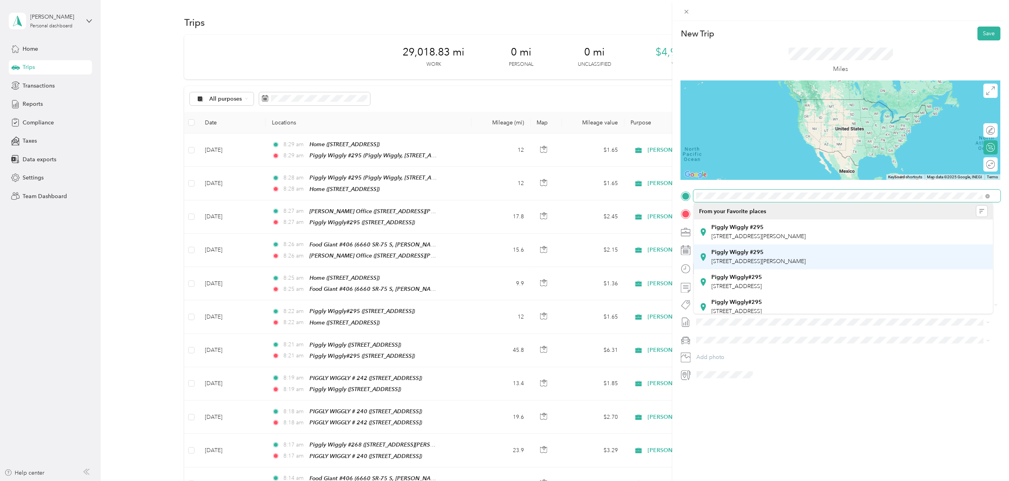
scroll to position [53, 0]
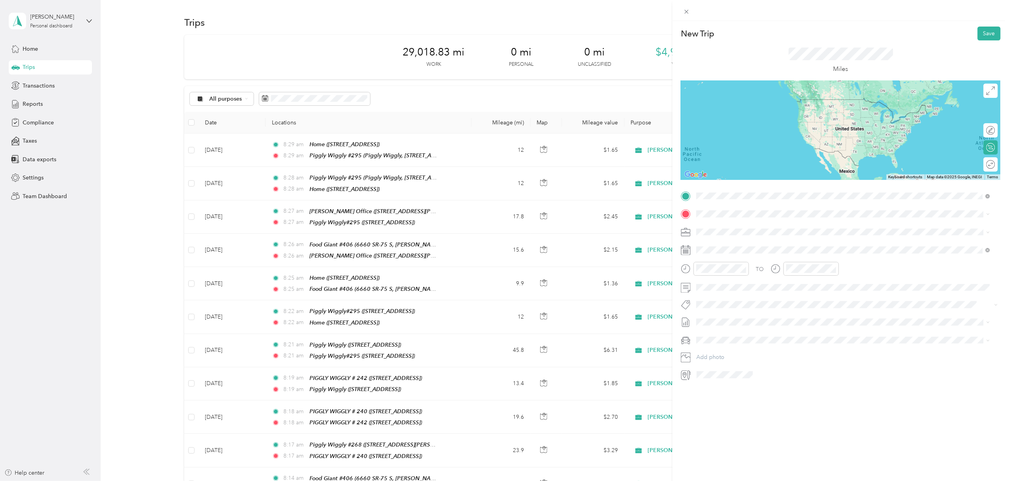
click at [795, 278] on div "Piggly Wiggly #295 Piggly Wiggly, [STREET_ADDRESS]" at bounding box center [808, 279] width 192 height 17
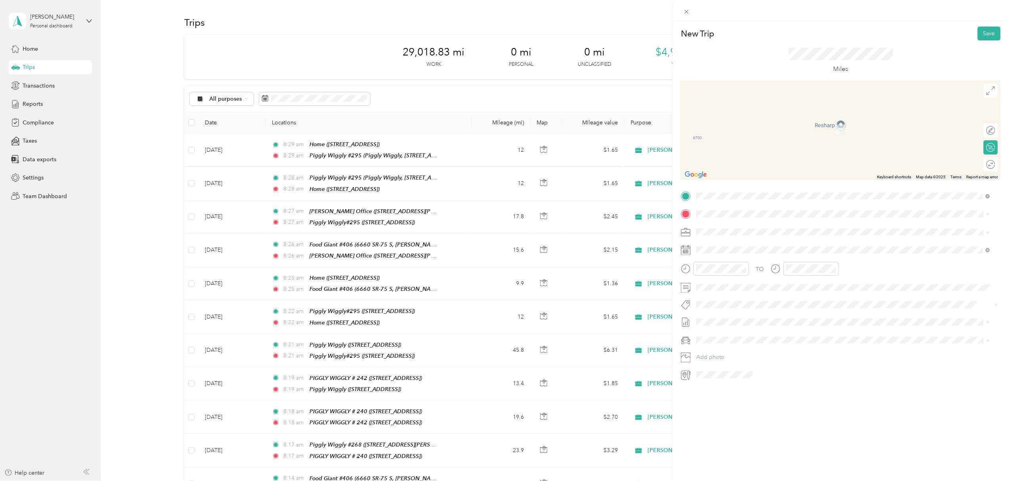
click at [751, 278] on div "Home [STREET_ADDRESS]" at bounding box center [737, 275] width 50 height 17
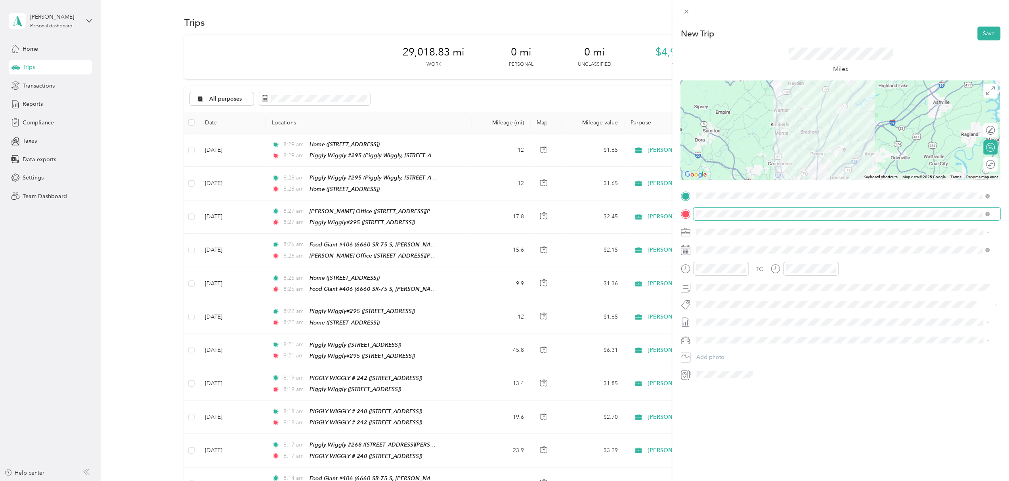
click at [986, 213] on span at bounding box center [988, 214] width 4 height 7
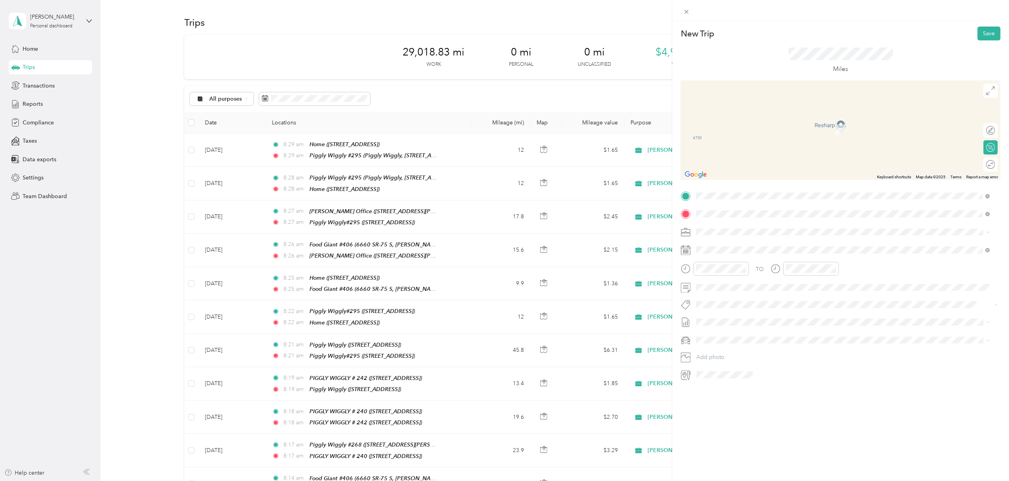
click at [753, 254] on span "[STREET_ADDRESS][PERSON_NAME]" at bounding box center [759, 257] width 94 height 7
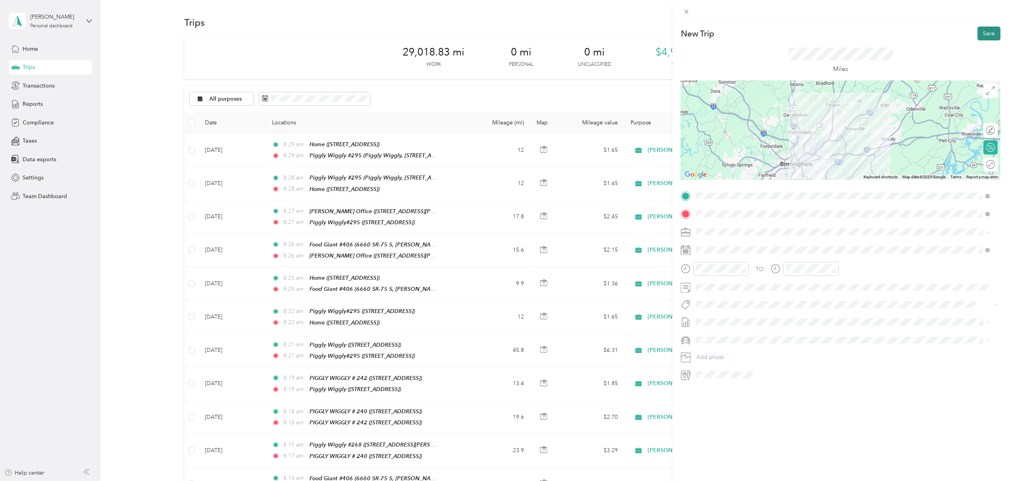
click at [979, 33] on button "Save" at bounding box center [989, 34] width 23 height 14
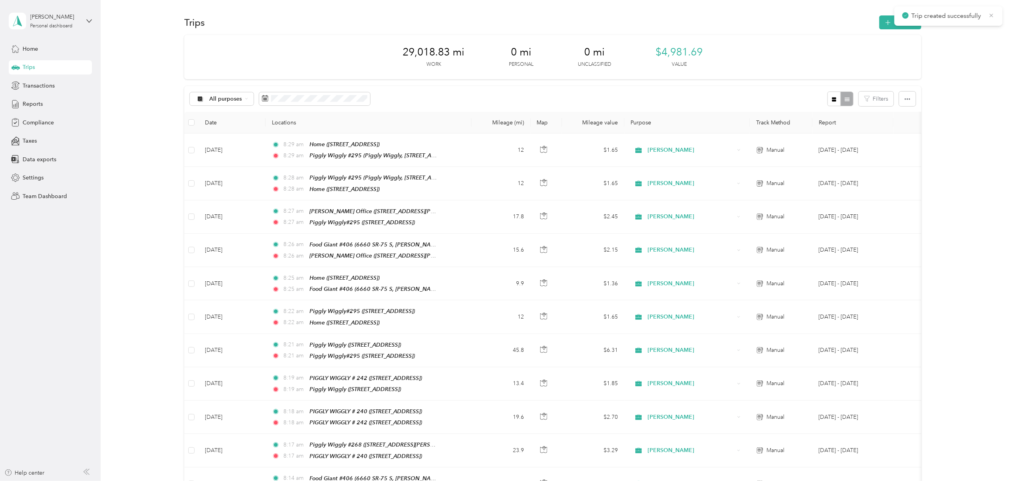
click at [993, 15] on icon at bounding box center [992, 15] width 6 height 7
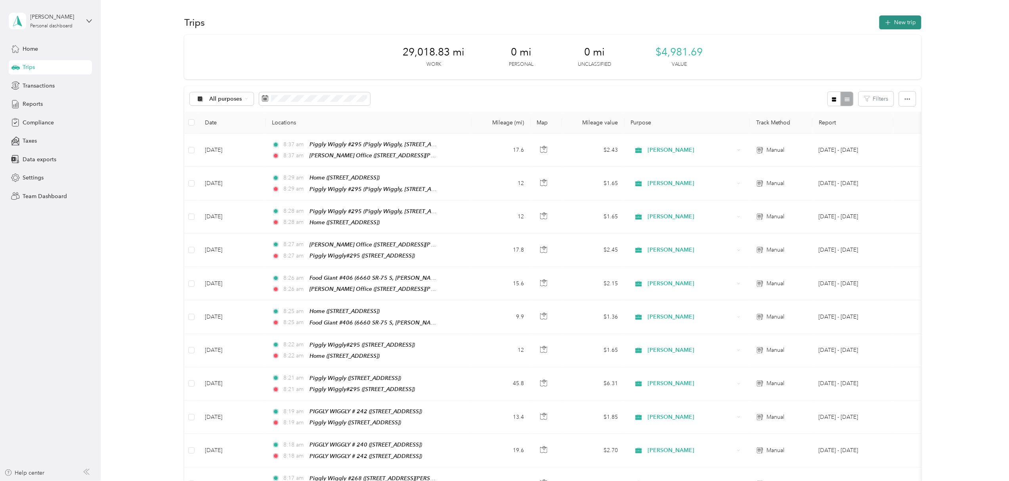
click at [899, 19] on button "New trip" at bounding box center [901, 22] width 42 height 14
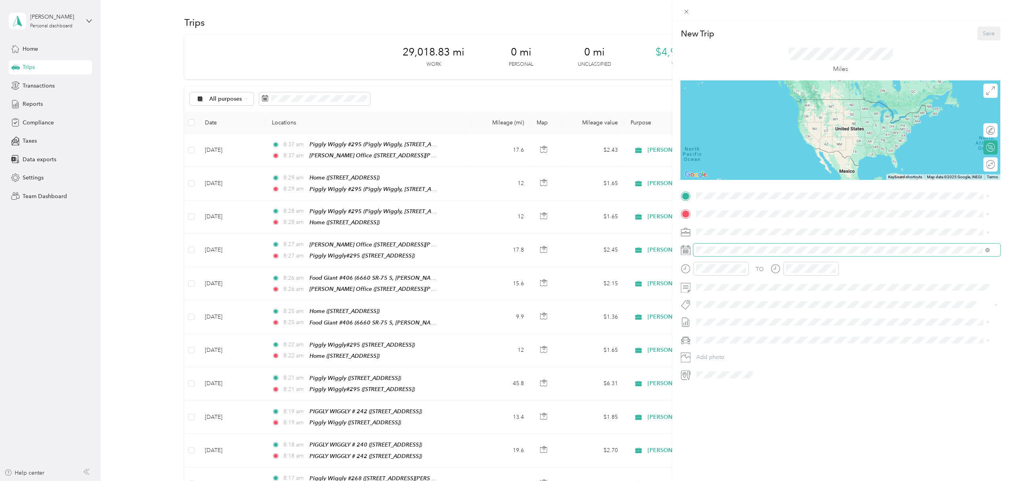
click at [754, 245] on span at bounding box center [847, 250] width 307 height 13
click at [765, 346] on div "19" at bounding box center [764, 348] width 10 height 10
click at [757, 230] on div "TEAM [PERSON_NAME] Office [STREET_ADDRESS][PERSON_NAME]" at bounding box center [759, 230] width 94 height 19
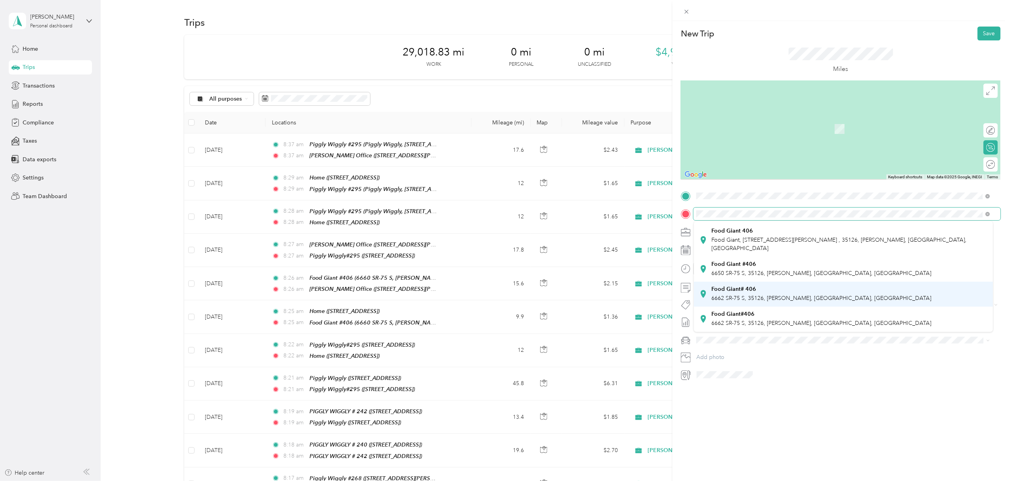
scroll to position [105, 0]
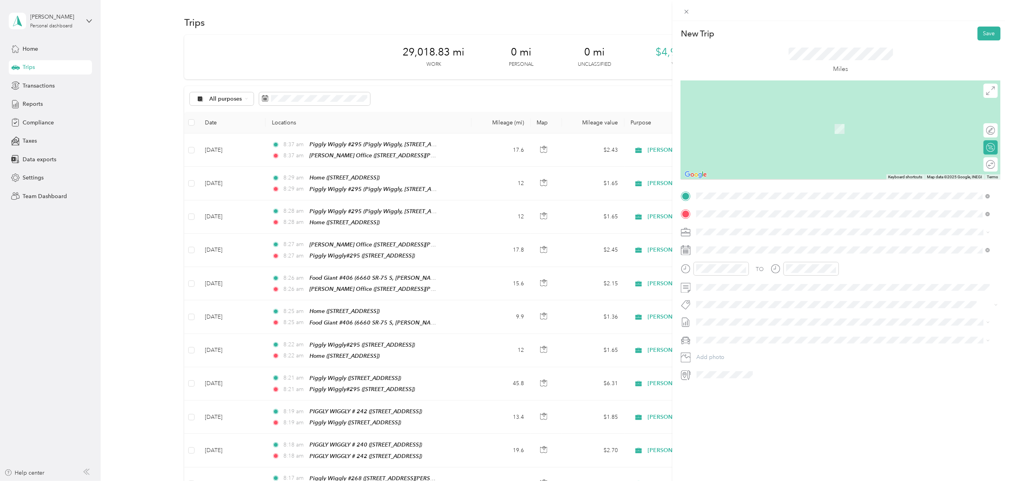
click at [775, 270] on span "6662 SR-75 S, 35126, [PERSON_NAME], [GEOGRAPHIC_DATA], [GEOGRAPHIC_DATA]" at bounding box center [822, 273] width 220 height 7
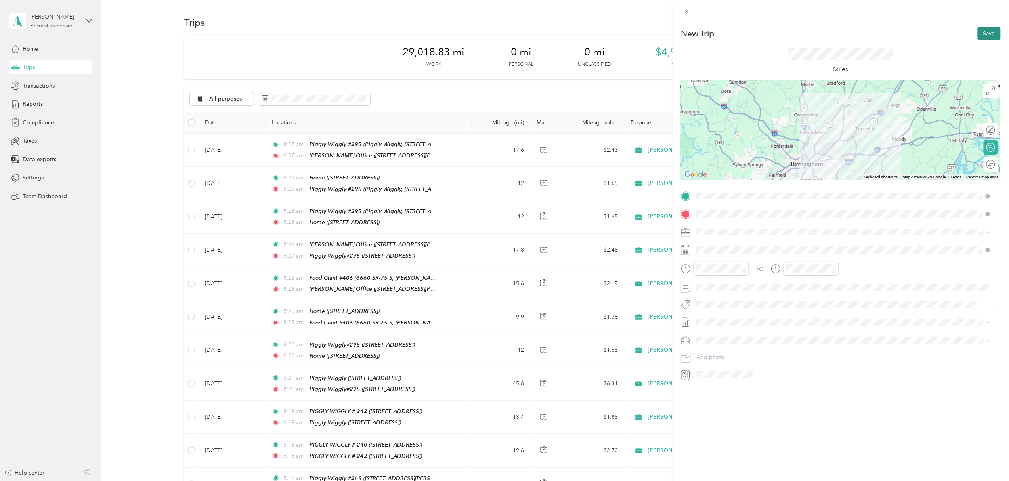
click at [983, 32] on button "Save" at bounding box center [989, 34] width 23 height 14
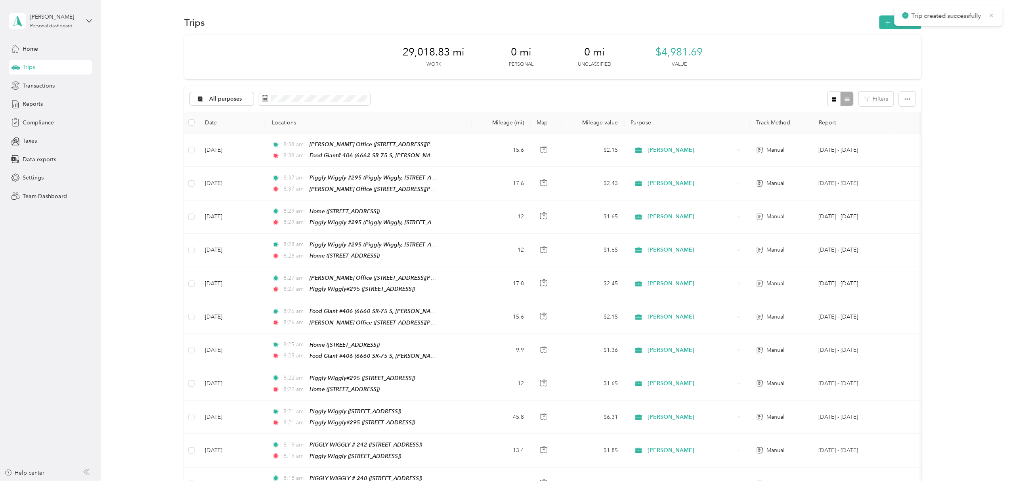
click at [990, 13] on icon at bounding box center [992, 15] width 6 height 7
click at [898, 24] on button "New trip" at bounding box center [901, 22] width 42 height 14
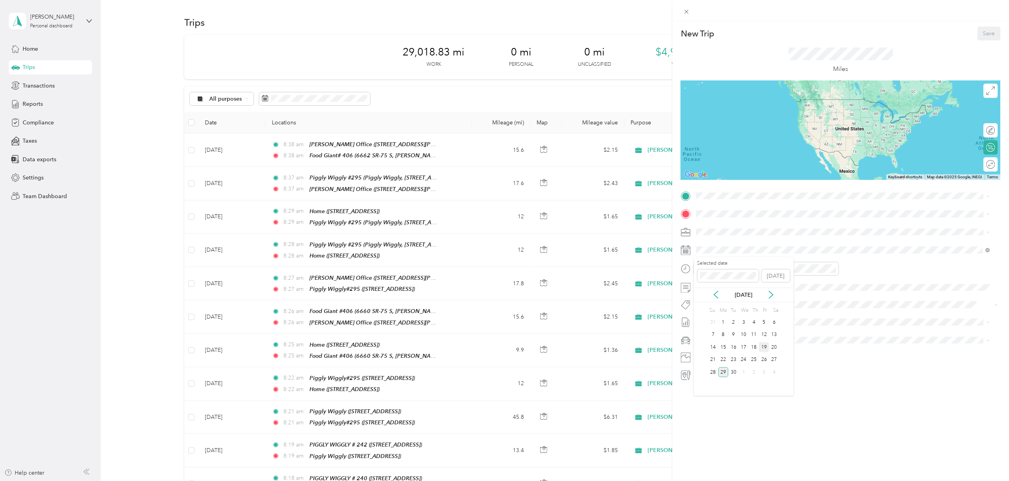
click at [764, 347] on div "19" at bounding box center [764, 348] width 10 height 10
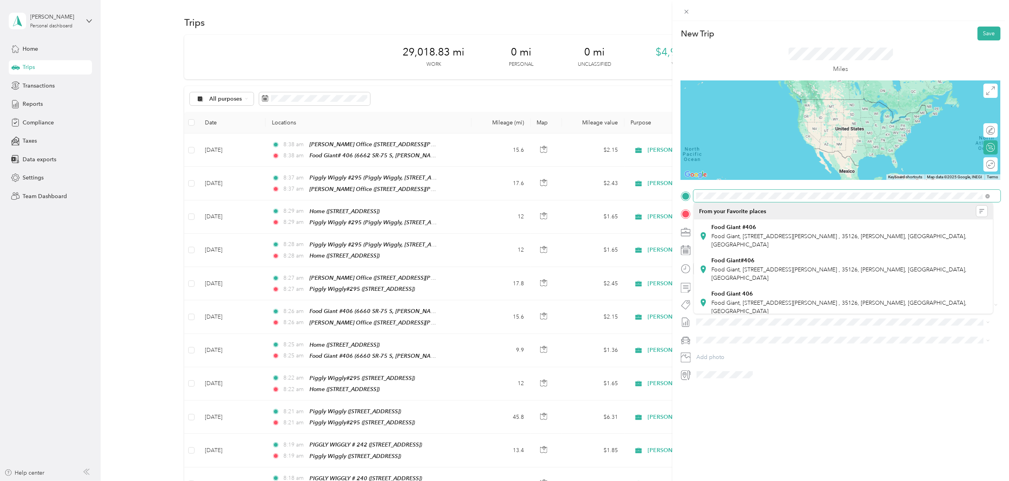
scroll to position [53, 0]
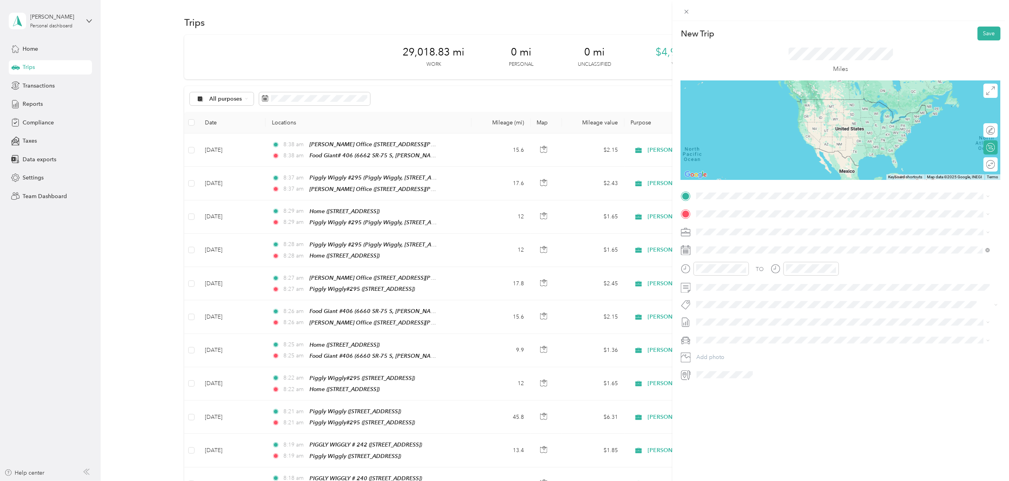
click at [765, 295] on div "Food Giant# 406 6662 SR-75 S, 35126, Pinson, AL, United States" at bounding box center [822, 303] width 220 height 17
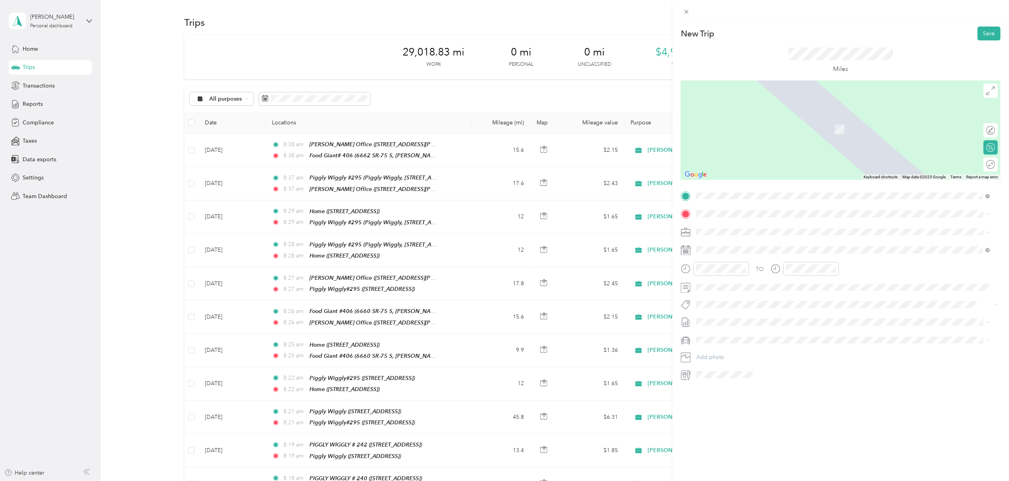
click at [736, 278] on div "Home [STREET_ADDRESS]" at bounding box center [737, 271] width 50 height 17
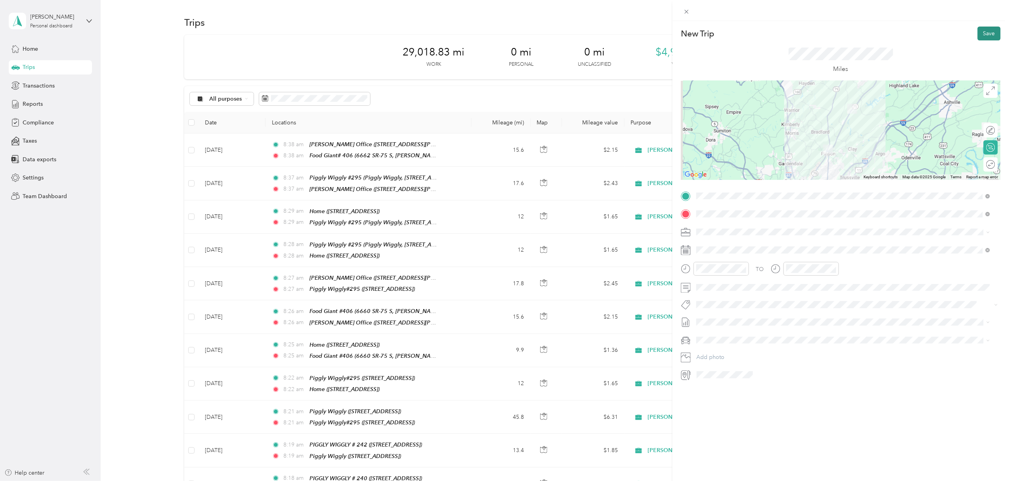
click at [984, 31] on button "Save" at bounding box center [989, 34] width 23 height 14
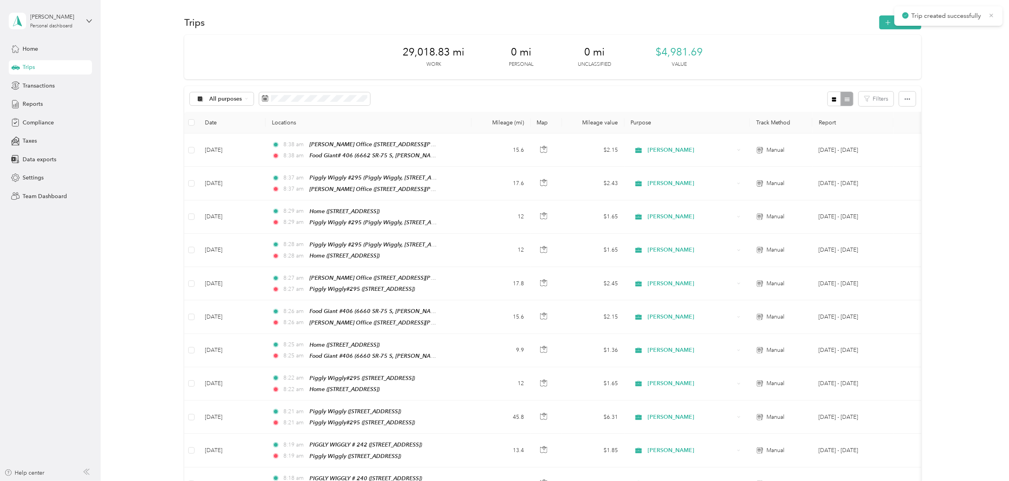
click at [994, 13] on icon at bounding box center [992, 15] width 6 height 7
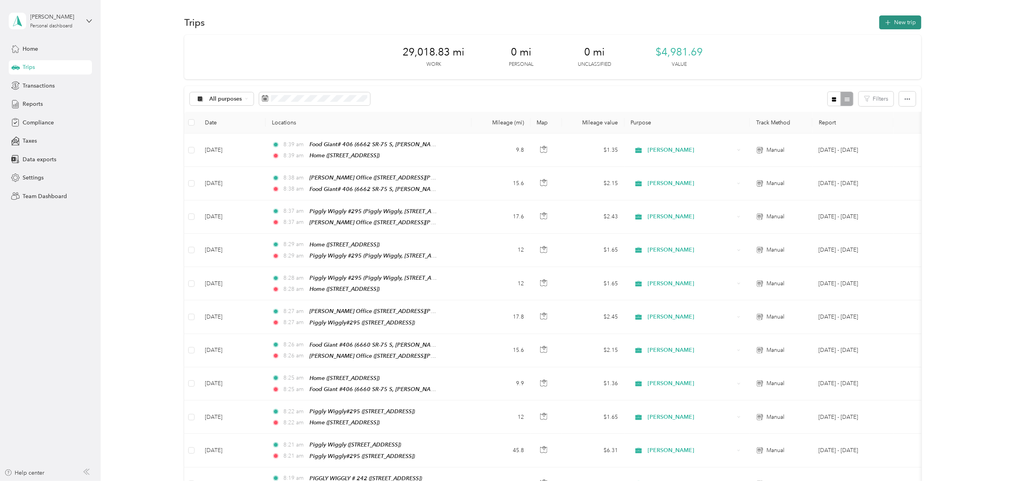
click at [902, 21] on button "New trip" at bounding box center [901, 22] width 42 height 14
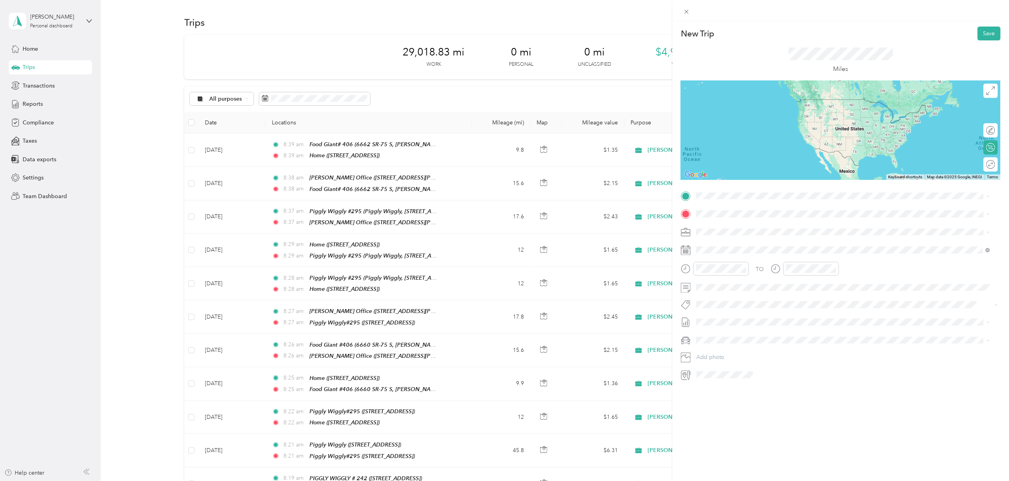
drag, startPoint x: 744, startPoint y: 262, endPoint x: 729, endPoint y: 249, distance: 19.4
click at [741, 259] on span "[STREET_ADDRESS]" at bounding box center [737, 257] width 50 height 7
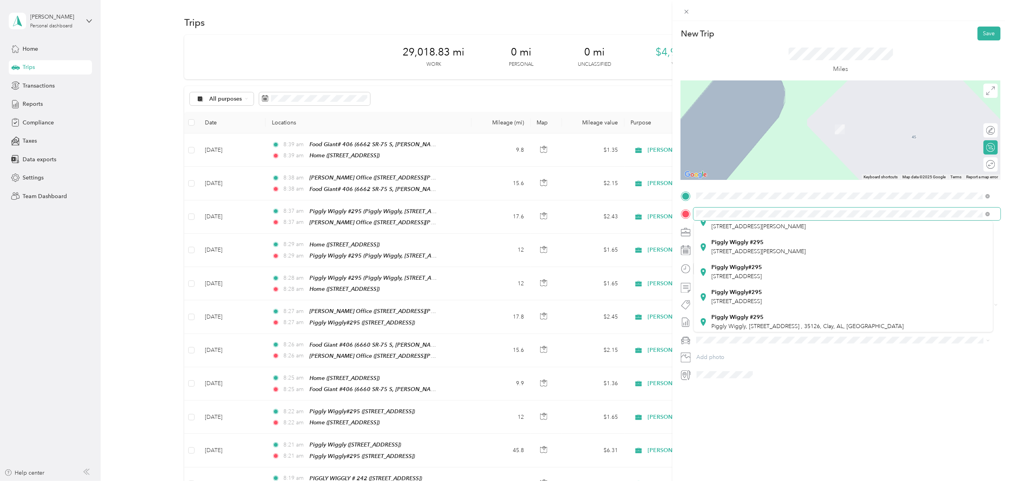
scroll to position [105, 0]
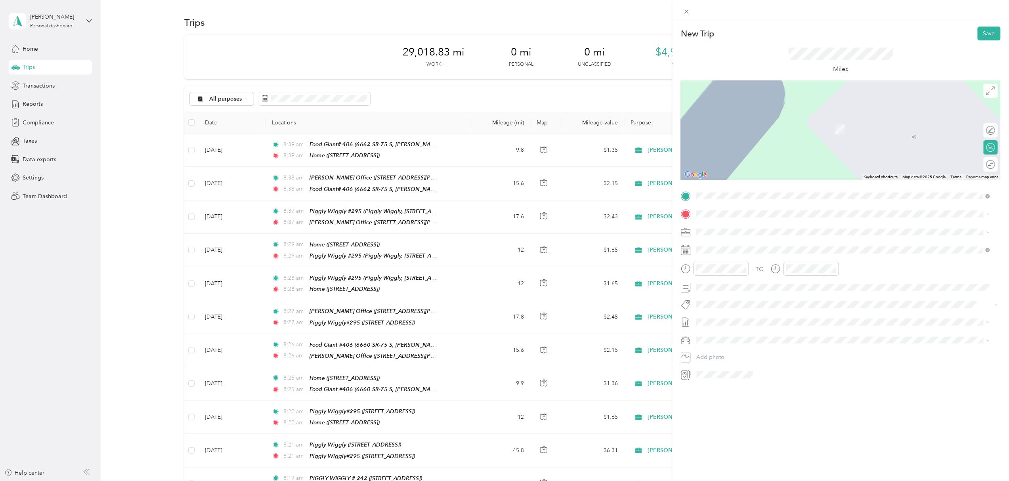
click at [774, 274] on div "Piggly Wiggly #295 Piggly Wiggly, [STREET_ADDRESS]" at bounding box center [844, 266] width 288 height 19
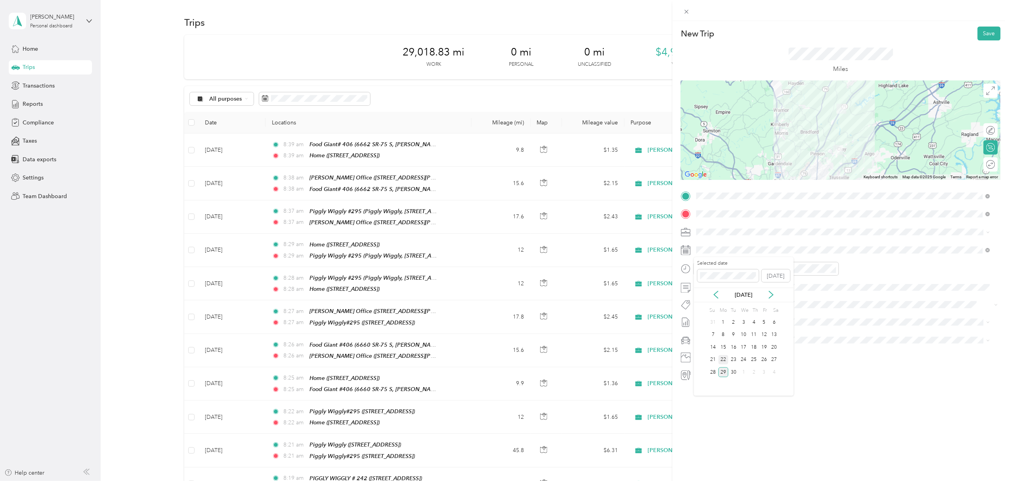
click at [722, 362] on div "22" at bounding box center [724, 360] width 10 height 10
click at [981, 32] on button "Save" at bounding box center [989, 34] width 23 height 14
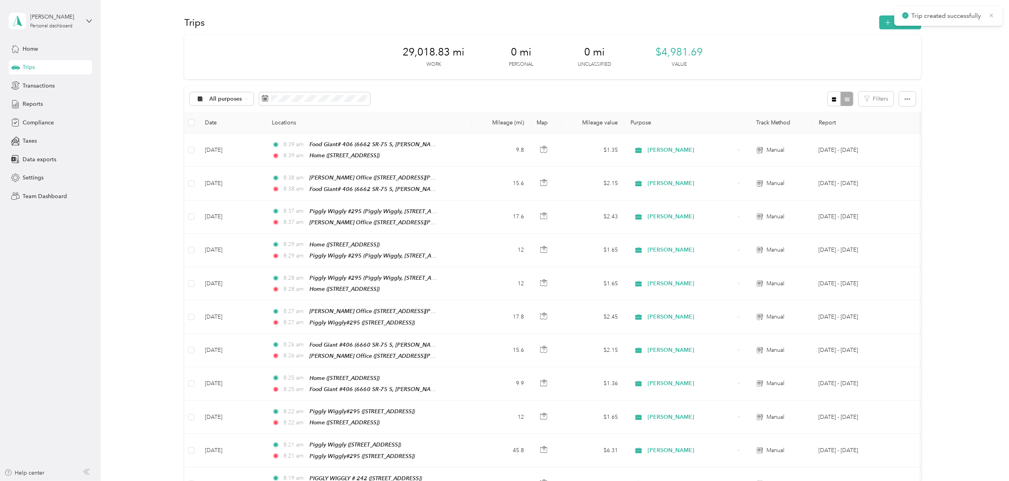
click at [993, 16] on icon at bounding box center [992, 15] width 6 height 7
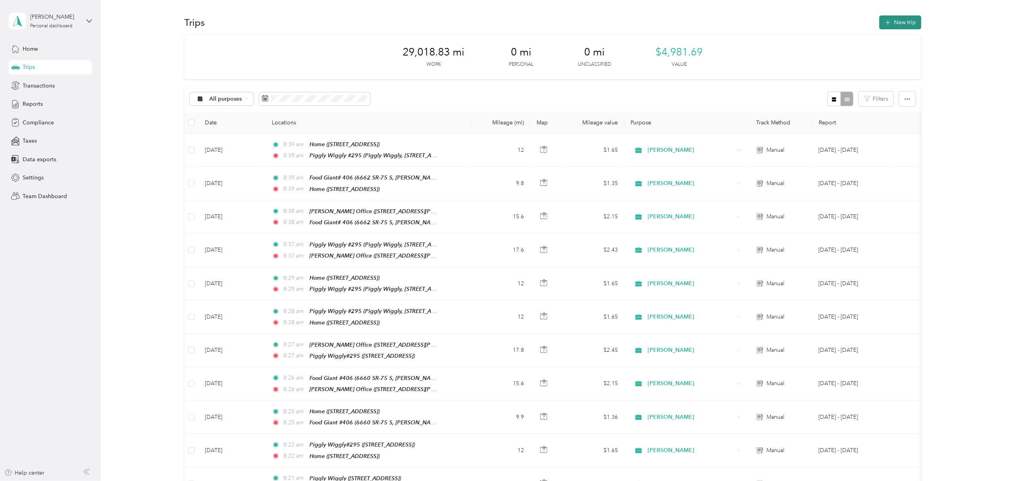
click at [898, 19] on button "New trip" at bounding box center [901, 22] width 42 height 14
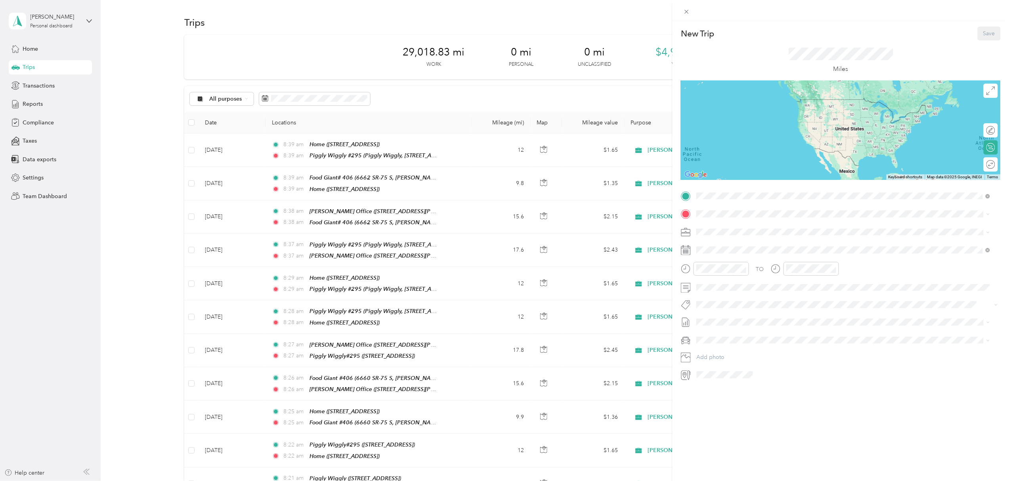
click at [746, 259] on span "[STREET_ADDRESS]" at bounding box center [737, 261] width 50 height 7
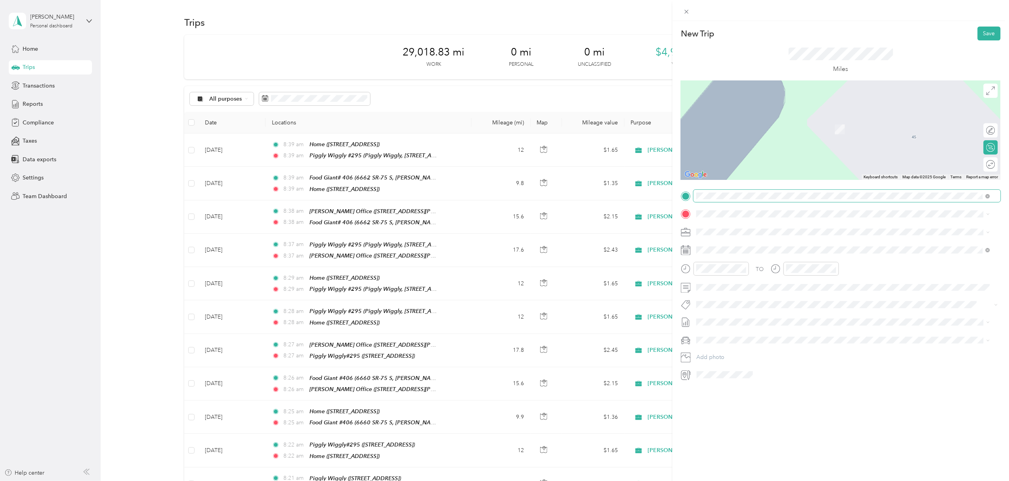
click at [987, 193] on span at bounding box center [988, 196] width 4 height 7
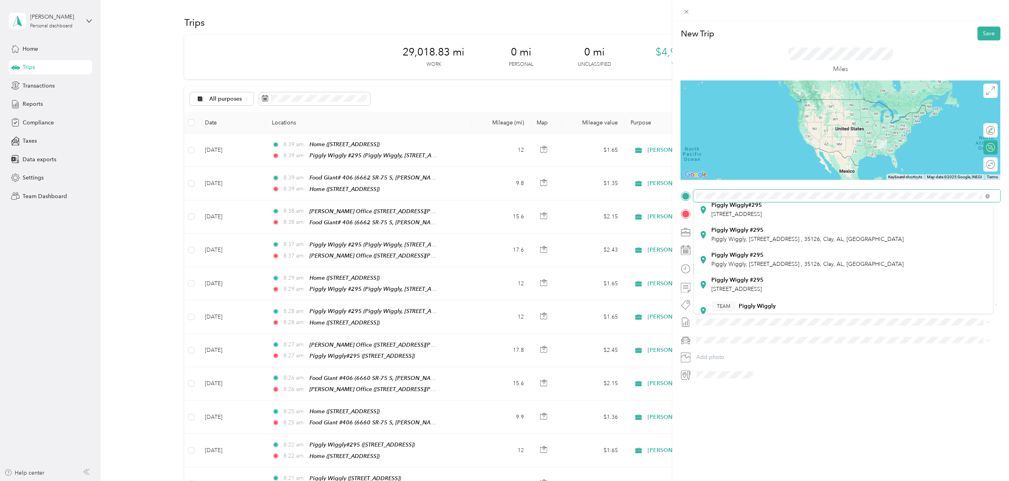
scroll to position [159, 0]
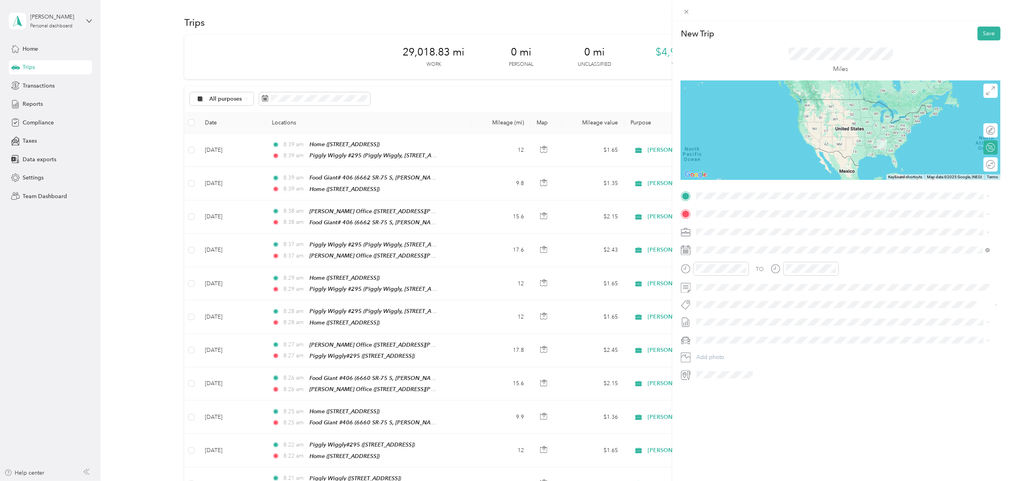
click at [764, 234] on div "Piggly Wiggly #295 Piggly Wiggly, [STREET_ADDRESS]" at bounding box center [844, 224] width 288 height 19
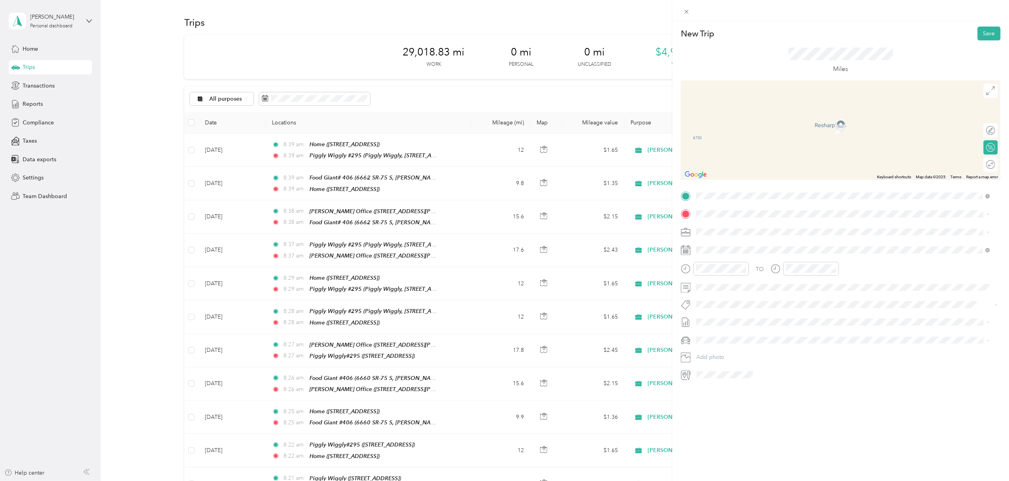
click at [771, 248] on div "Little Giant Farmers #619 2005 SR-16, 30263, Newnan, GA, United States" at bounding box center [826, 248] width 228 height 17
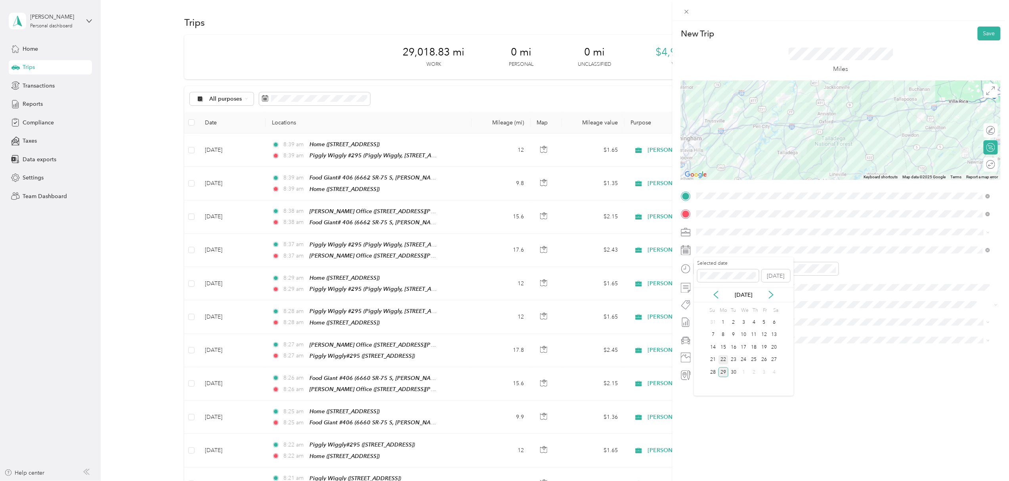
click at [722, 358] on div "22" at bounding box center [724, 360] width 10 height 10
click at [982, 28] on button "Save" at bounding box center [989, 34] width 23 height 14
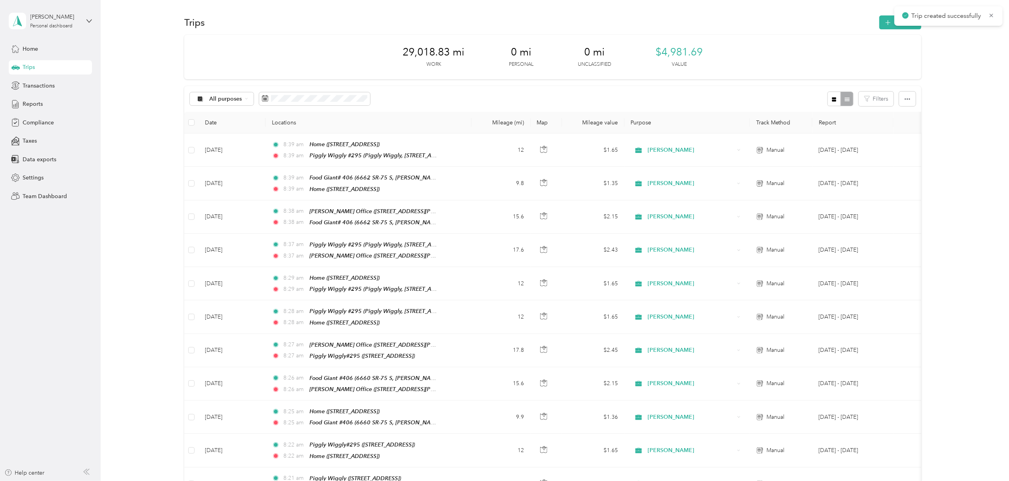
drag, startPoint x: 991, startPoint y: 12, endPoint x: 982, endPoint y: 15, distance: 9.7
click at [990, 14] on icon at bounding box center [992, 15] width 6 height 7
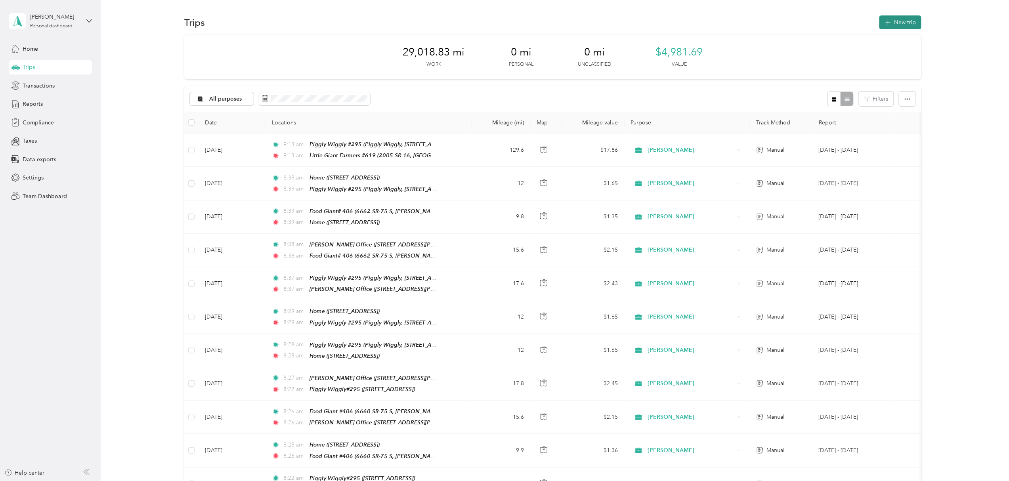
click at [894, 21] on button "New trip" at bounding box center [901, 22] width 42 height 14
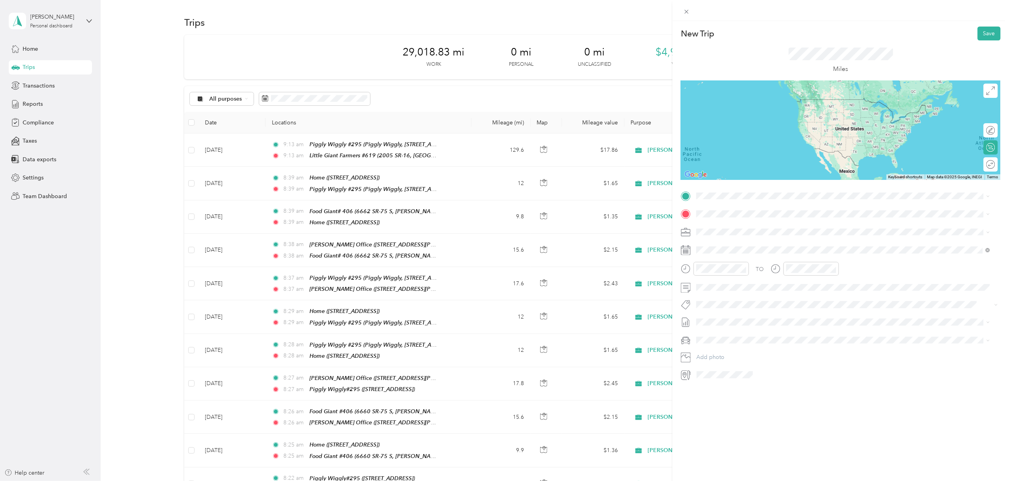
click at [756, 237] on div "Little Giant Farmers #619 2005 SR-16, 30263, Newnan, GA, United States" at bounding box center [844, 228] width 288 height 19
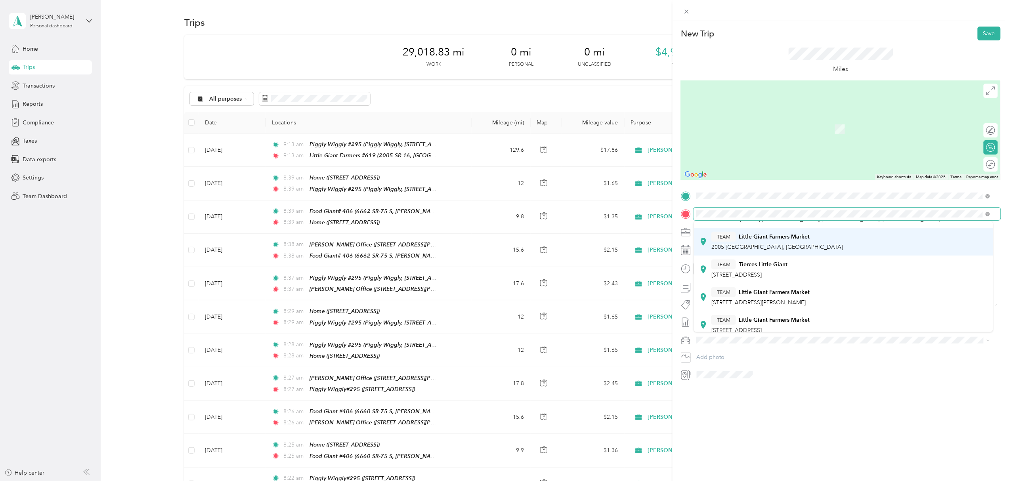
scroll to position [53, 0]
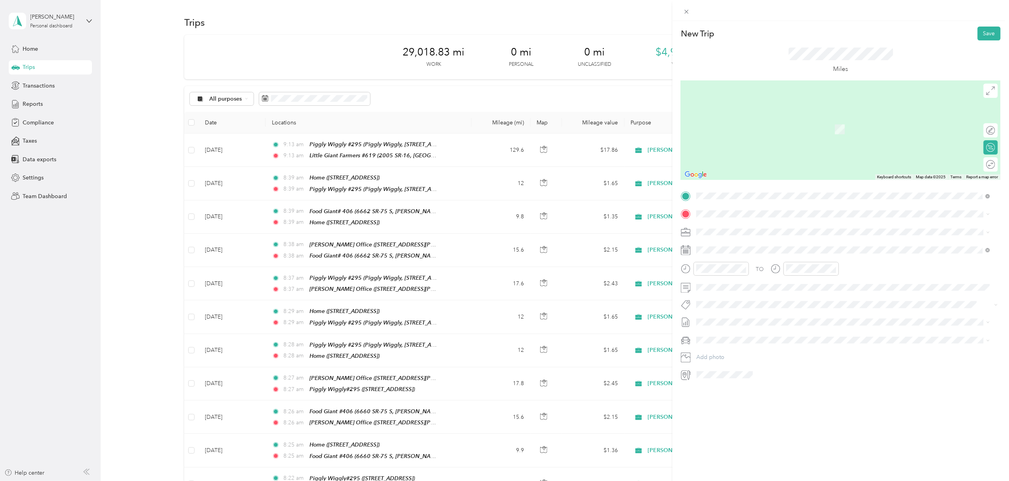
click at [762, 253] on span "[STREET_ADDRESS]" at bounding box center [737, 254] width 50 height 7
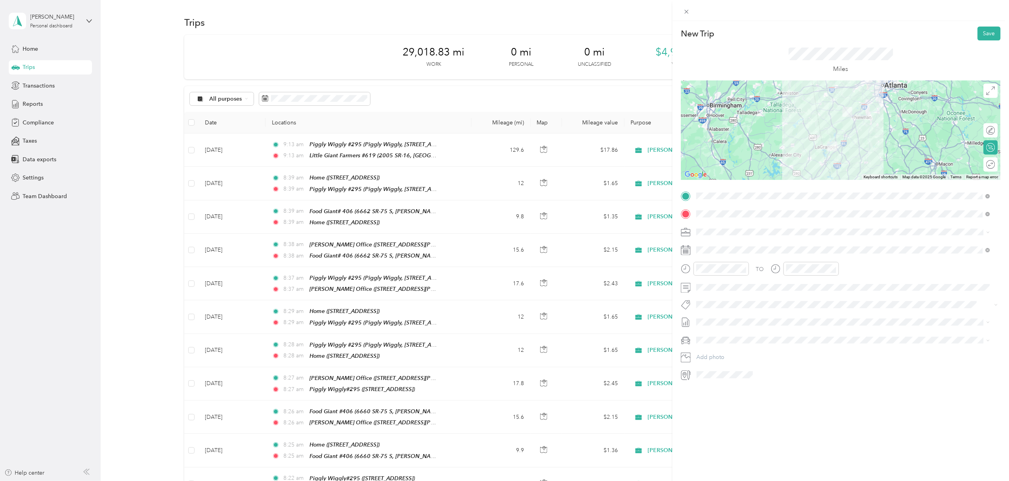
drag, startPoint x: 982, startPoint y: 31, endPoint x: 831, endPoint y: 178, distance: 210.8
click at [833, 176] on div "New Trip Save This trip cannot be edited because it is either under review, app…" at bounding box center [841, 204] width 320 height 355
click at [724, 359] on div "22" at bounding box center [724, 360] width 10 height 10
click at [978, 32] on button "Save" at bounding box center [989, 34] width 23 height 14
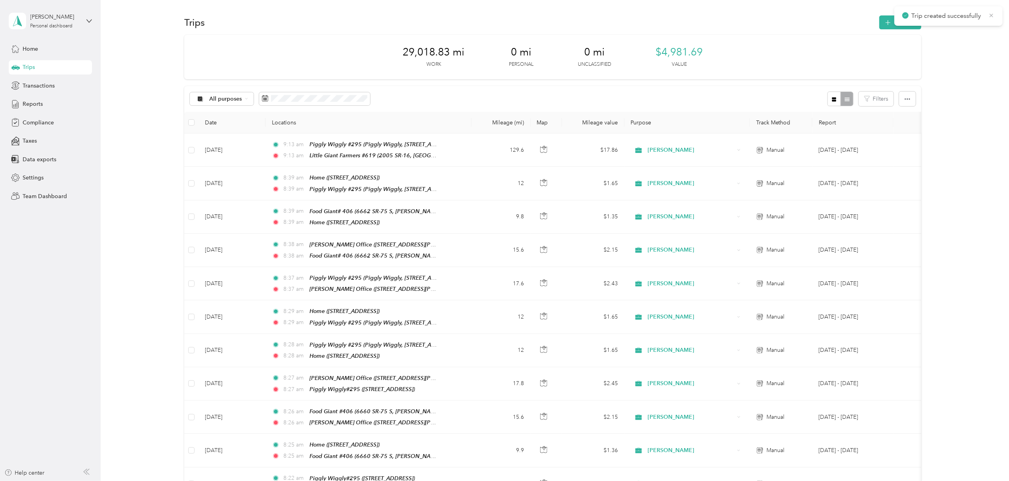
click at [992, 13] on icon at bounding box center [992, 15] width 6 height 7
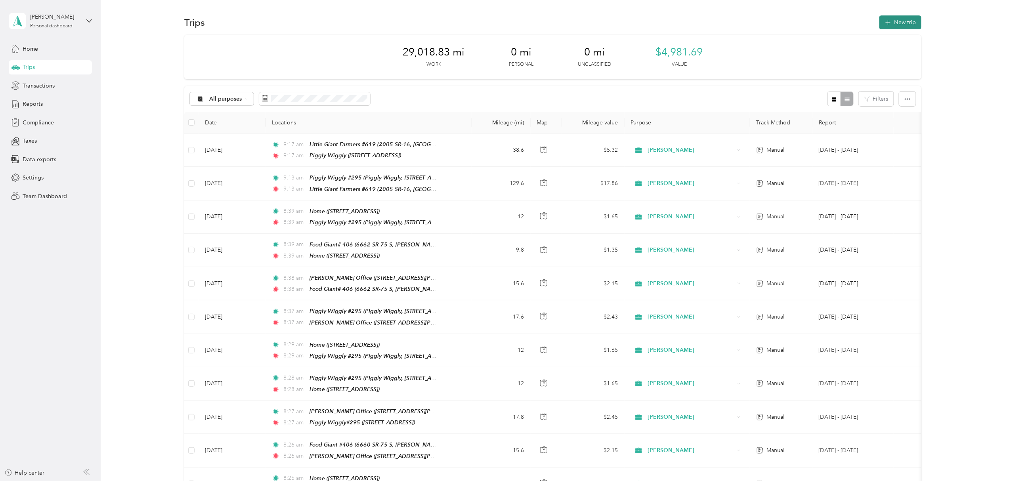
click at [898, 19] on button "New trip" at bounding box center [901, 22] width 42 height 14
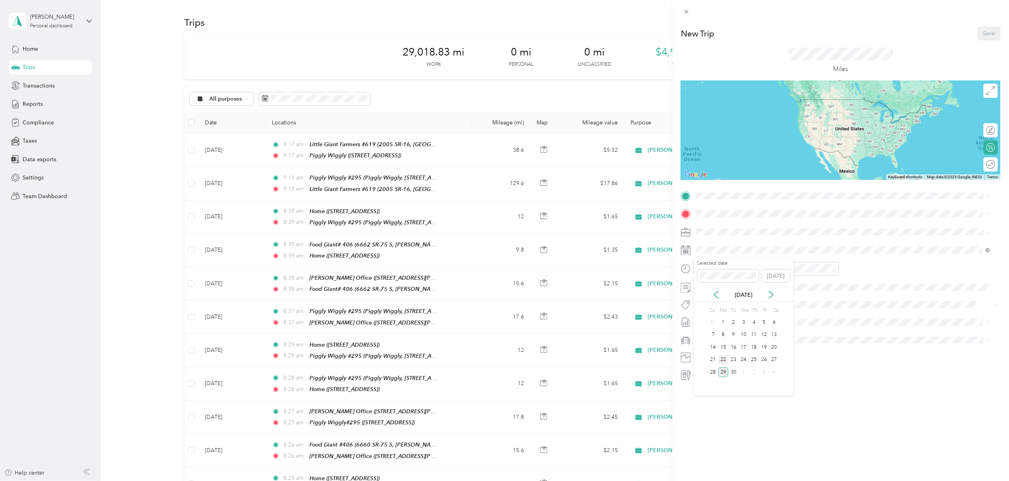
click at [721, 359] on div "22" at bounding box center [724, 360] width 10 height 10
click at [774, 239] on div "TEAM Piggly Wiggly 1861 Roanoke Rd Ste A, 302403850, LaGrange, GA, USA" at bounding box center [844, 229] width 288 height 22
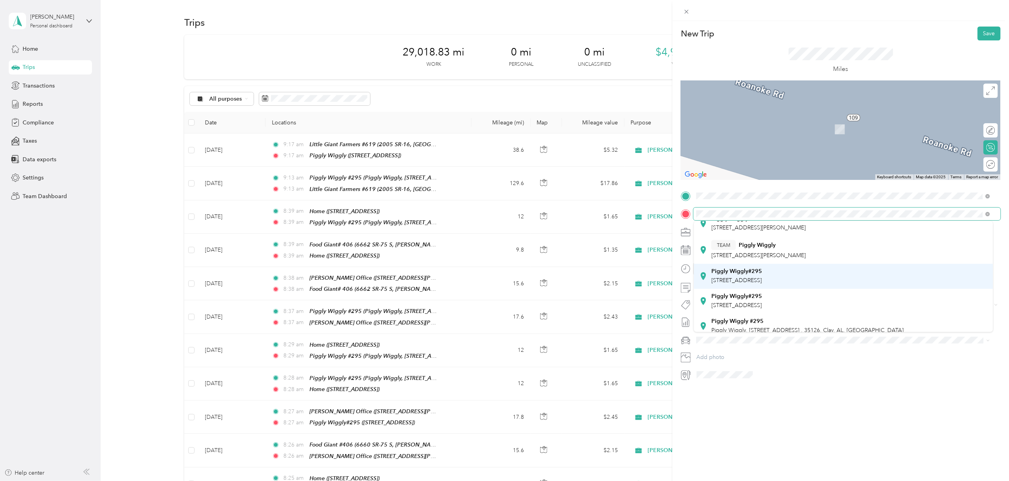
scroll to position [105, 0]
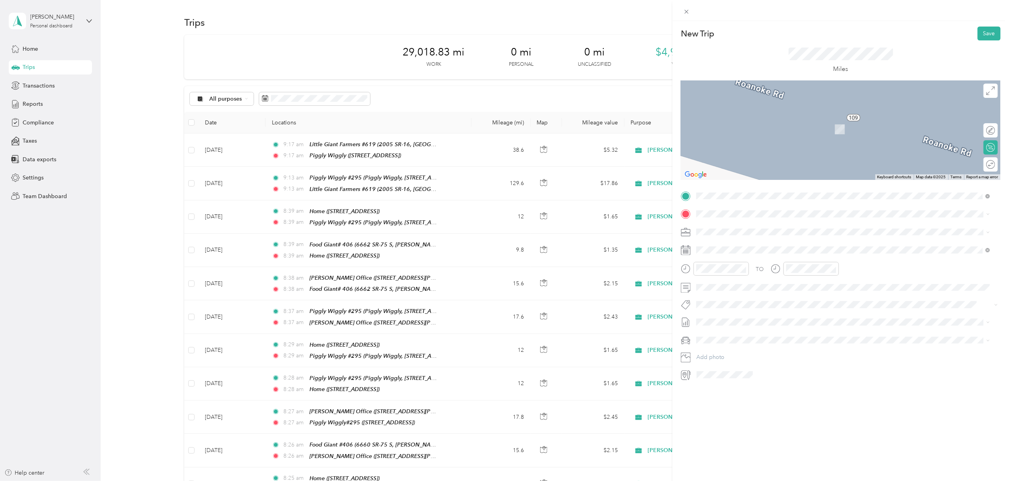
click at [779, 303] on div "Piggly Wiggly #295 Piggly Wiggly, [STREET_ADDRESS]" at bounding box center [808, 295] width 192 height 17
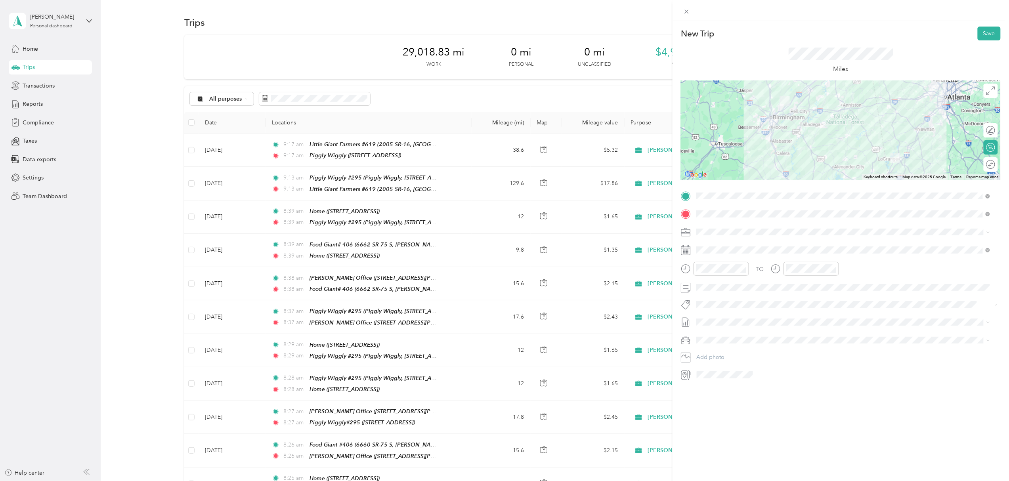
click at [838, 140] on div at bounding box center [841, 130] width 320 height 99
click at [879, 125] on div at bounding box center [841, 130] width 320 height 99
click at [863, 133] on div at bounding box center [841, 130] width 320 height 99
click at [979, 34] on button "Save" at bounding box center [989, 34] width 23 height 14
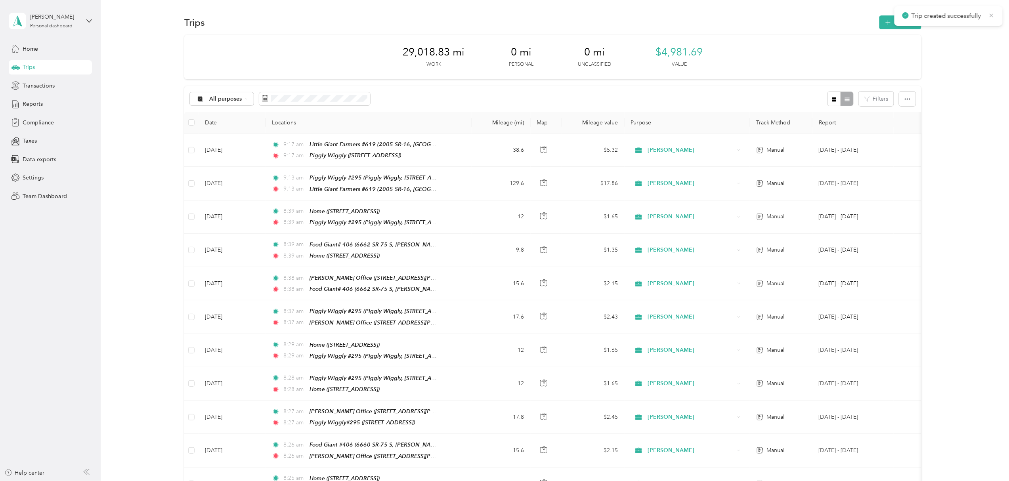
click at [993, 14] on icon at bounding box center [992, 15] width 6 height 7
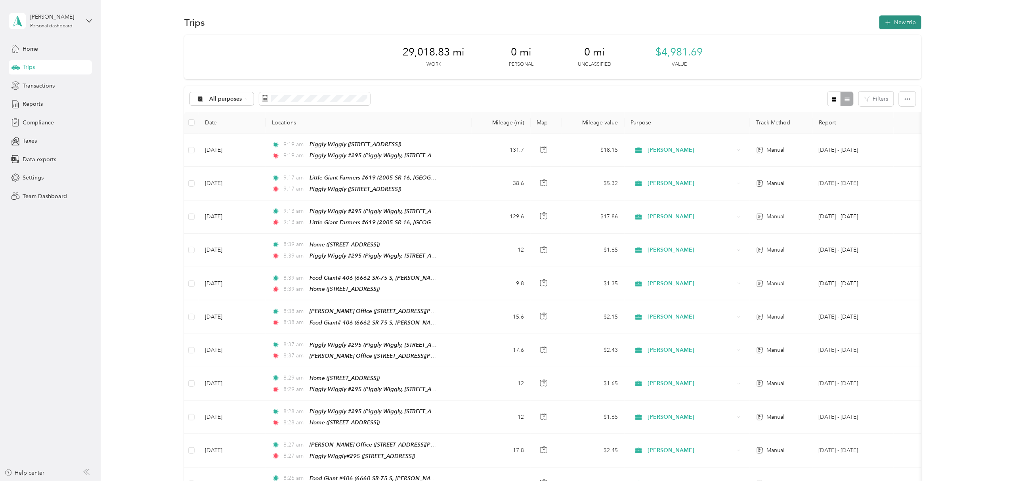
click at [899, 23] on button "New trip" at bounding box center [901, 22] width 42 height 14
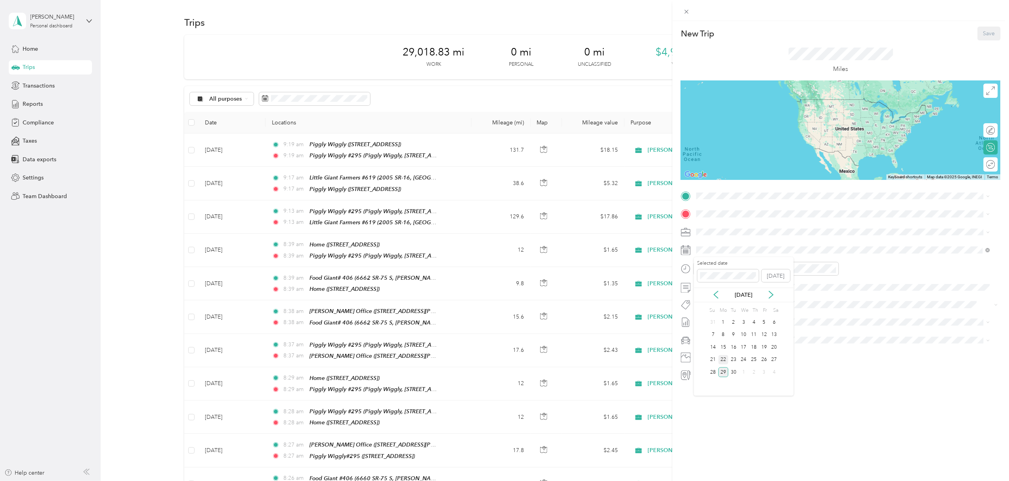
click at [724, 358] on div "22" at bounding box center [724, 360] width 10 height 10
click at [779, 255] on span "Piggly Wiggly, [STREET_ADDRESS] , 35126, Clay, AL, [GEOGRAPHIC_DATA]" at bounding box center [808, 256] width 192 height 7
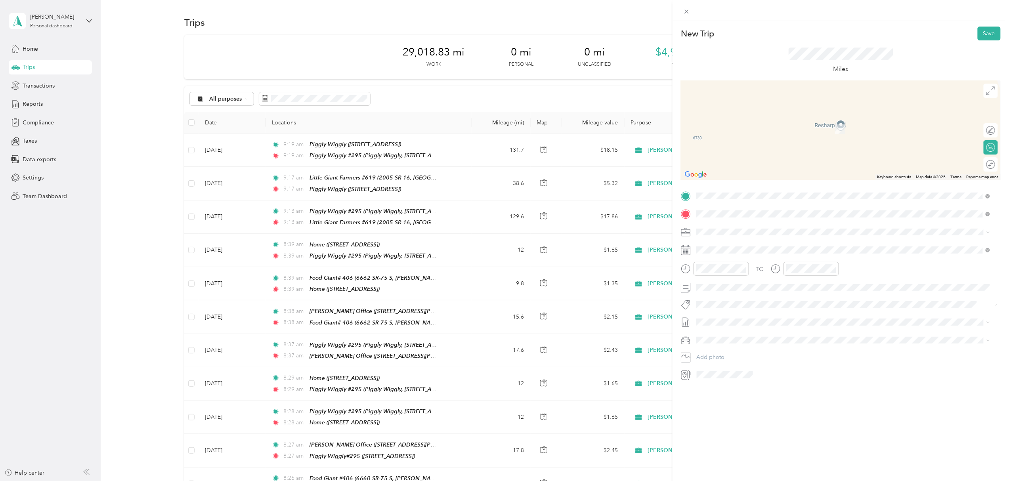
click at [749, 277] on span "[STREET_ADDRESS]" at bounding box center [737, 279] width 50 height 7
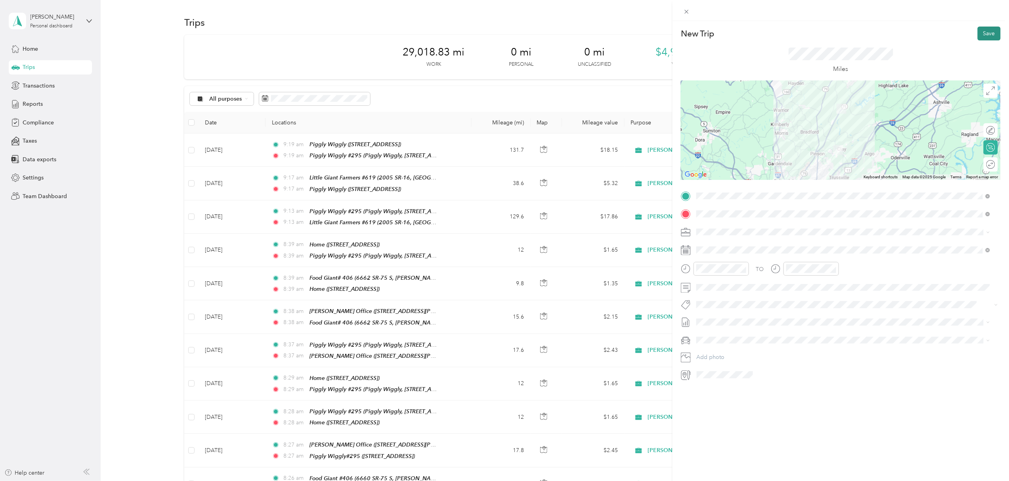
click at [982, 29] on button "Save" at bounding box center [989, 34] width 23 height 14
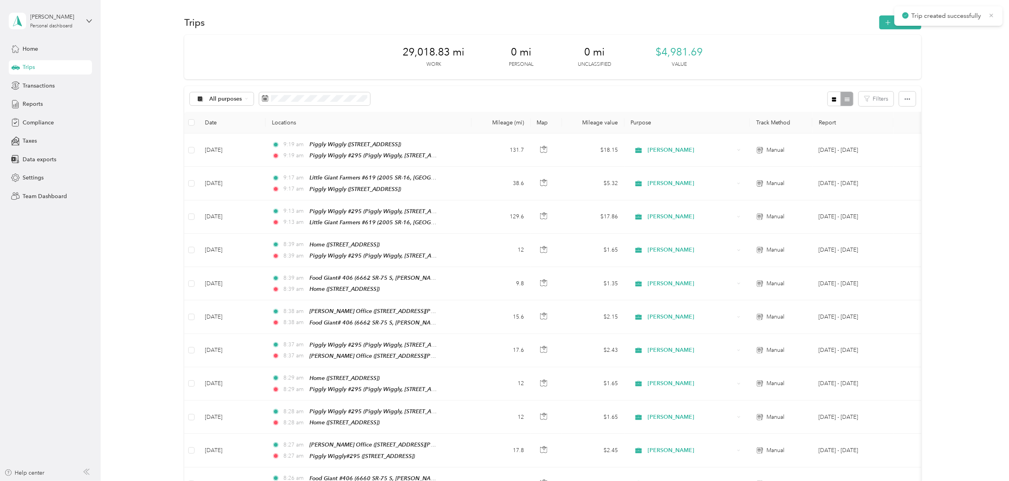
click at [992, 13] on icon at bounding box center [992, 15] width 6 height 7
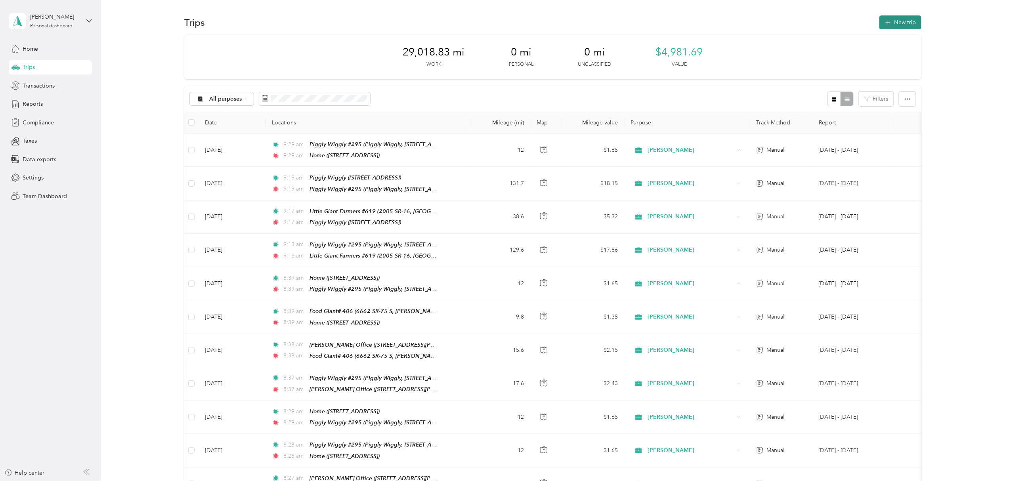
click at [902, 19] on button "New trip" at bounding box center [901, 22] width 42 height 14
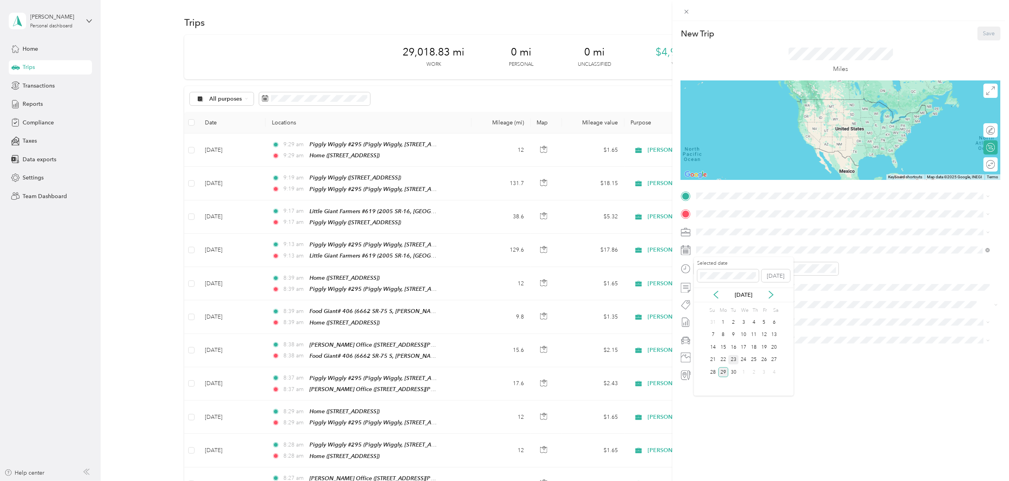
click at [735, 359] on div "23" at bounding box center [734, 360] width 10 height 10
click at [749, 260] on span "[STREET_ADDRESS]" at bounding box center [737, 258] width 50 height 7
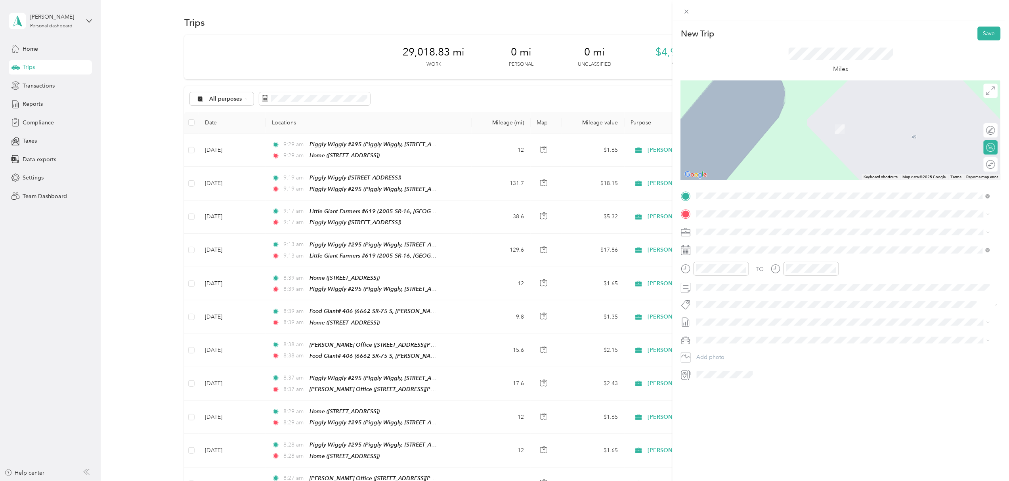
click at [782, 292] on span "6662 SR-75 S, 35126, [PERSON_NAME], [GEOGRAPHIC_DATA], [GEOGRAPHIC_DATA]" at bounding box center [822, 295] width 220 height 7
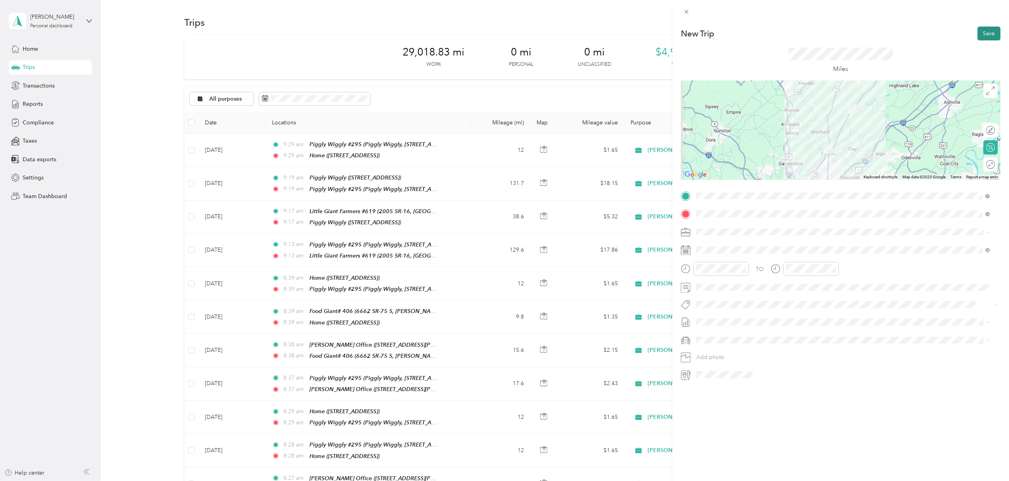
click at [982, 31] on button "Save" at bounding box center [989, 34] width 23 height 14
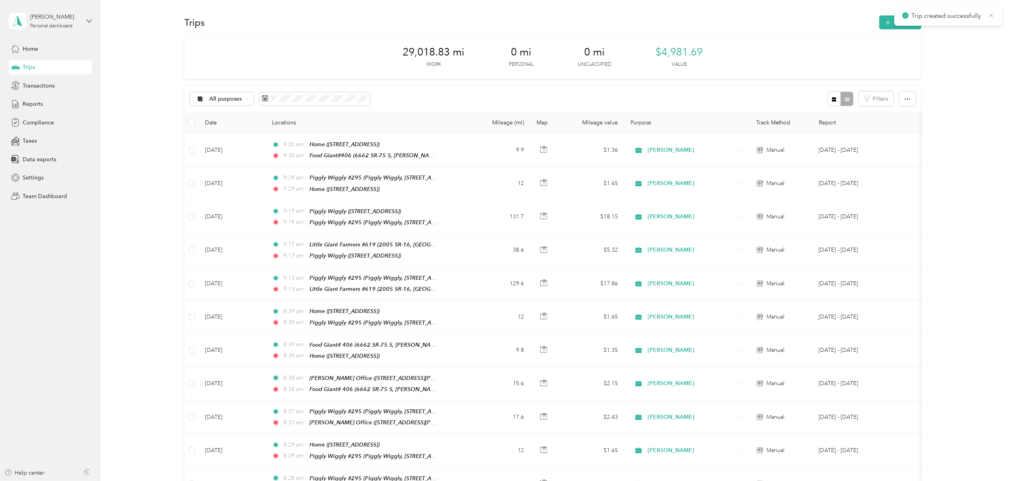
click at [992, 15] on icon at bounding box center [992, 15] width 4 height 4
click at [897, 21] on button "New trip" at bounding box center [901, 22] width 42 height 14
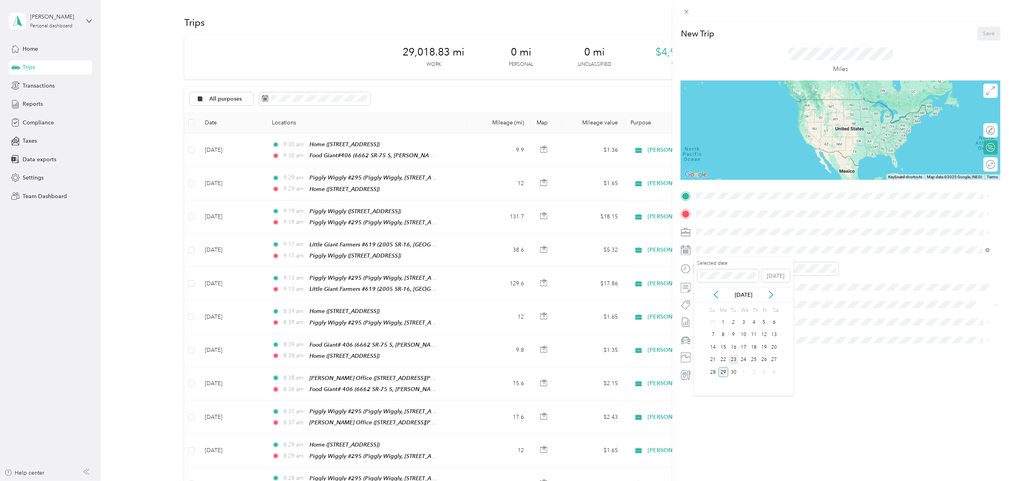
click at [733, 357] on div "23" at bounding box center [734, 360] width 10 height 10
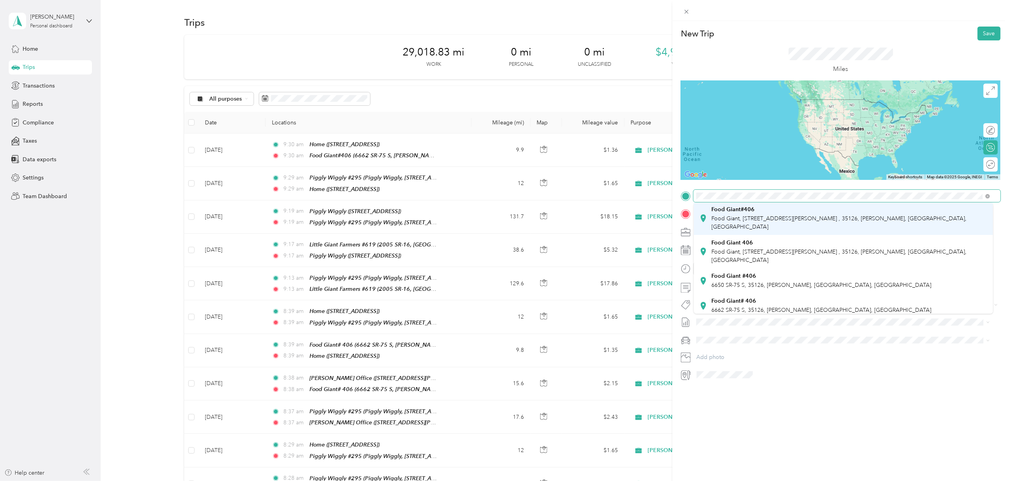
scroll to position [53, 0]
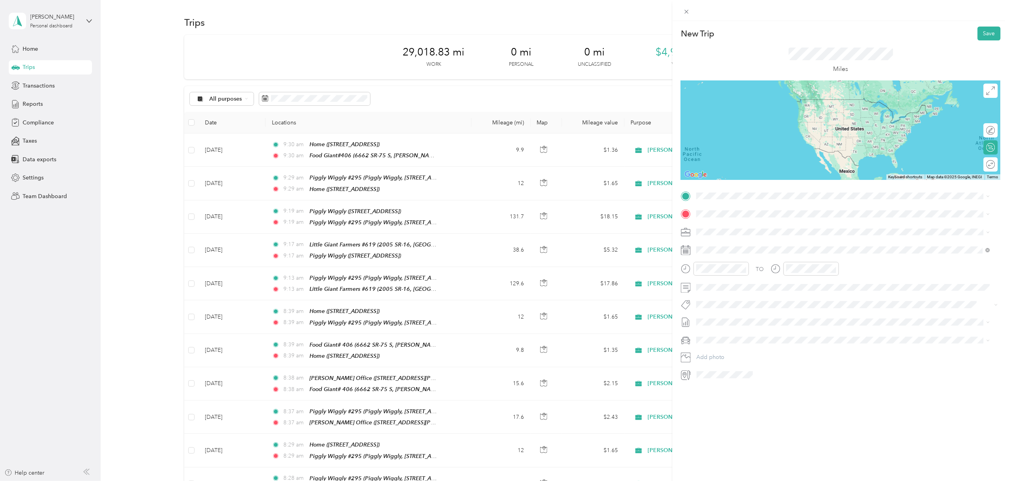
click at [766, 278] on span "6650 SR-75 S, 35126, [PERSON_NAME], [GEOGRAPHIC_DATA], [GEOGRAPHIC_DATA]" at bounding box center [822, 281] width 220 height 7
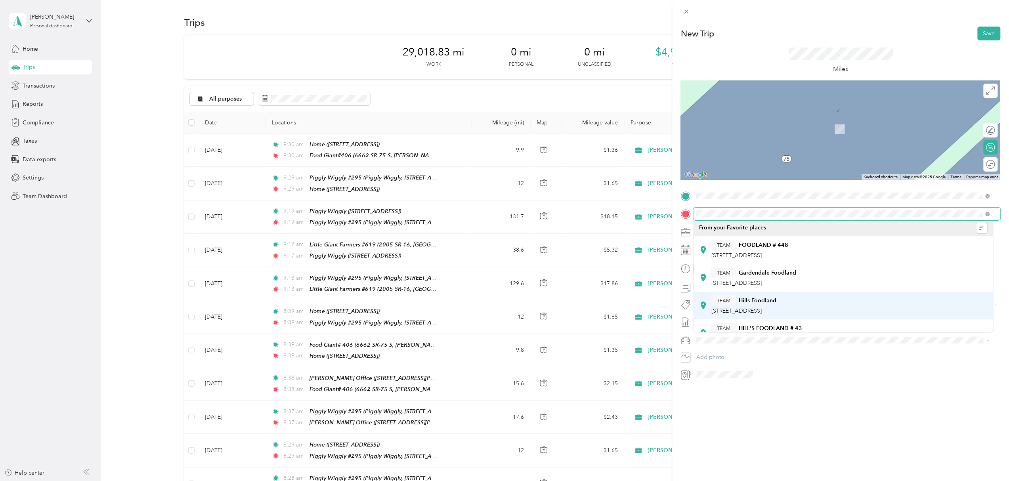
scroll to position [0, 0]
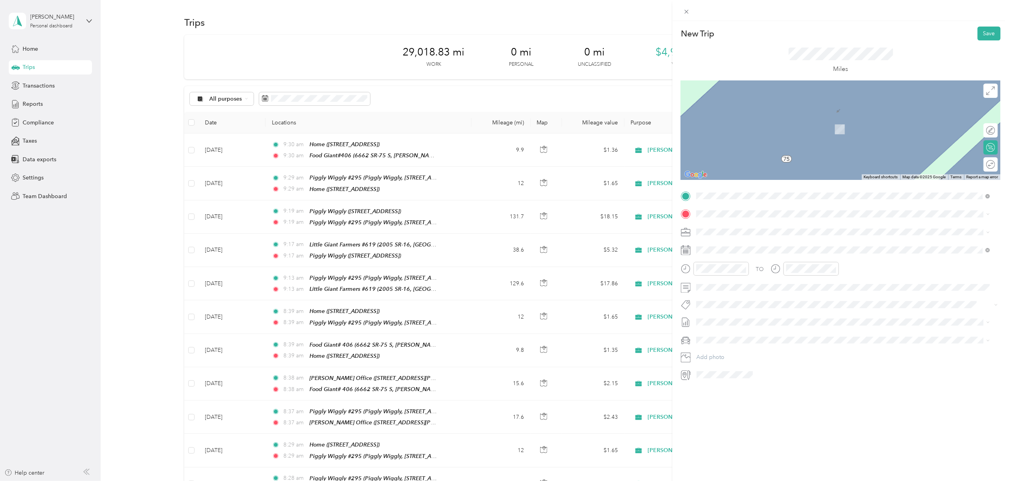
click at [788, 251] on div "TEAM FOODLAND # 448 1059 Main Street, 35071, GARDENDALE, AL, USA" at bounding box center [750, 248] width 77 height 19
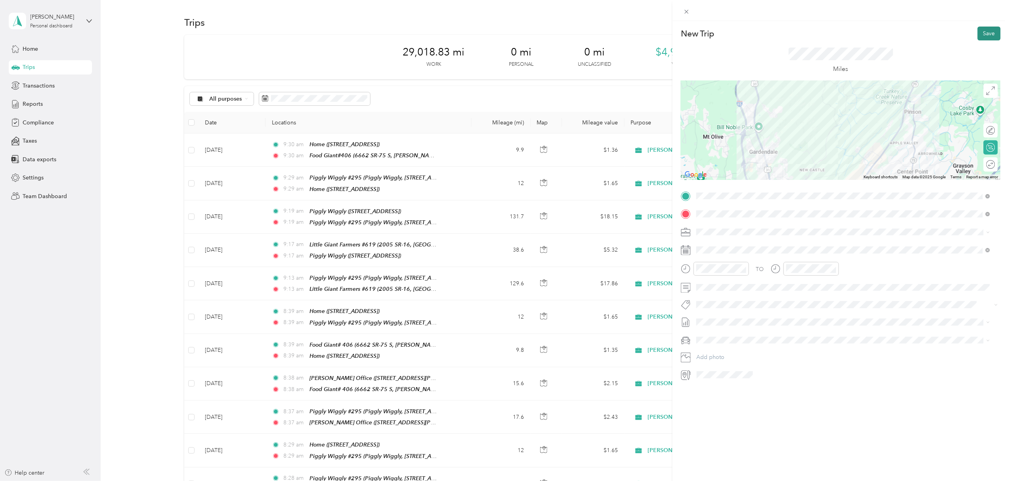
click at [982, 33] on button "Save" at bounding box center [989, 34] width 23 height 14
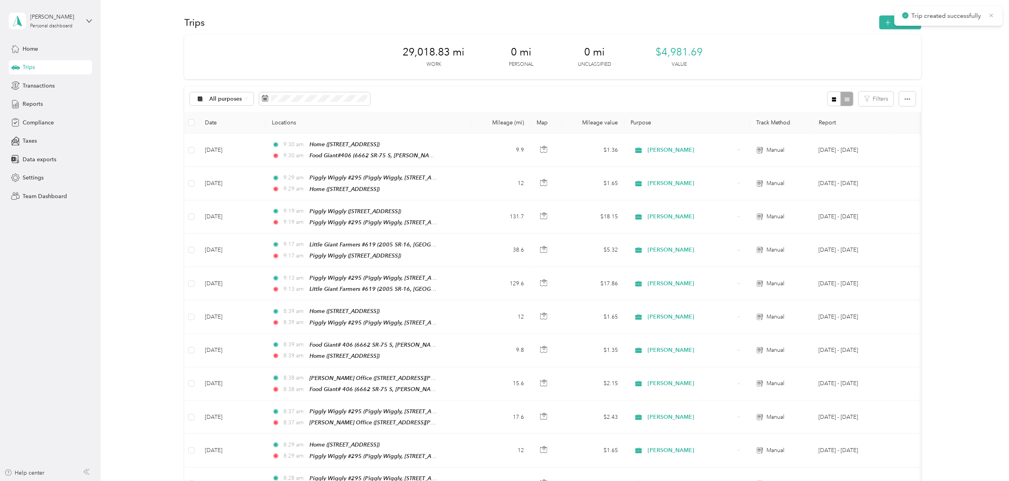
click at [993, 15] on icon at bounding box center [992, 15] width 4 height 4
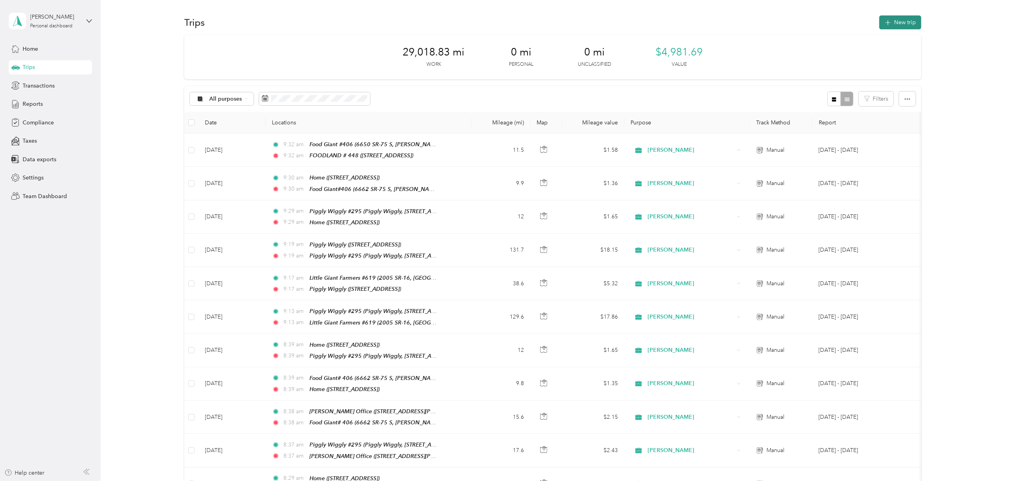
click at [894, 20] on button "New trip" at bounding box center [901, 22] width 42 height 14
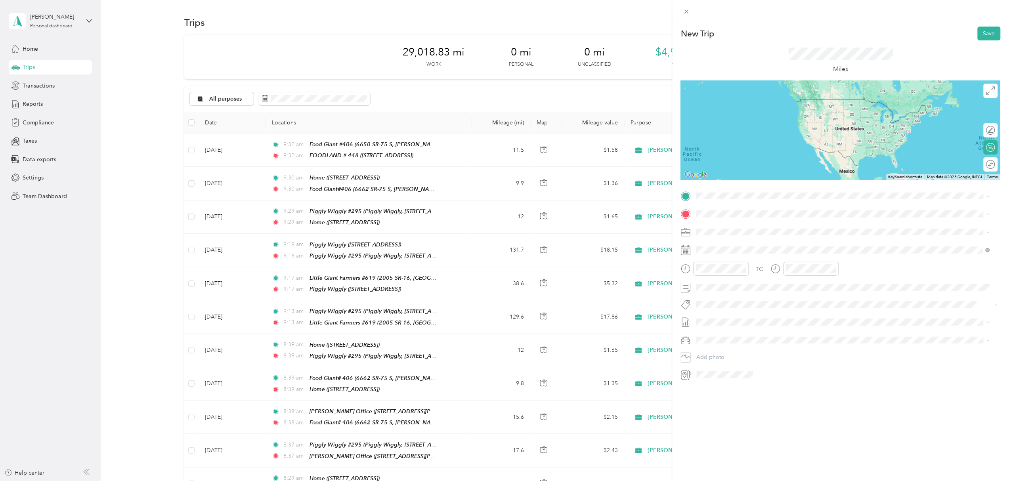
click at [764, 234] on div "TEAM Foodland 137 N Brindlee Mountain Pkwy, 350161317, Arab, AL, USA" at bounding box center [738, 229] width 52 height 19
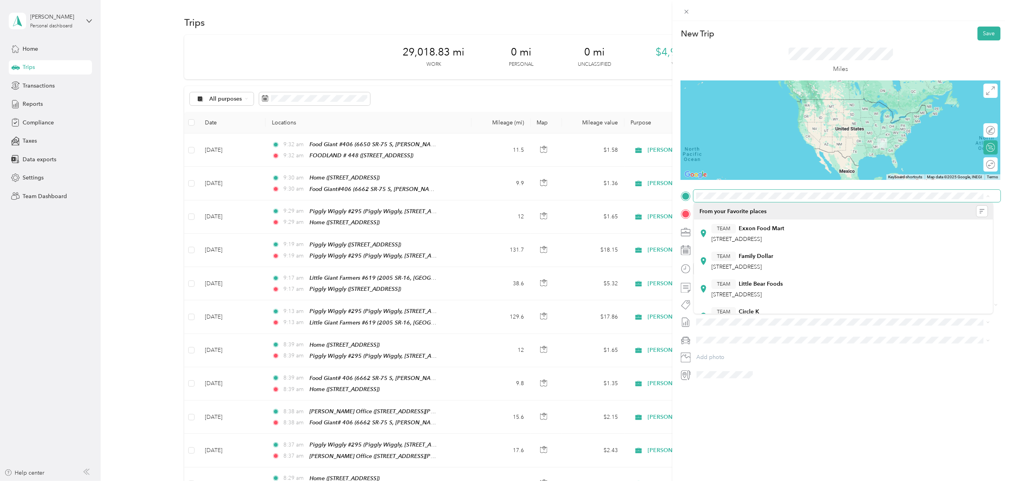
click at [728, 192] on span at bounding box center [847, 196] width 307 height 13
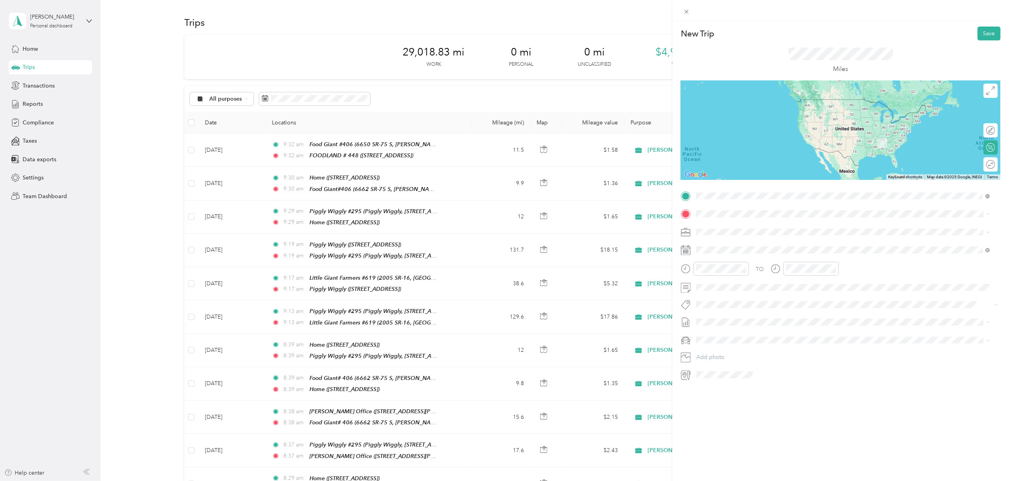
click at [784, 259] on div "TEAM FOODLAND # 448 1059 Main Street, 35071, GARDENDALE, AL, USA" at bounding box center [750, 261] width 77 height 19
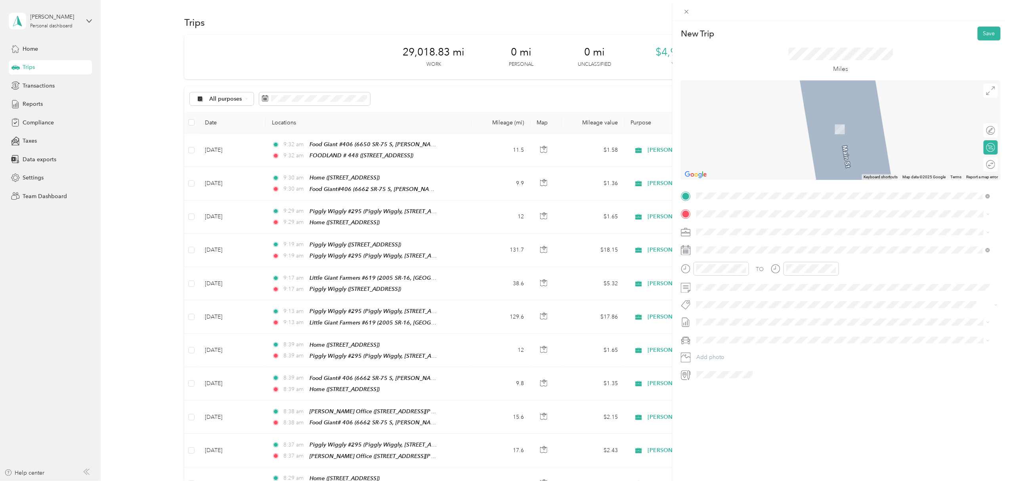
click at [764, 253] on div "TEAM Foodland 137 N Brindlee Mountain Pkwy, 350161317, Arab, AL, USA" at bounding box center [738, 249] width 52 height 19
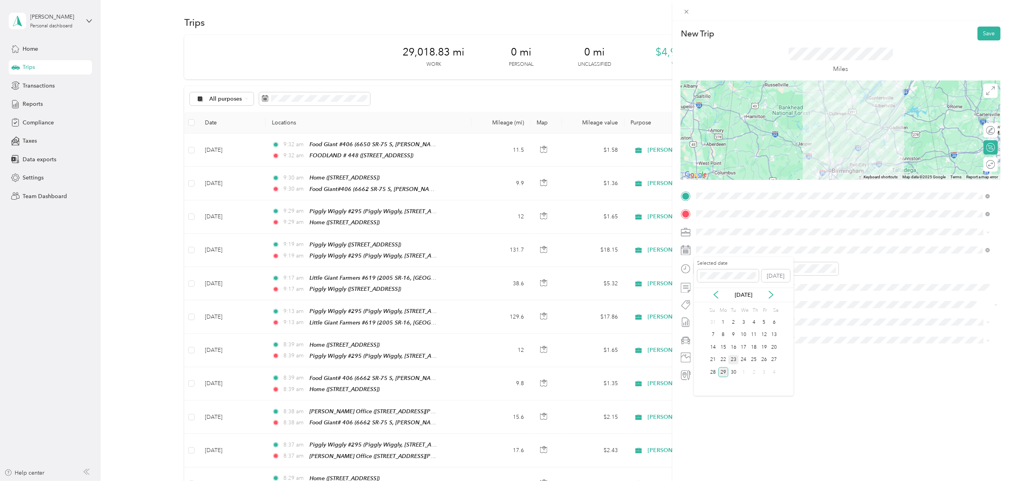
click at [733, 360] on div "23" at bounding box center [734, 360] width 10 height 10
click at [982, 32] on button "Save" at bounding box center [989, 34] width 23 height 14
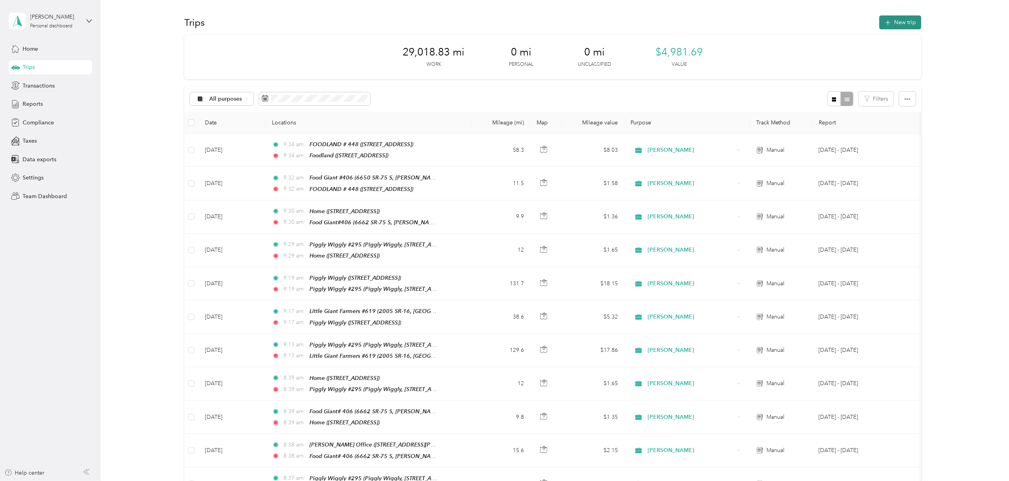
click at [896, 21] on button "New trip" at bounding box center [901, 22] width 42 height 14
